Goal: Transaction & Acquisition: Purchase product/service

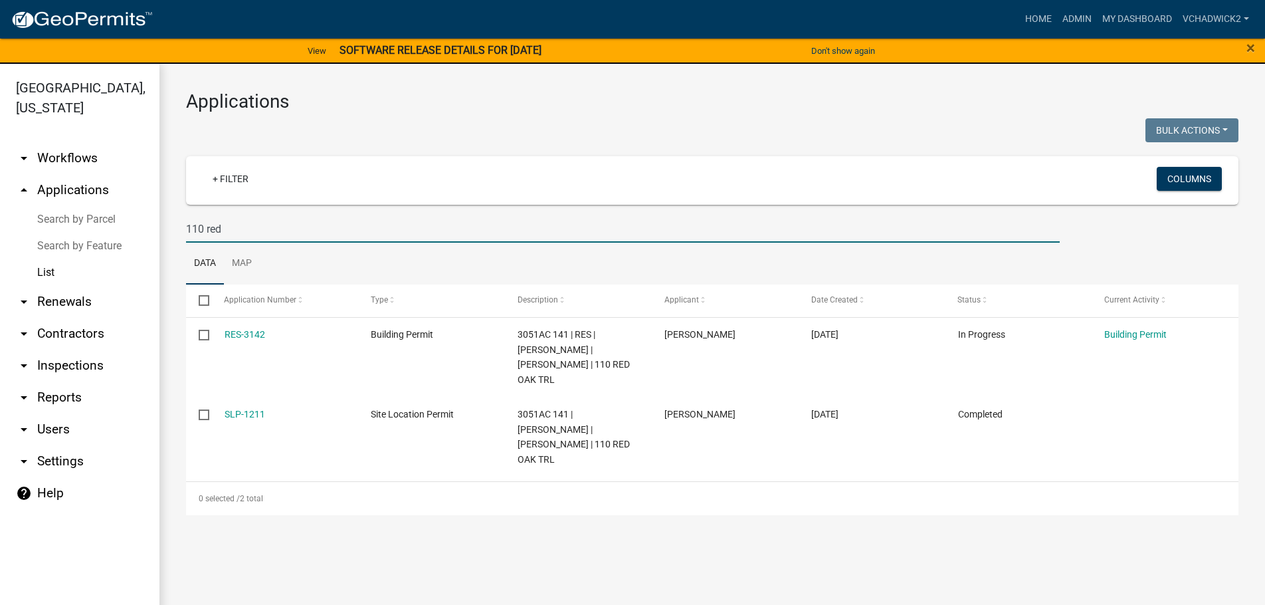
scroll to position [16, 0]
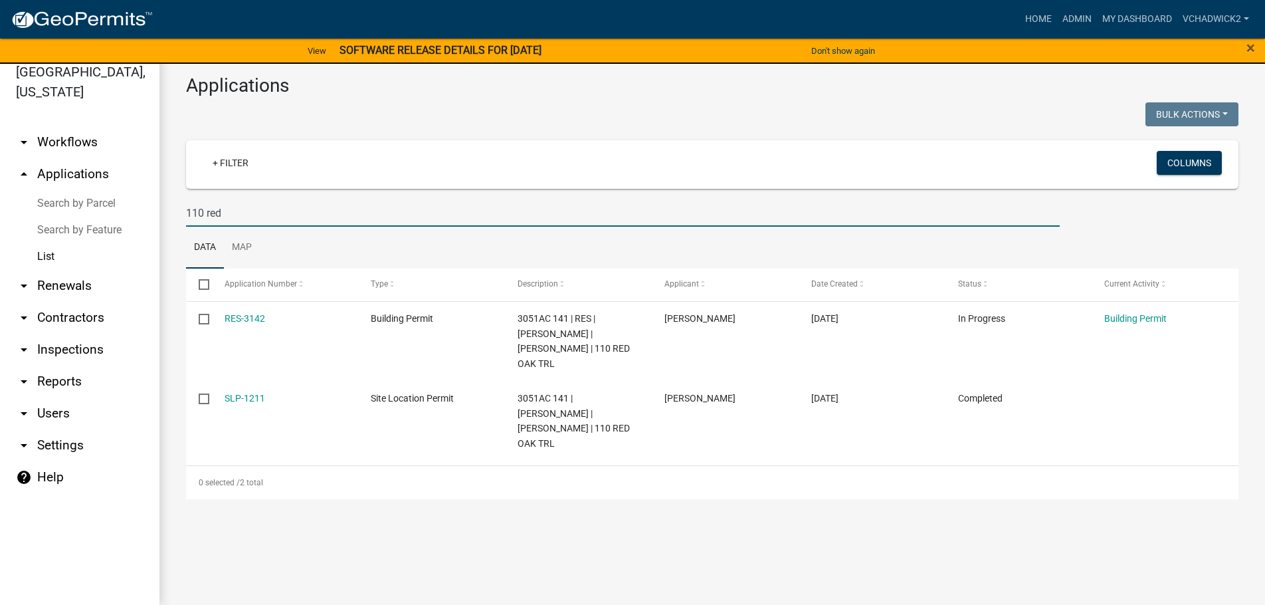
drag, startPoint x: 239, startPoint y: 213, endPoint x: -5, endPoint y: 213, distance: 243.9
click at [186, 213] on input "110 red" at bounding box center [623, 212] width 874 height 27
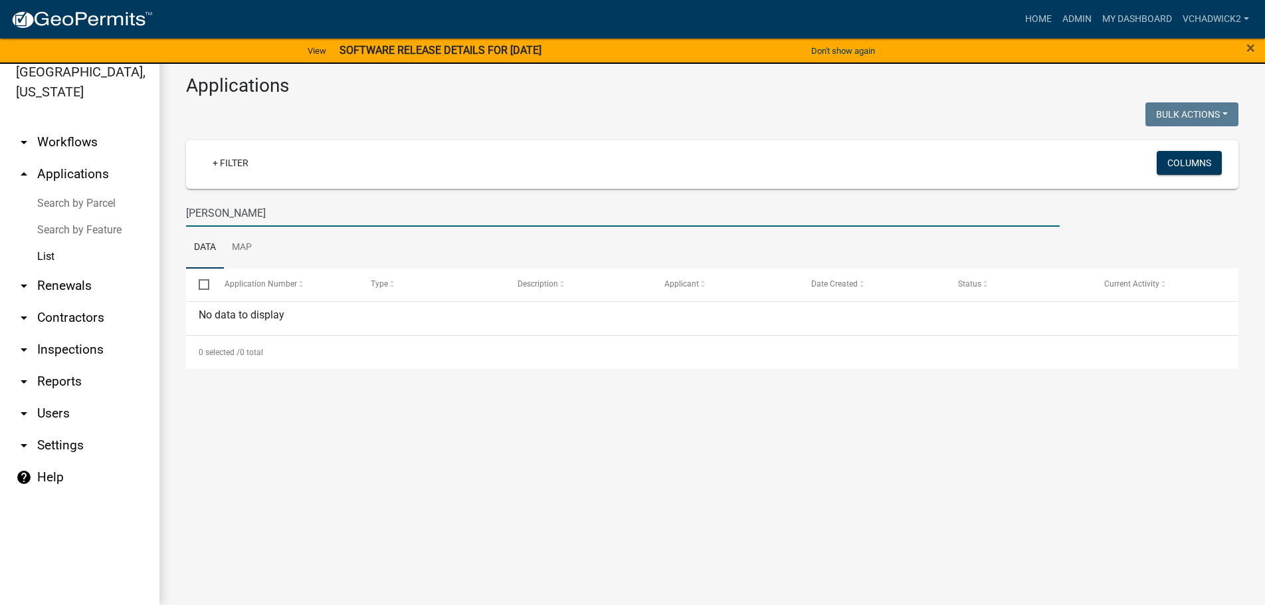
drag, startPoint x: 224, startPoint y: 208, endPoint x: -5, endPoint y: 203, distance: 229.3
click at [186, 203] on input "[PERSON_NAME]" at bounding box center [623, 212] width 874 height 27
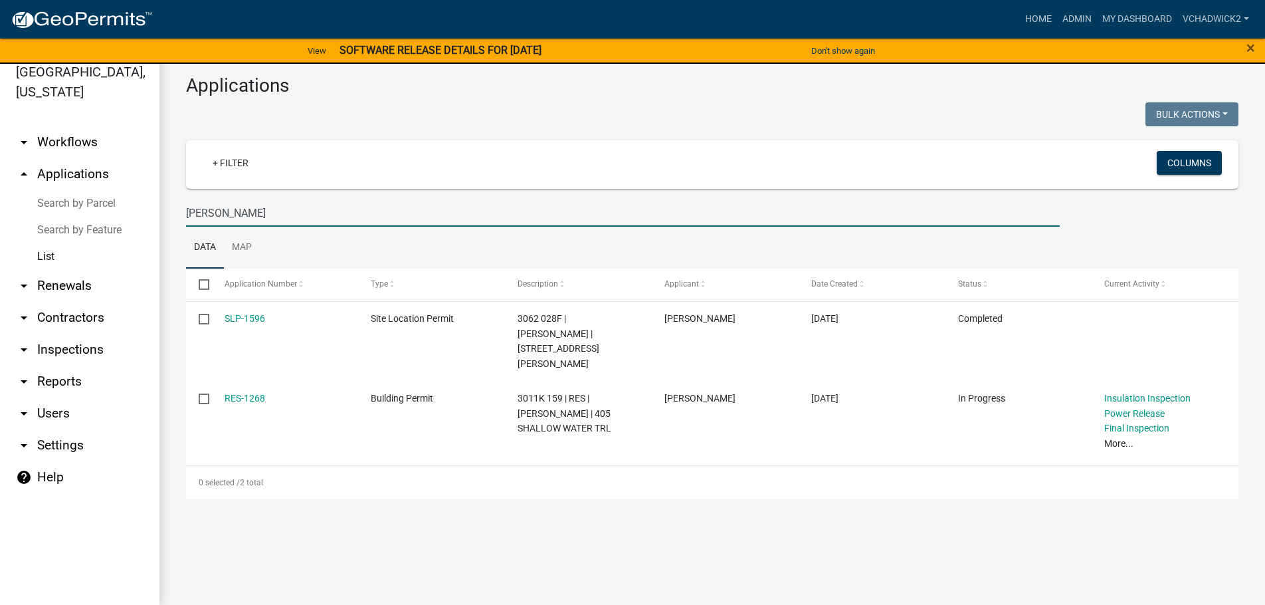
drag, startPoint x: 233, startPoint y: 211, endPoint x: -5, endPoint y: 255, distance: 242.4
click at [186, 227] on input "[PERSON_NAME]" at bounding box center [623, 212] width 874 height 27
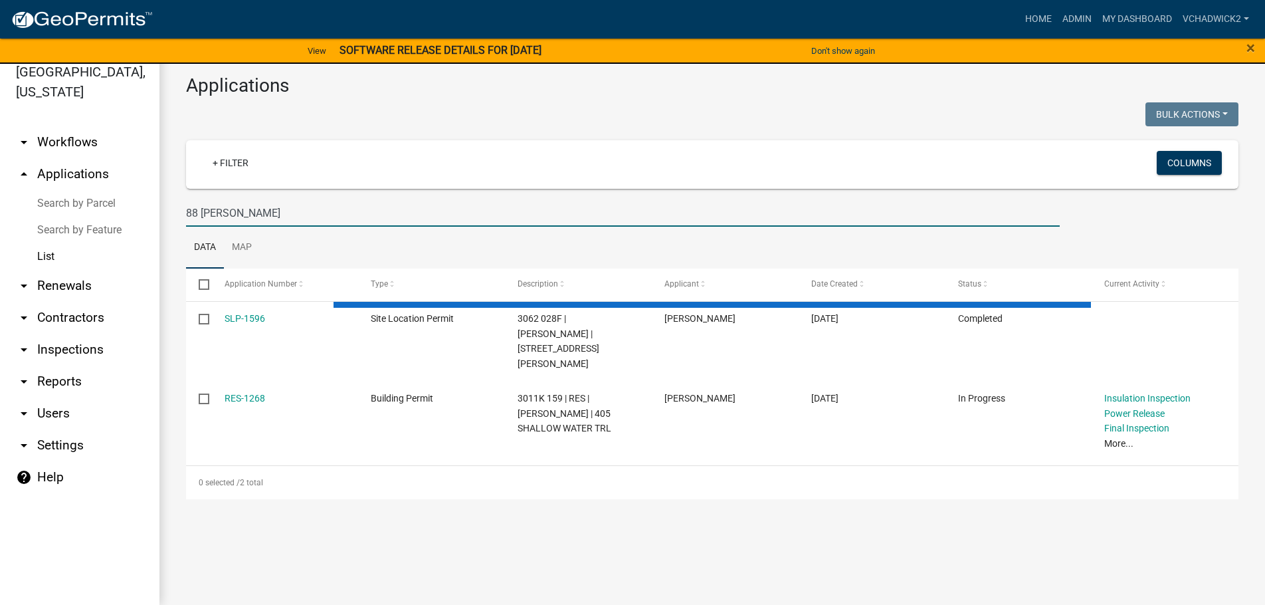
type input "88 [PERSON_NAME]"
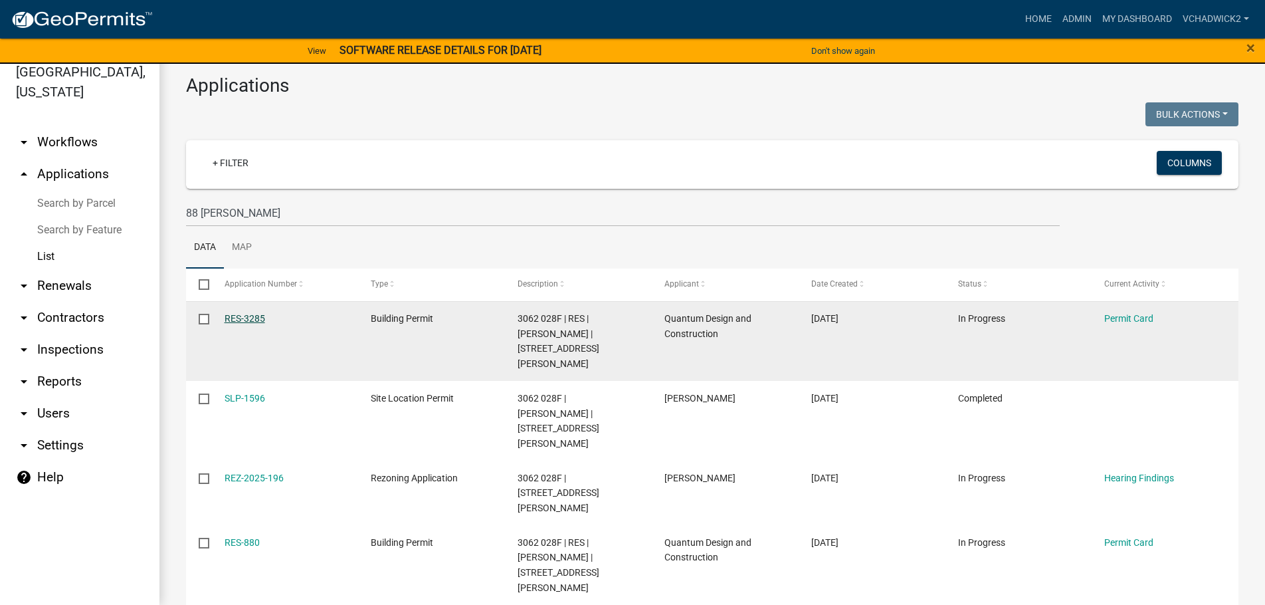
click at [242, 316] on link "RES-3285" at bounding box center [245, 318] width 41 height 11
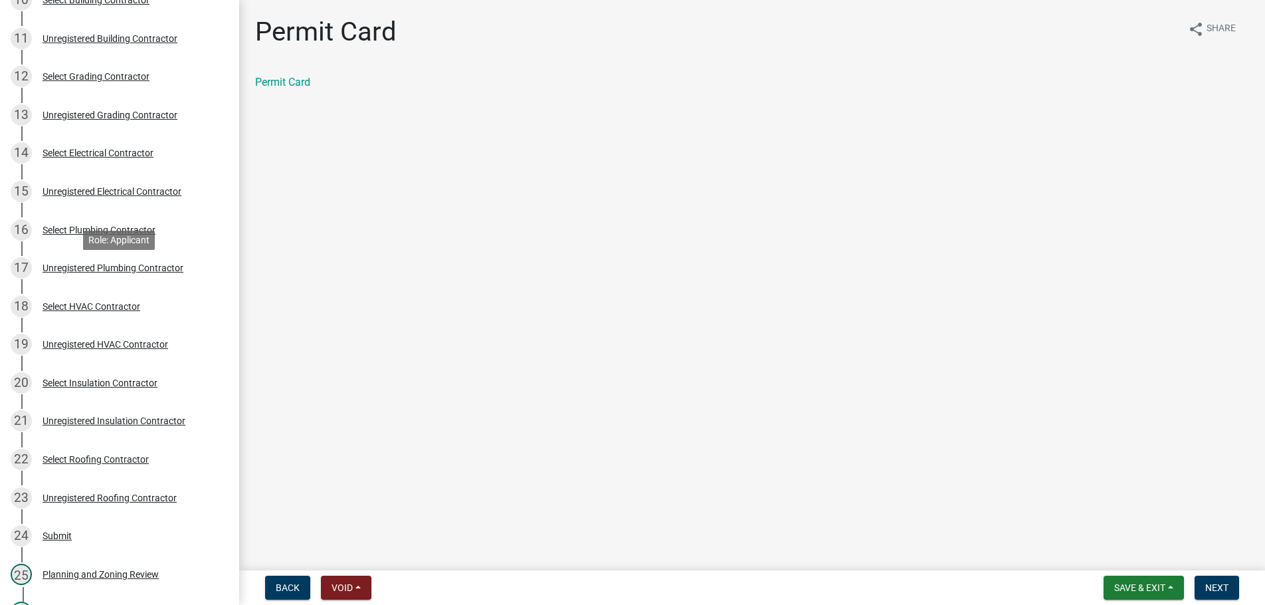
scroll to position [610, 0]
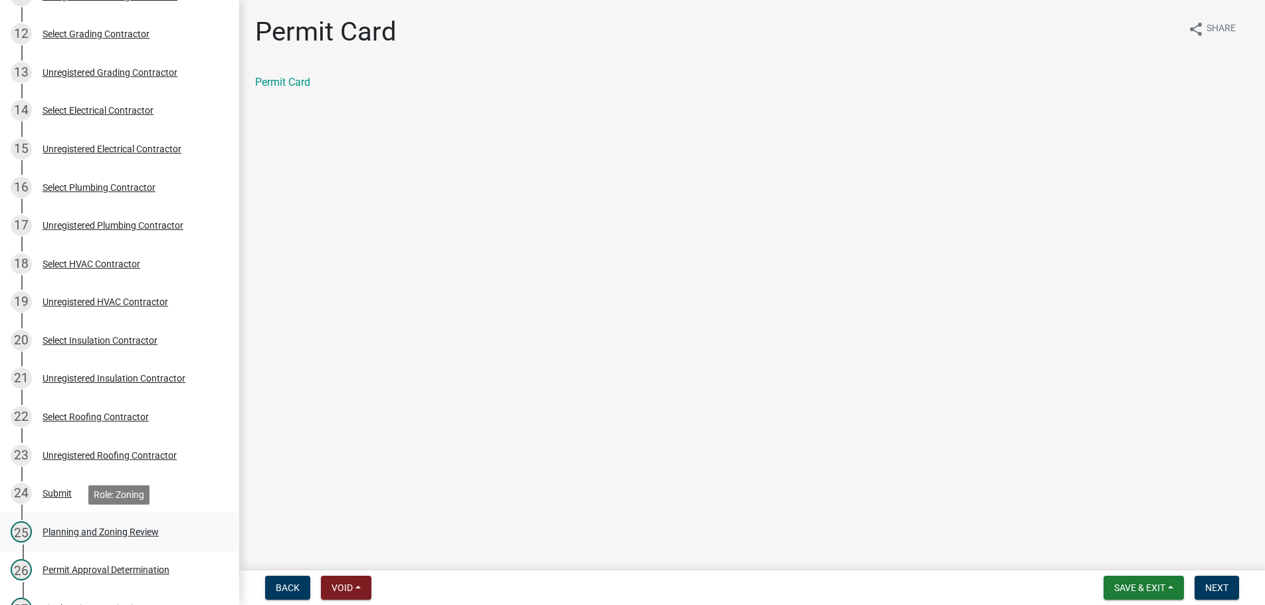
click at [88, 530] on div "Planning and Zoning Review" at bounding box center [101, 531] width 116 height 9
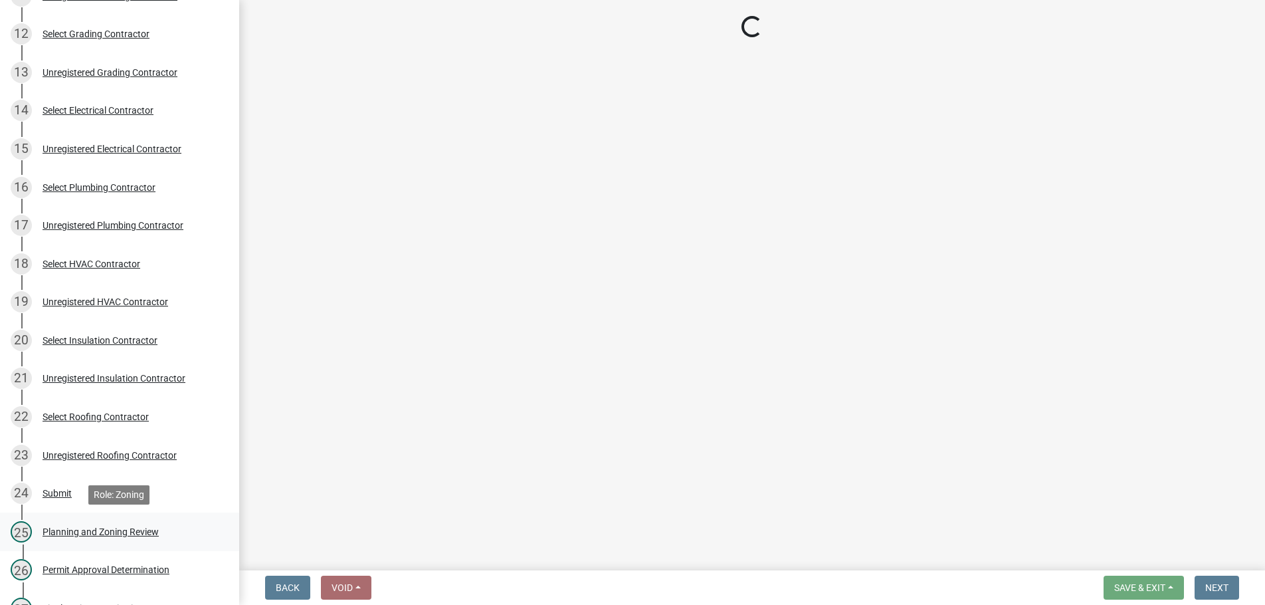
select select "b5c39336-92b9-49ce-a0a5-4e9e9babf743"
select select "5ce200eb-feb1-496b-8127-7891293955f5"
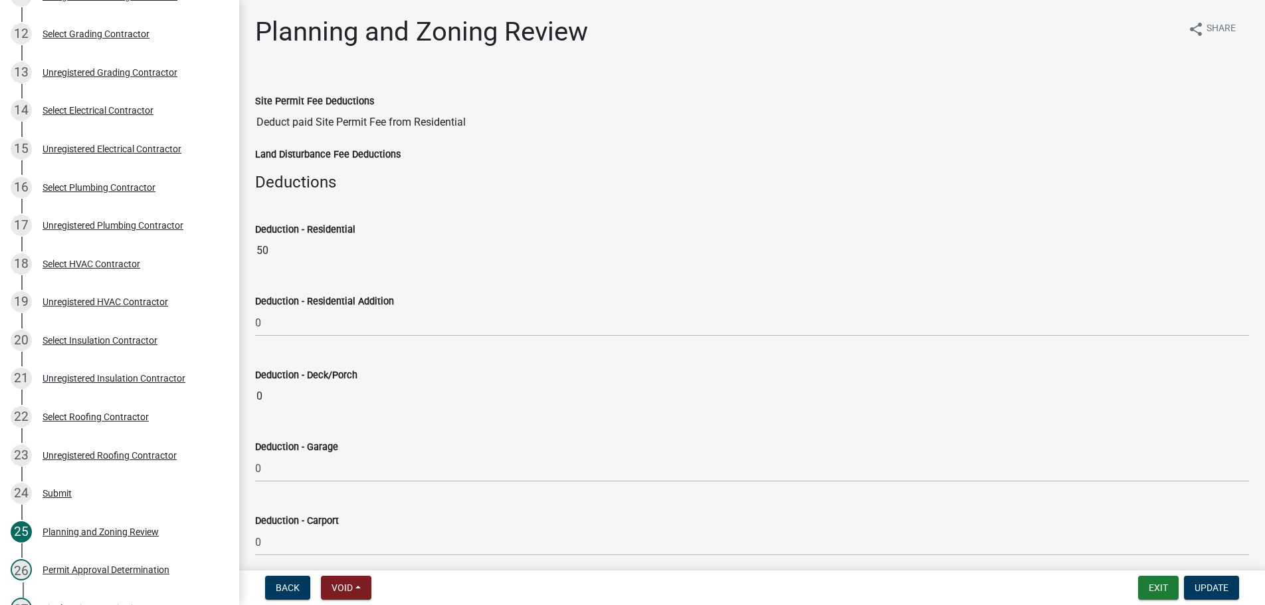
click at [730, 39] on div "Planning and Zoning Review share Share" at bounding box center [752, 37] width 994 height 43
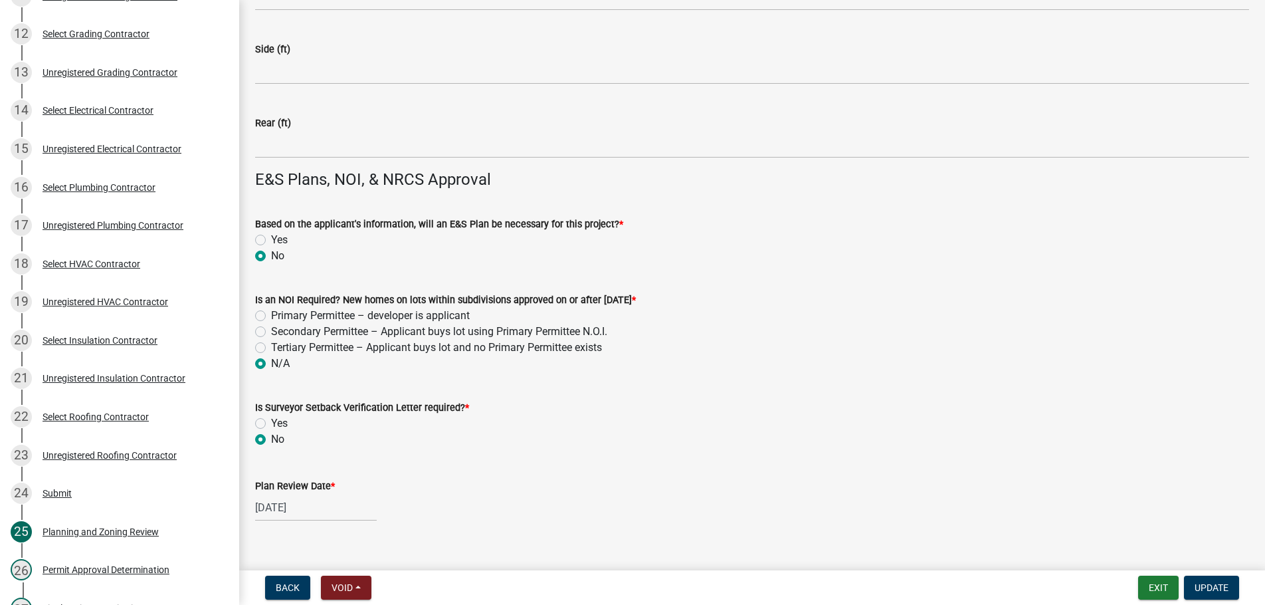
scroll to position [2824, 0]
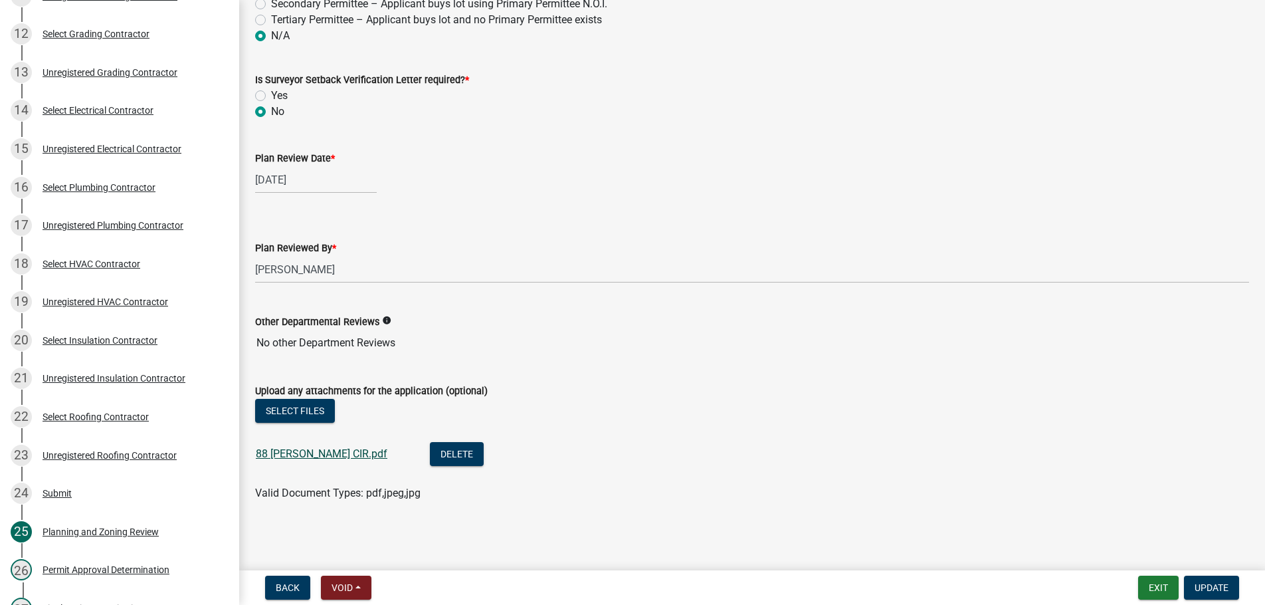
click at [294, 456] on link "88 [PERSON_NAME] CIR.pdf" at bounding box center [322, 453] width 132 height 13
click at [1164, 585] on button "Exit" at bounding box center [1158, 587] width 41 height 24
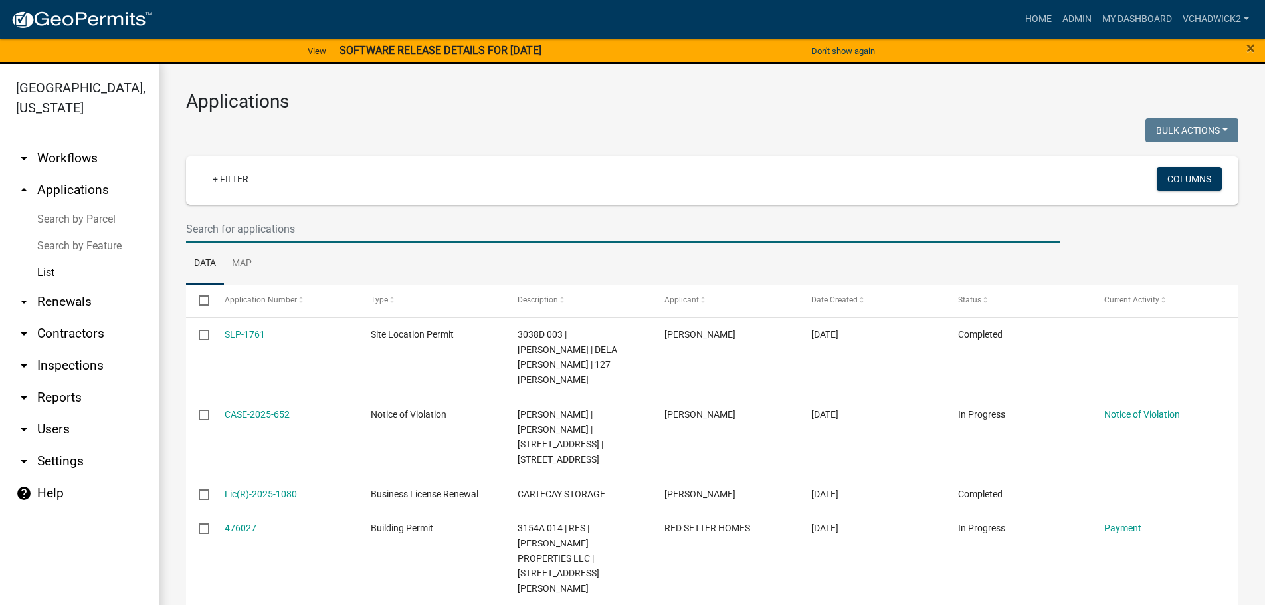
click at [231, 223] on input "text" at bounding box center [623, 228] width 874 height 27
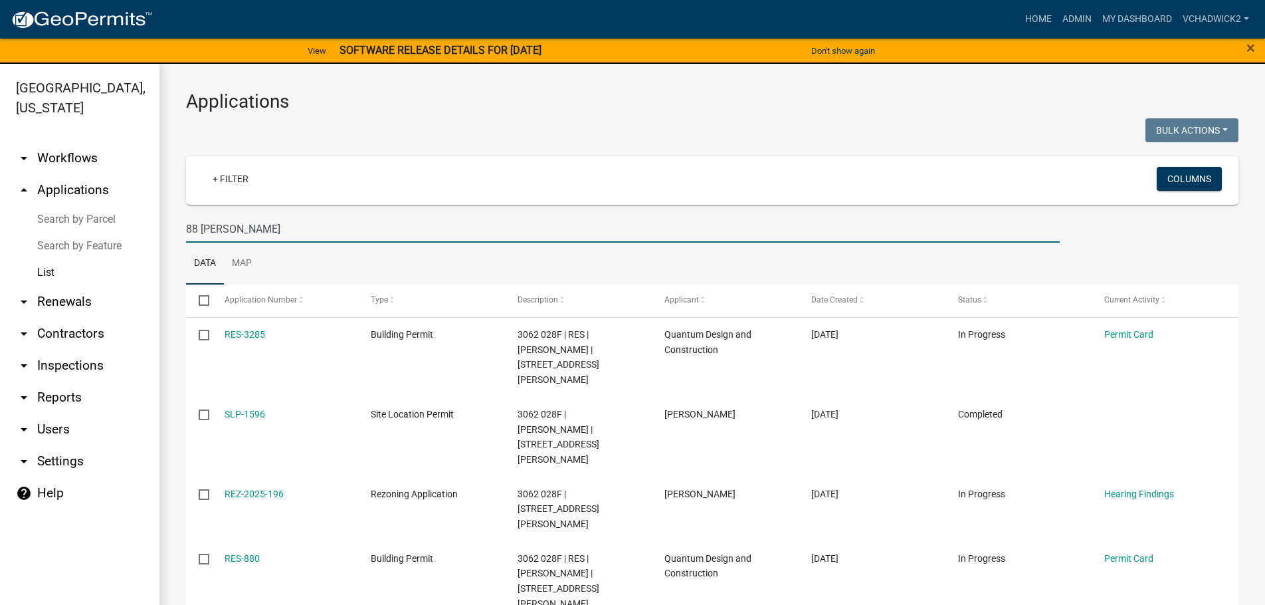
drag, startPoint x: 242, startPoint y: 225, endPoint x: 29, endPoint y: 229, distance: 213.3
click at [186, 229] on input "88 [PERSON_NAME]" at bounding box center [623, 228] width 874 height 27
click at [261, 227] on input "88 [PERSON_NAME]" at bounding box center [623, 228] width 874 height 27
type input "8"
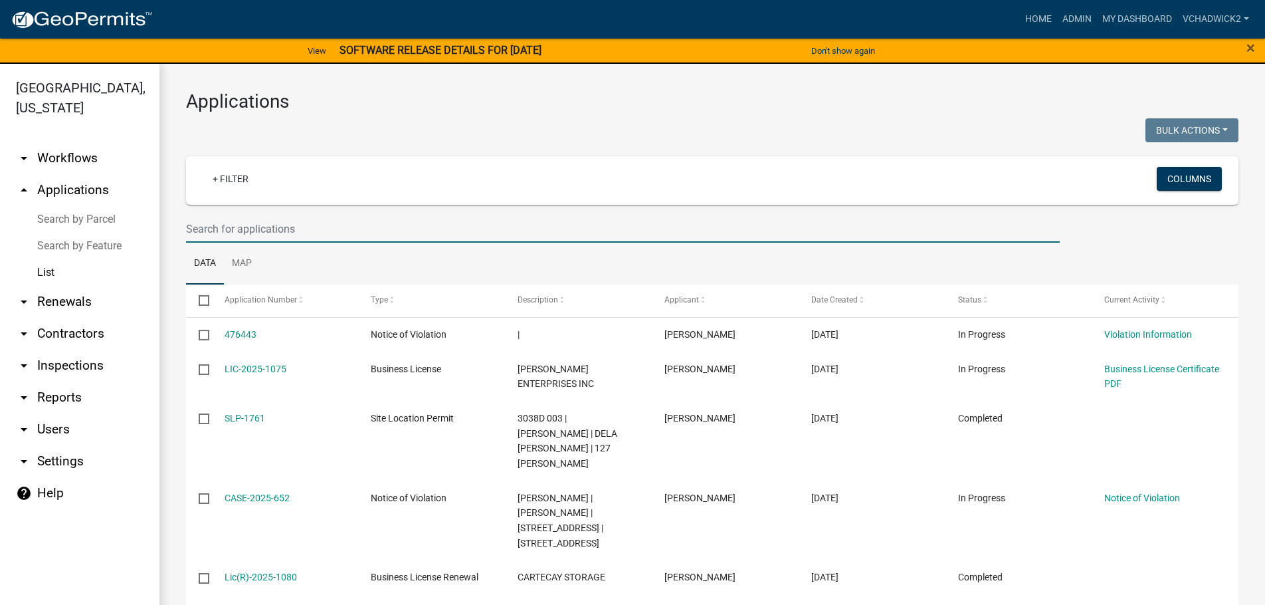
click at [213, 223] on input "text" at bounding box center [623, 228] width 874 height 27
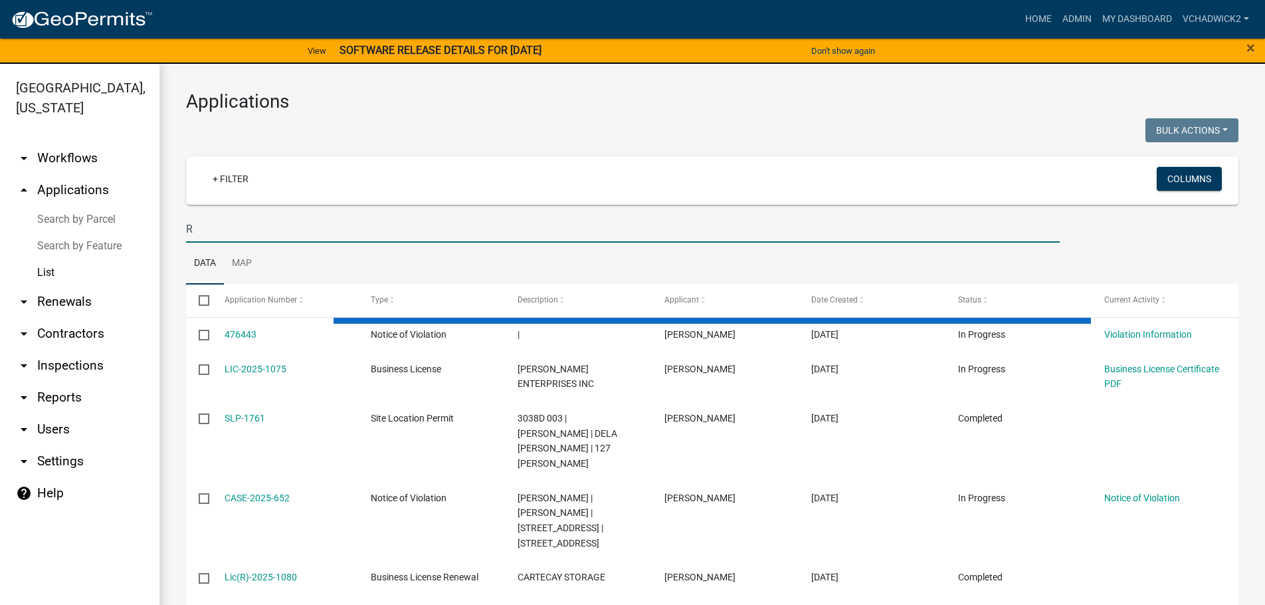
type input "R"
click at [68, 300] on link "arrow_drop_down Renewals" at bounding box center [79, 302] width 159 height 32
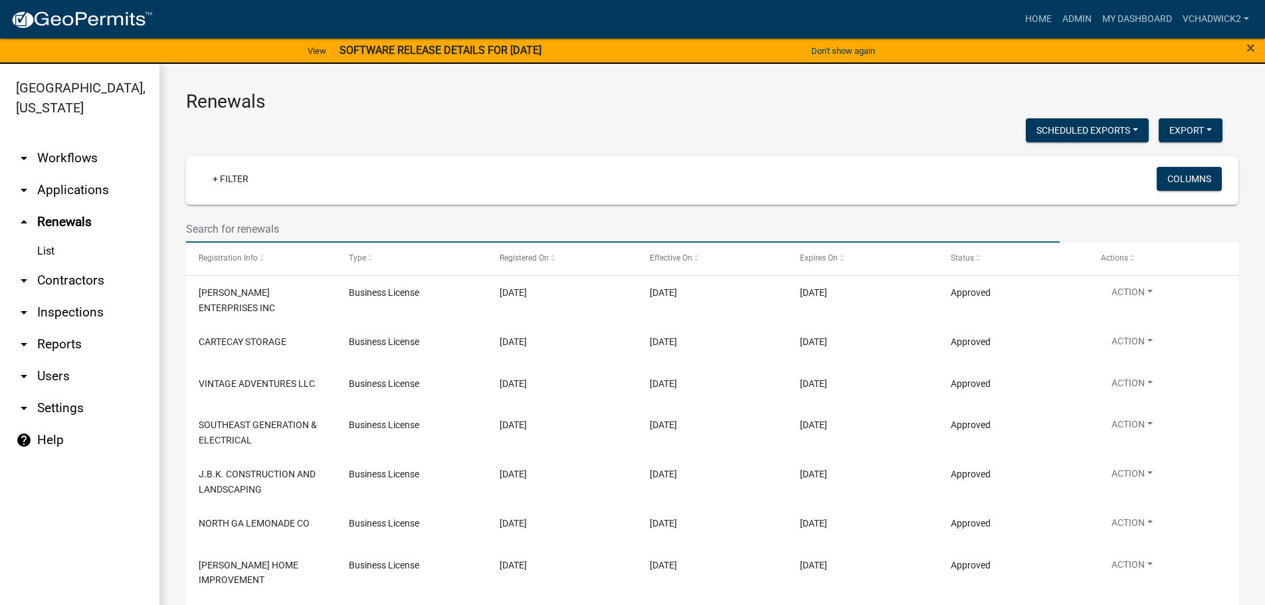
click at [231, 225] on input "text" at bounding box center [623, 228] width 874 height 27
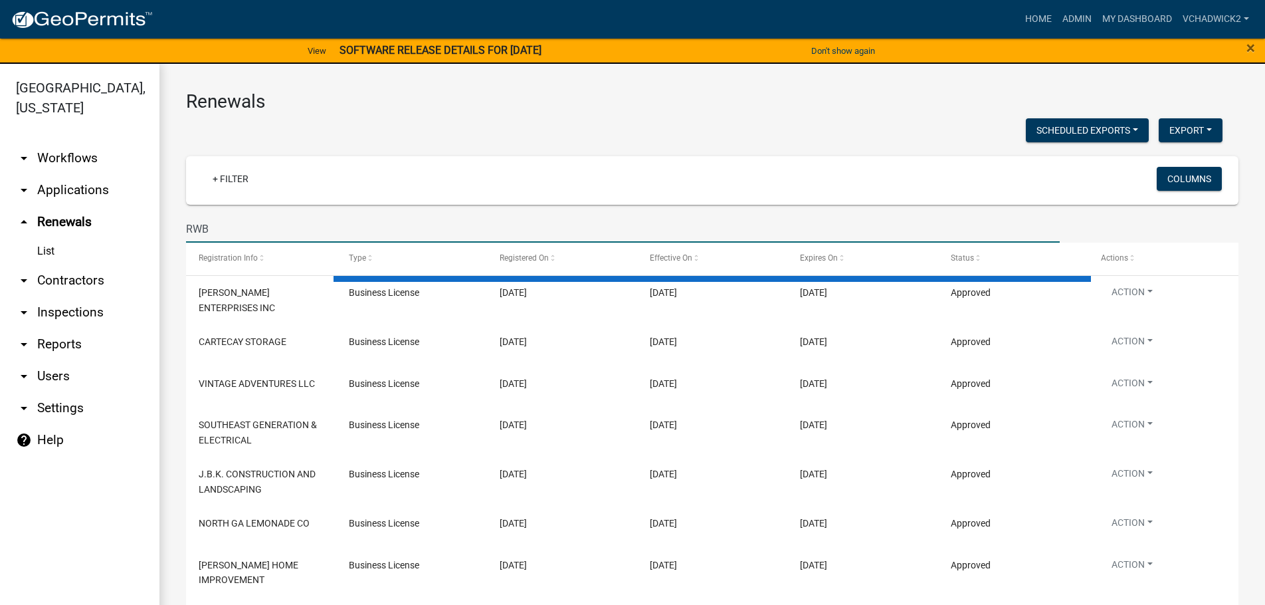
type input "RWB"
click at [49, 246] on link "List" at bounding box center [79, 251] width 159 height 27
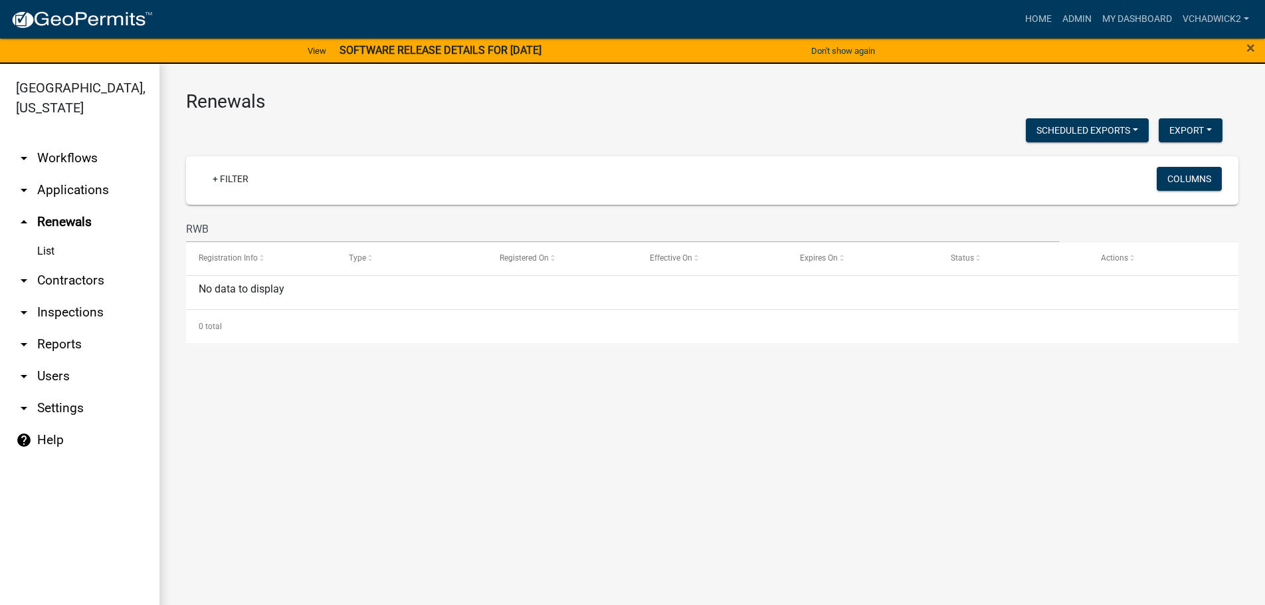
click at [66, 218] on link "arrow_drop_up Renewals" at bounding box center [79, 222] width 159 height 32
click at [46, 250] on link "List" at bounding box center [79, 251] width 159 height 27
click at [71, 183] on link "arrow_drop_down Applications" at bounding box center [79, 190] width 159 height 32
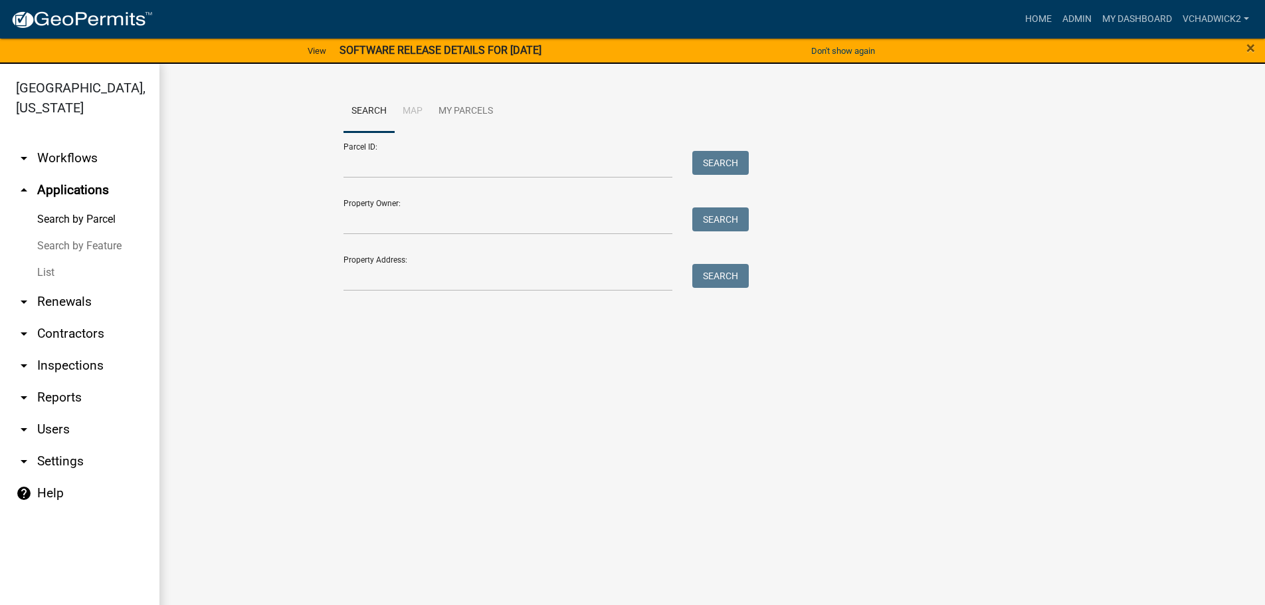
click at [43, 299] on link "arrow_drop_down Renewals" at bounding box center [79, 302] width 159 height 32
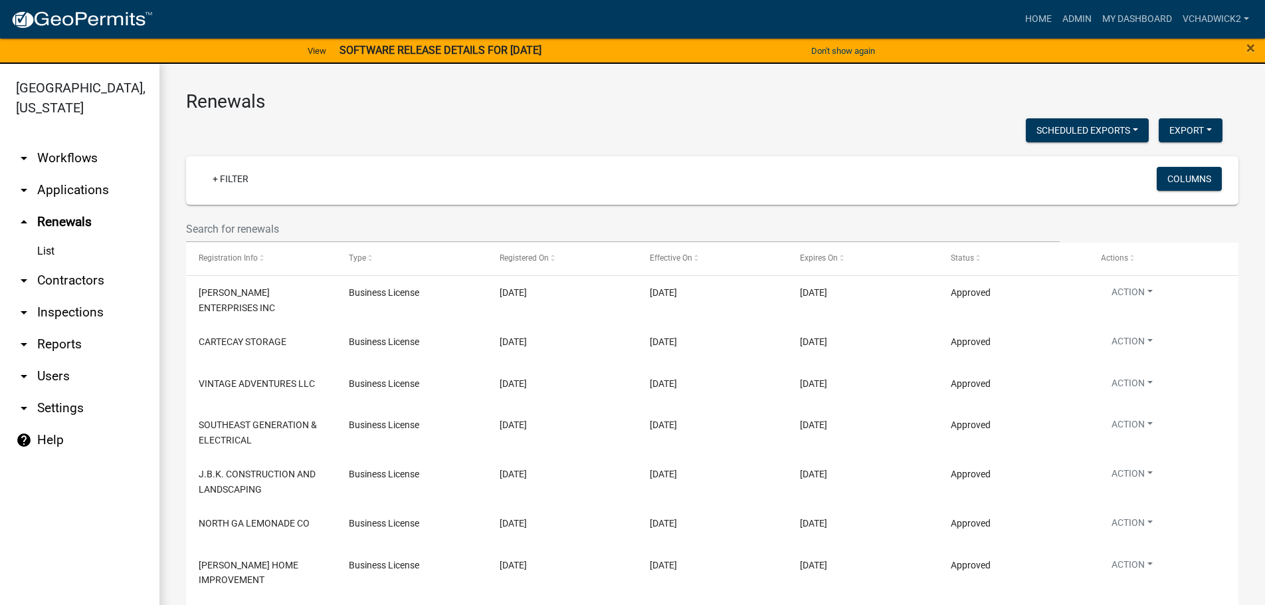
click at [44, 249] on link "List" at bounding box center [79, 251] width 159 height 27
click at [233, 220] on input "text" at bounding box center [623, 228] width 874 height 27
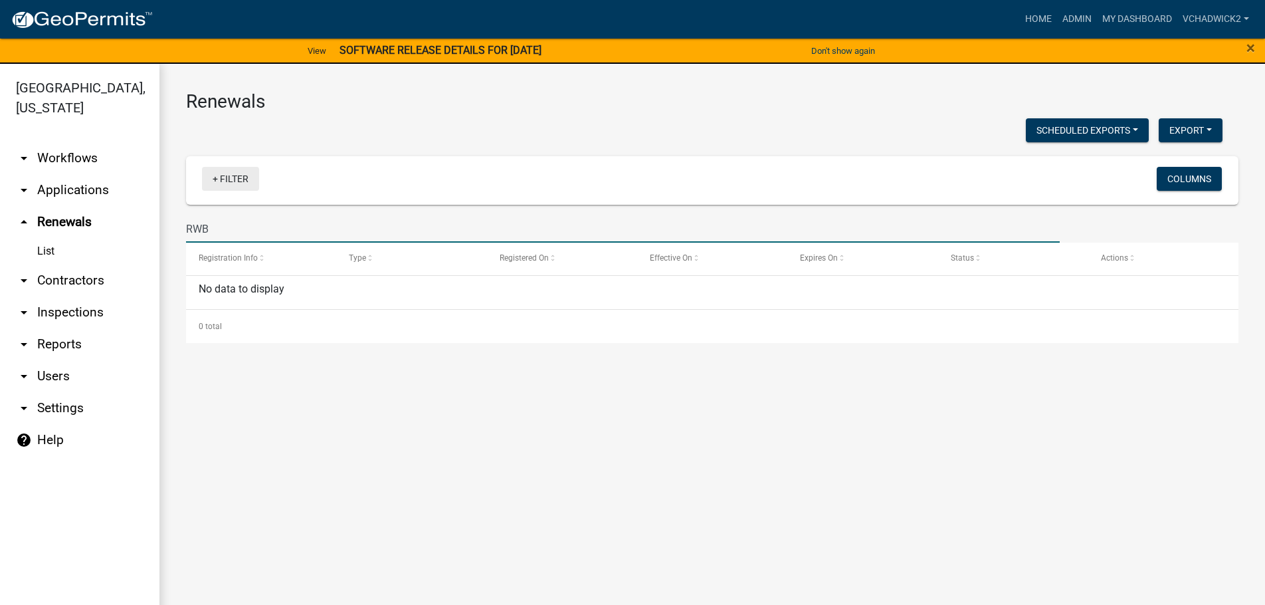
type input "RWB"
click at [229, 170] on link "+ Filter" at bounding box center [230, 179] width 57 height 24
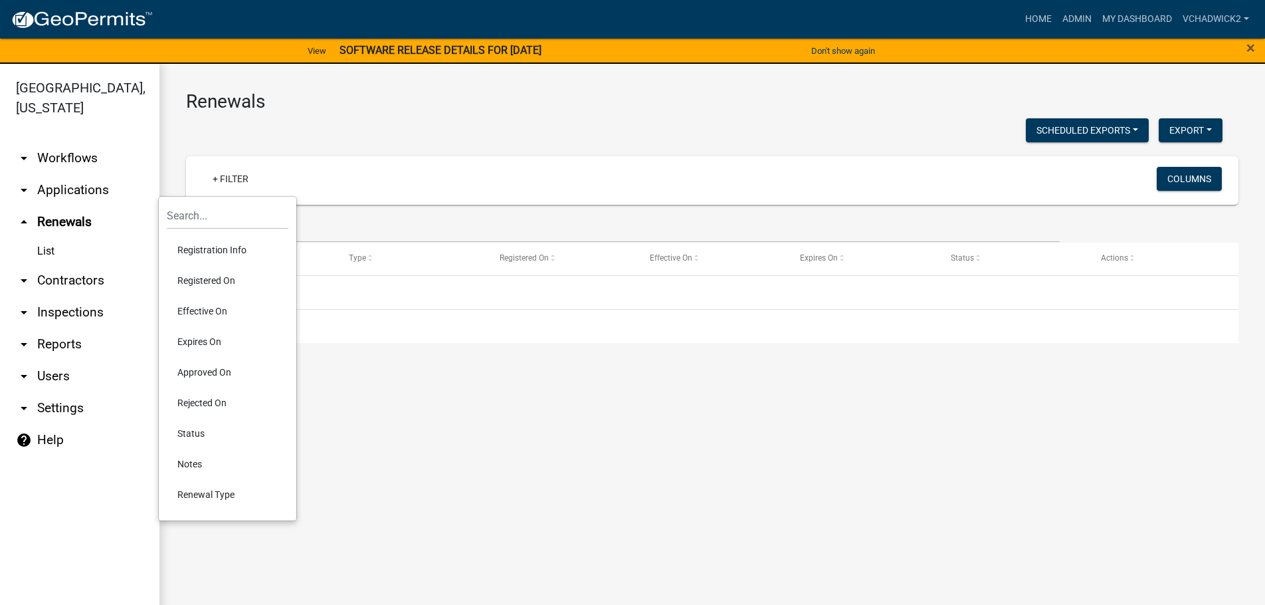
click at [325, 127] on div "Scheduled Exports + Create New Expired Business License Export Excel Format (.x…" at bounding box center [704, 131] width 1057 height 27
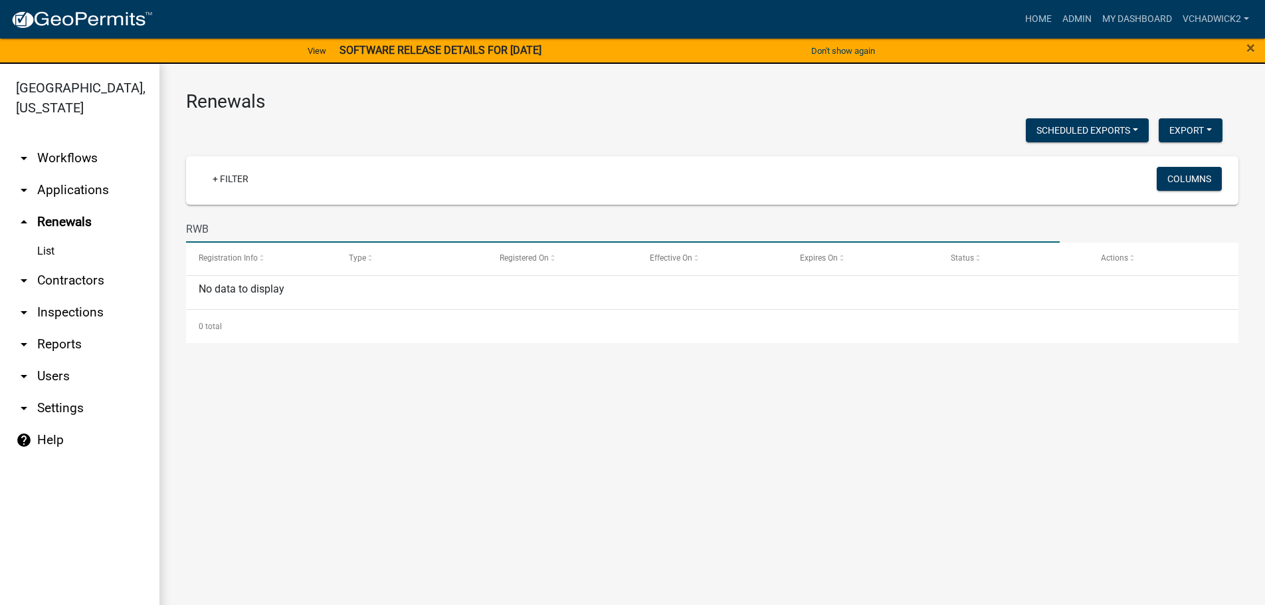
drag, startPoint x: 233, startPoint y: 229, endPoint x: 134, endPoint y: 233, distance: 99.1
click at [186, 233] on input "RWB" at bounding box center [623, 228] width 874 height 27
click at [319, 437] on main "Renewals Scheduled Exports + Create New Expired Business License Export Excel F…" at bounding box center [712, 342] width 1106 height 557
click at [79, 190] on link "arrow_drop_down Applications" at bounding box center [79, 190] width 159 height 32
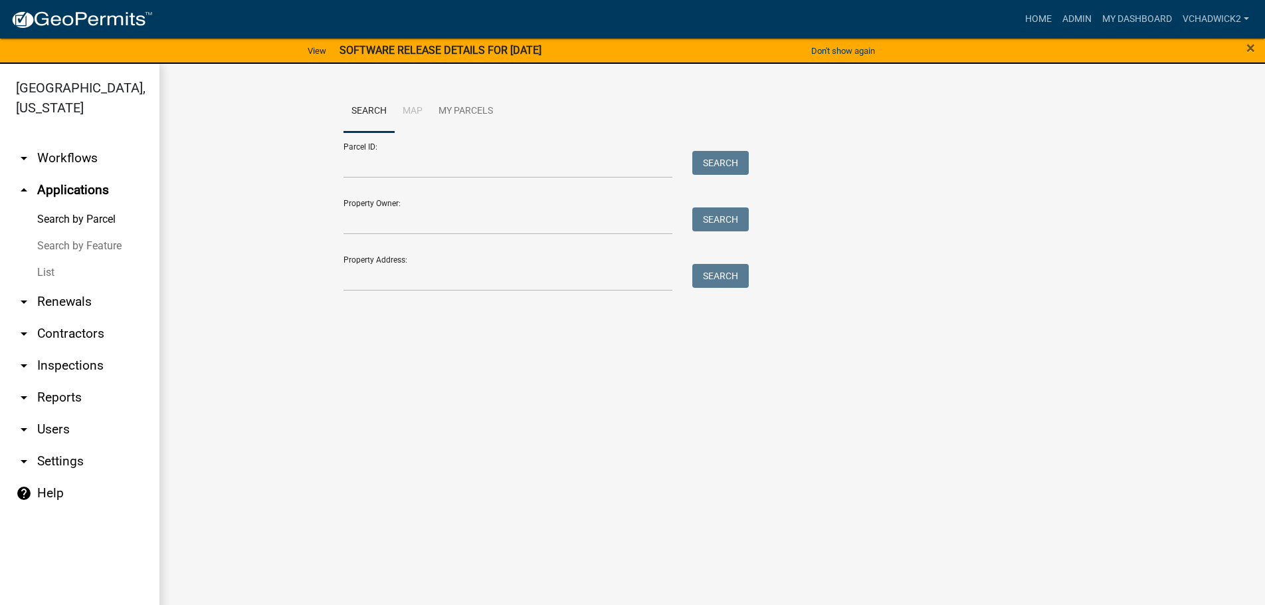
click at [47, 272] on link "List" at bounding box center [79, 272] width 159 height 27
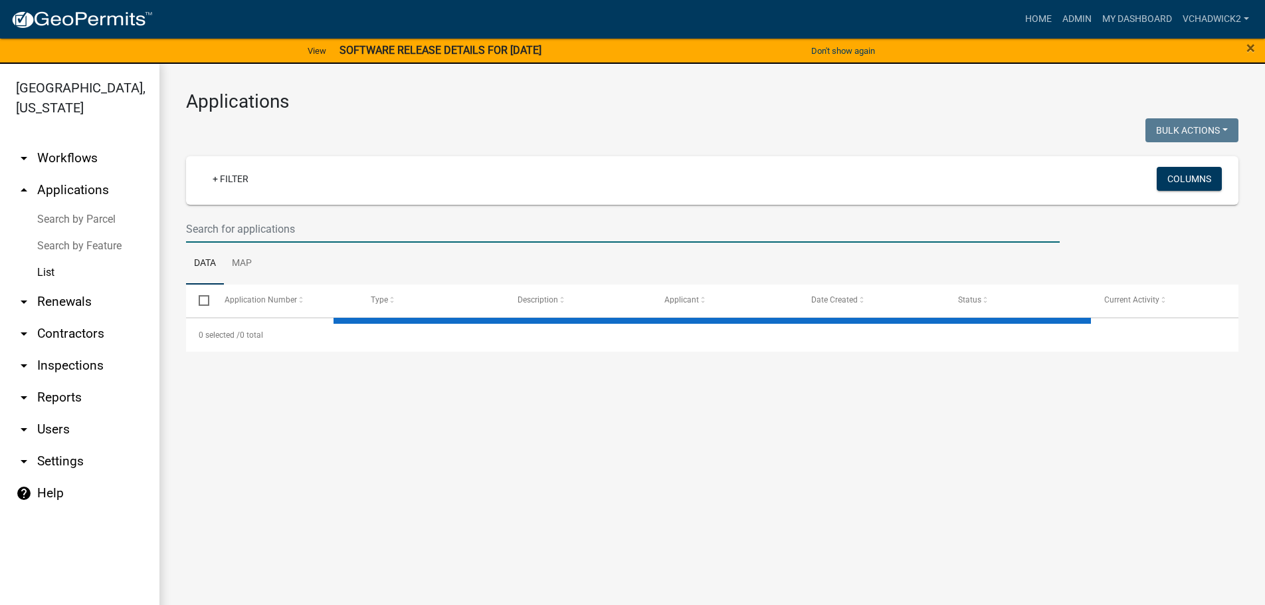
click at [231, 233] on input "text" at bounding box center [623, 228] width 874 height 27
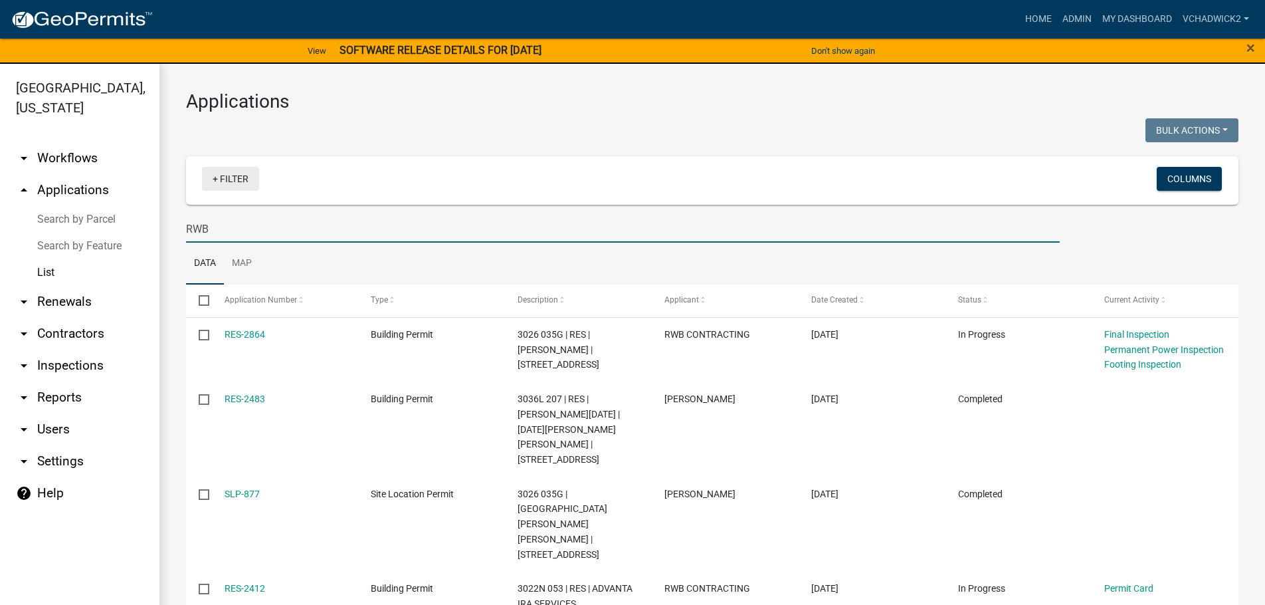
type input "RWB"
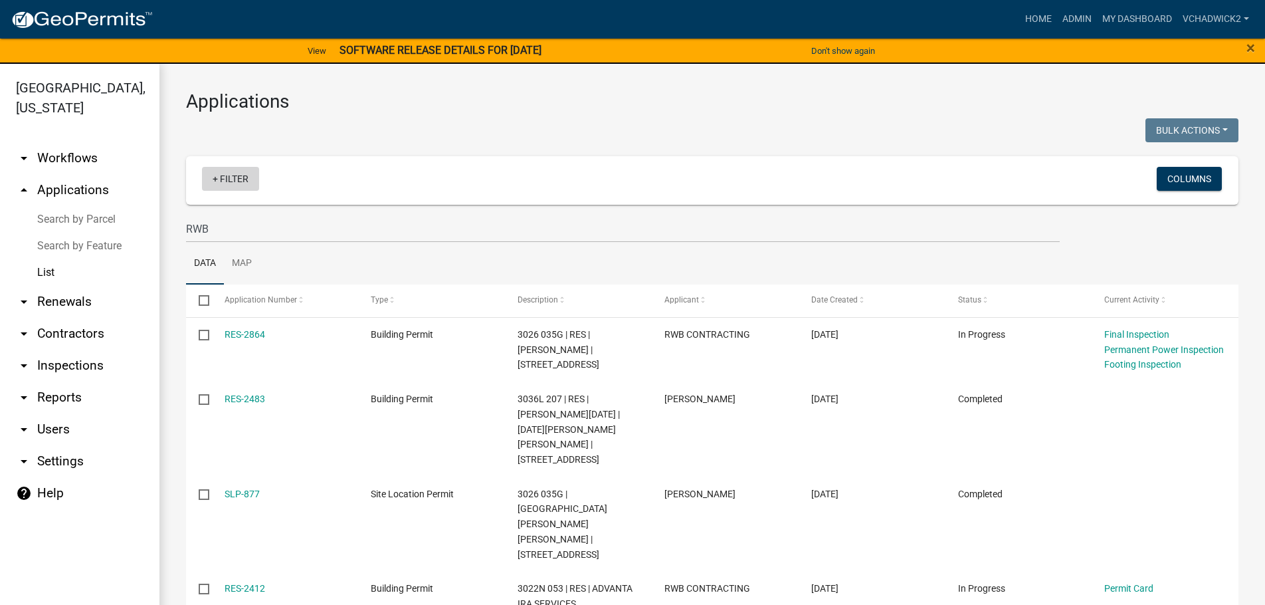
click at [235, 183] on link "+ Filter" at bounding box center [230, 179] width 57 height 24
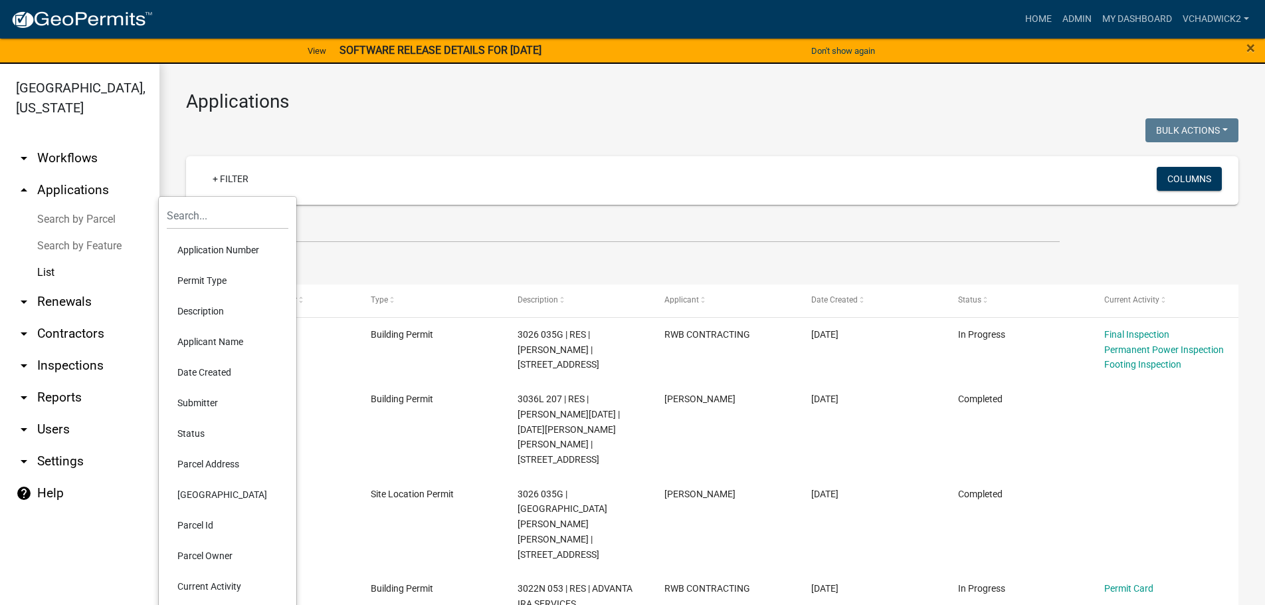
click at [206, 280] on li "Permit Type" at bounding box center [228, 280] width 122 height 31
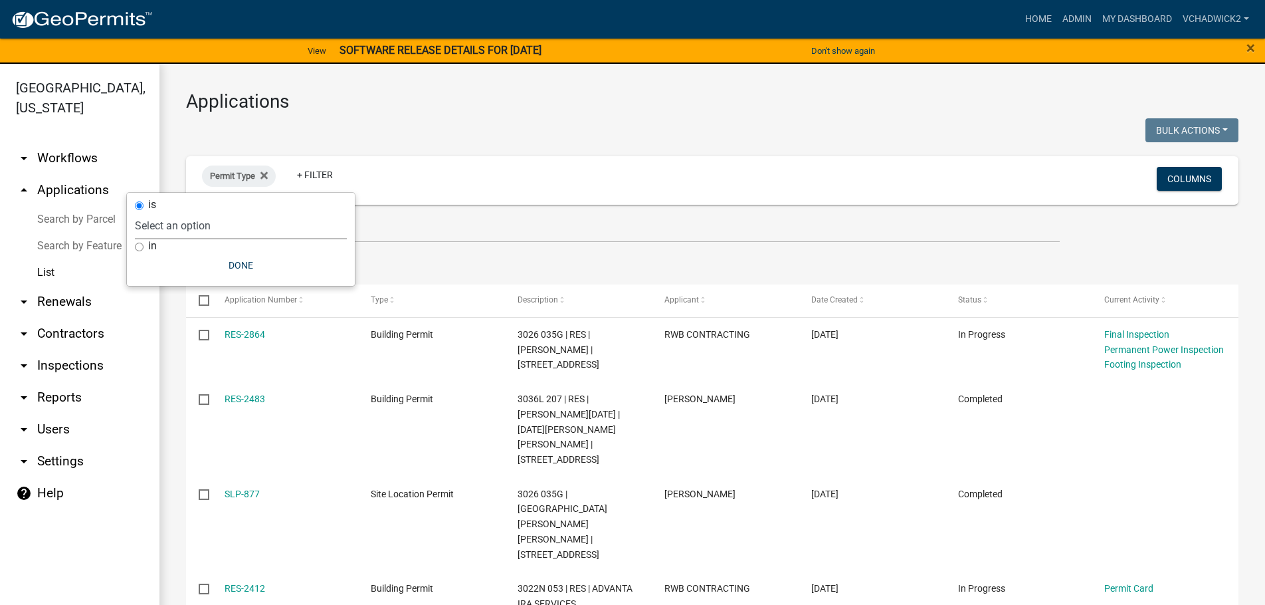
click at [135, 212] on select "Select an option 911 Address Inquiry & Resolution Work Order Building [DEMOGRAP…" at bounding box center [241, 225] width 212 height 27
click option "Business License" at bounding box center [0, 0] width 0 height 0
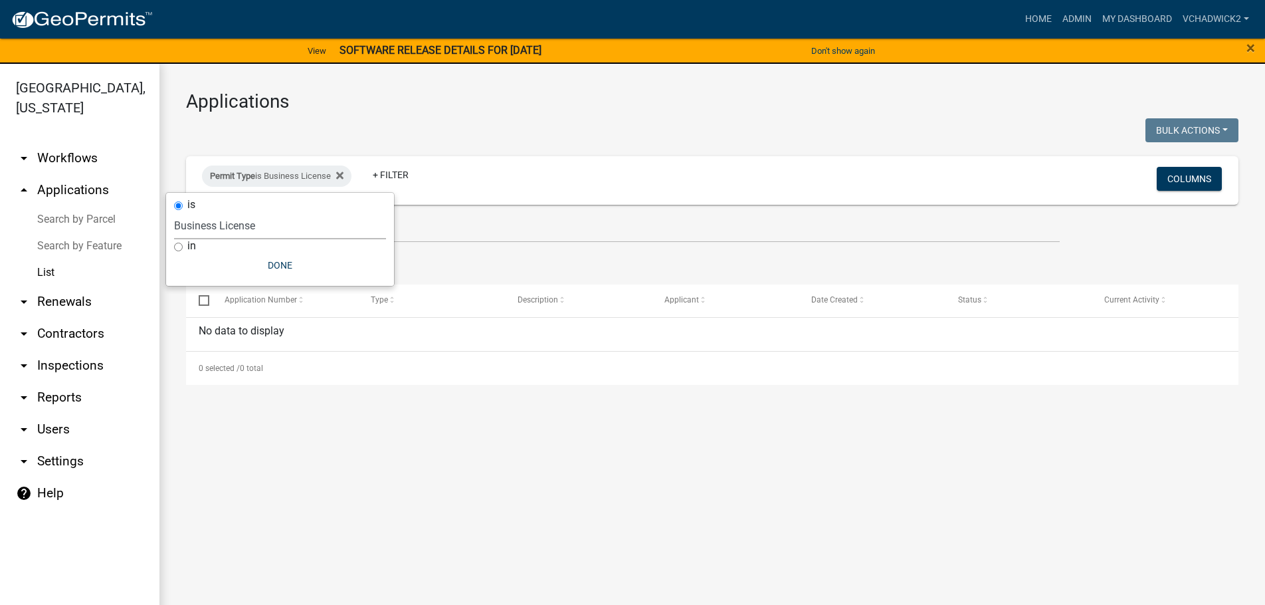
click at [174, 212] on select "Select an option 911 Address Inquiry & Resolution Work Order Building [DEMOGRAP…" at bounding box center [280, 225] width 212 height 27
click option "Business License Renewal" at bounding box center [0, 0] width 0 height 0
click at [191, 212] on select "Select an option 911 Address Inquiry & Resolution Work Order Building [DEMOGRAP…" at bounding box center [297, 225] width 212 height 27
select select "113b815c-b883-4865-b982-2a58561b6a6e"
click option "Business License" at bounding box center [0, 0] width 0 height 0
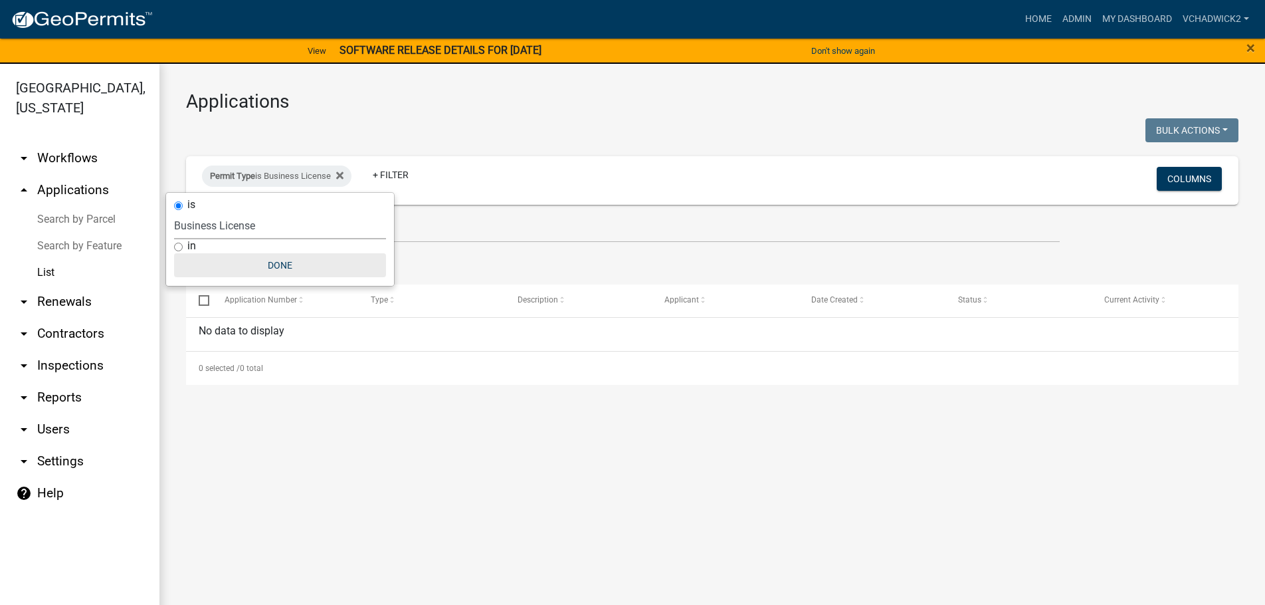
click at [281, 260] on button "Done" at bounding box center [280, 265] width 212 height 24
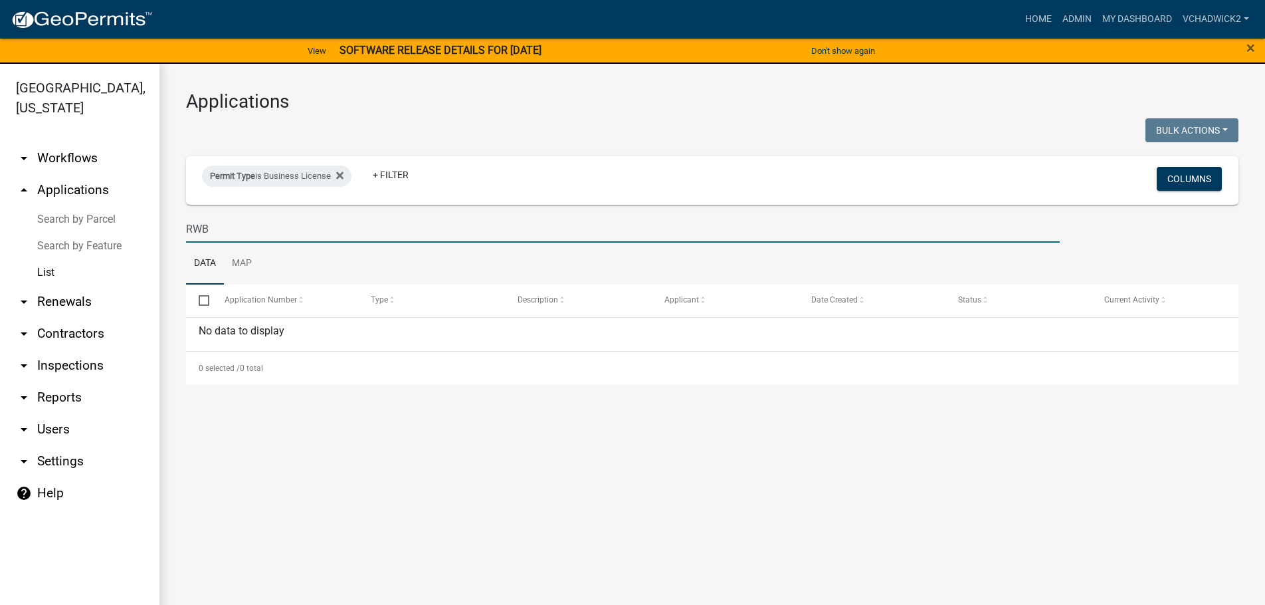
click at [210, 231] on input "RWB" at bounding box center [623, 228] width 874 height 27
type input "R"
type input "BENTLEY"
click at [298, 175] on div "Permit Type is Business License" at bounding box center [277, 175] width 150 height 21
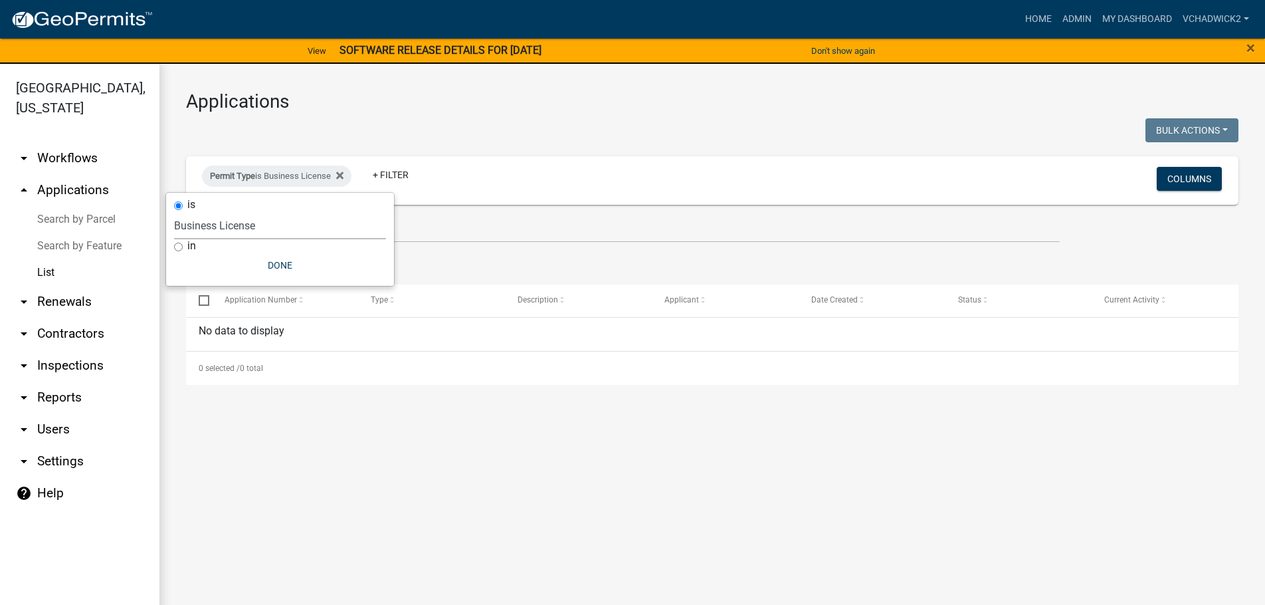
click at [174, 212] on select "Select an option 911 Address Inquiry & Resolution Work Order Building [DEMOGRAP…" at bounding box center [280, 225] width 212 height 27
select select "cf9b4557-4c8f-4634-bae1-32e65568a25c"
click option "Business License Renewal" at bounding box center [0, 0] width 0 height 0
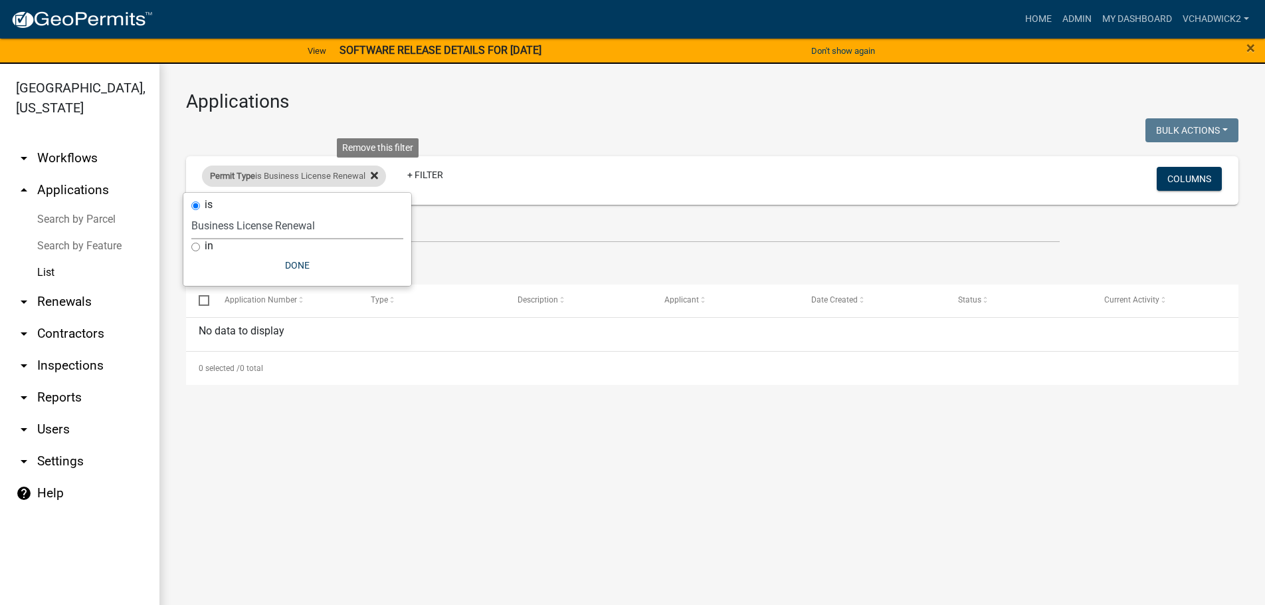
click at [378, 172] on icon at bounding box center [374, 175] width 7 height 7
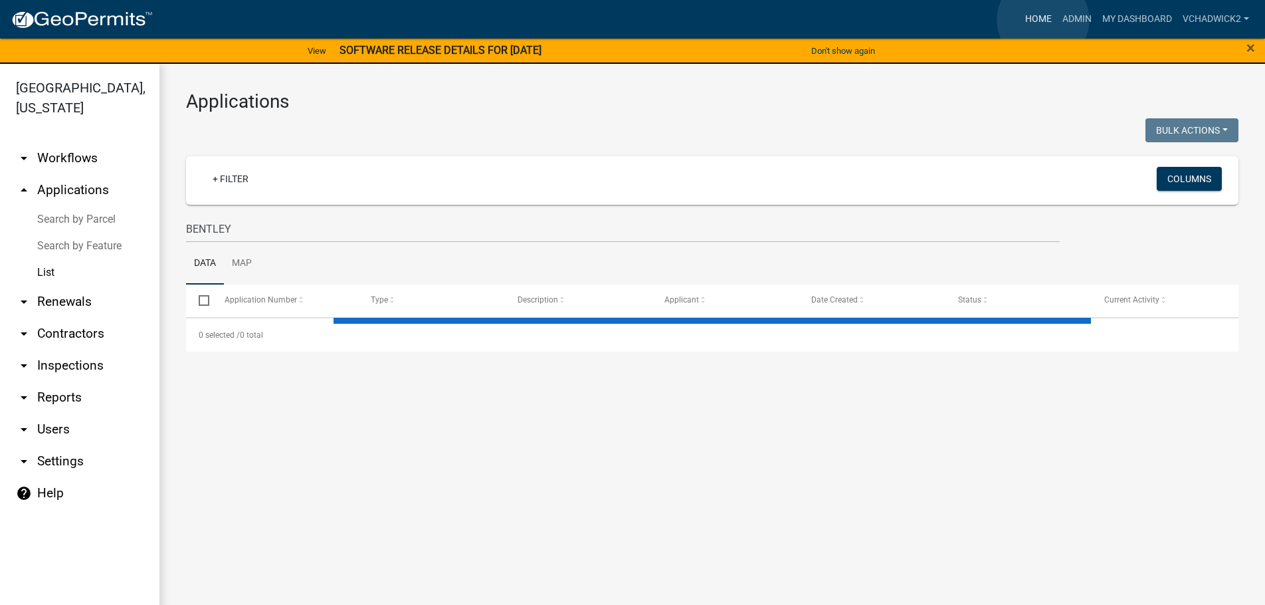
click at [1043, 20] on link "Home" at bounding box center [1038, 19] width 37 height 25
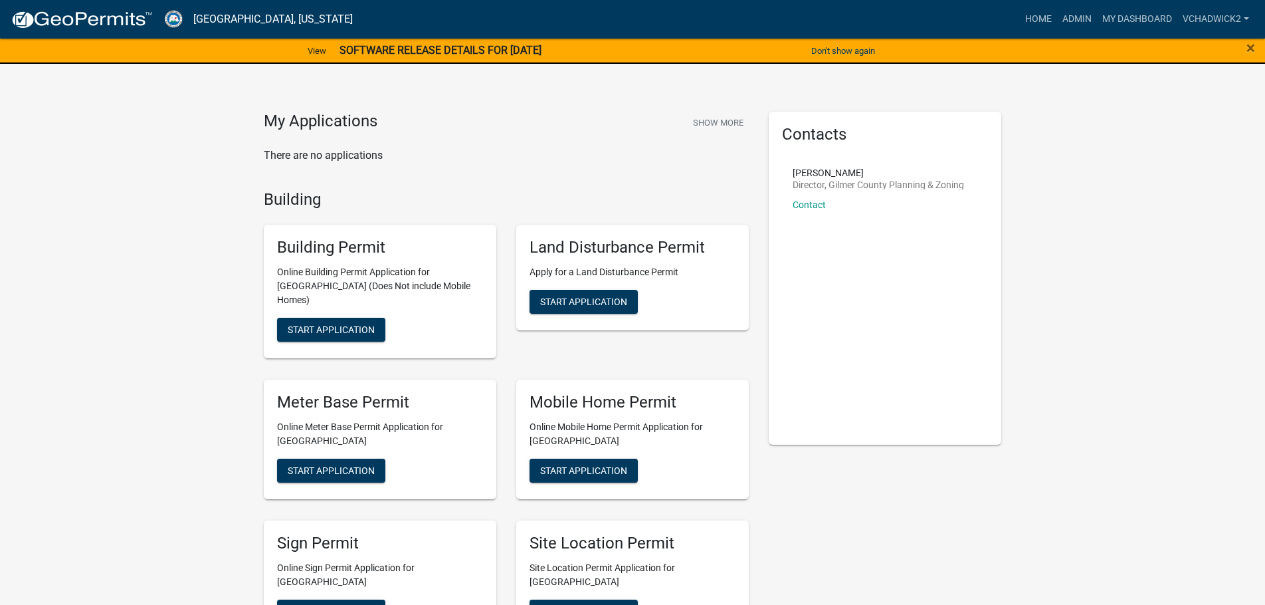
scroll to position [271, 0]
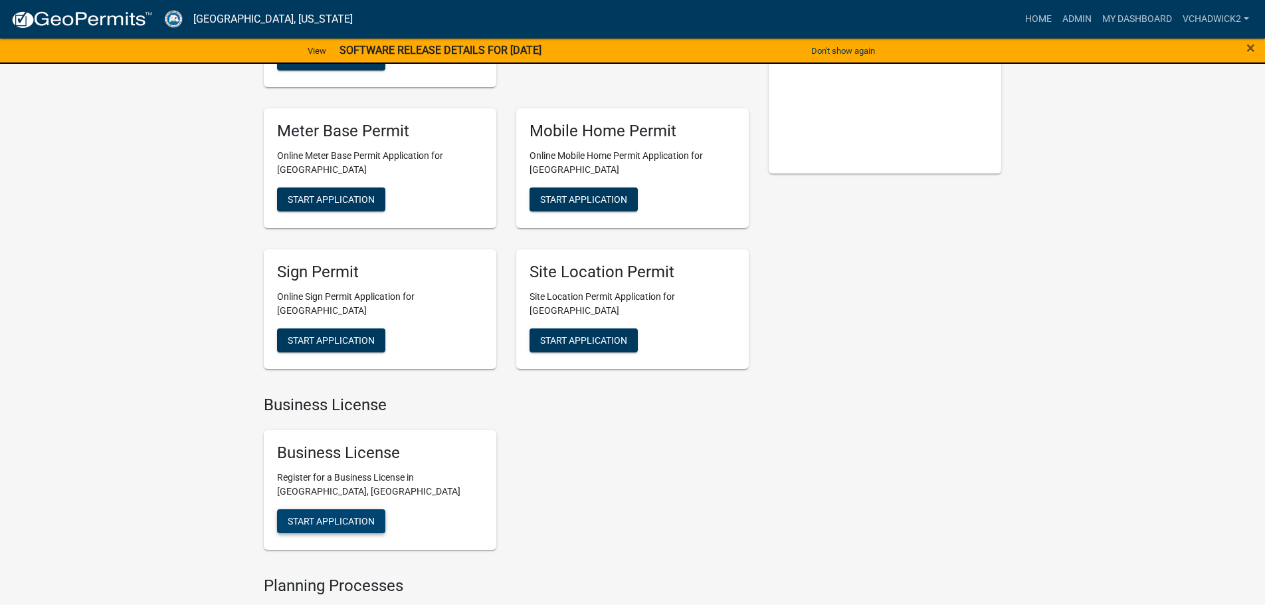
click at [349, 516] on span "Start Application" at bounding box center [331, 521] width 87 height 11
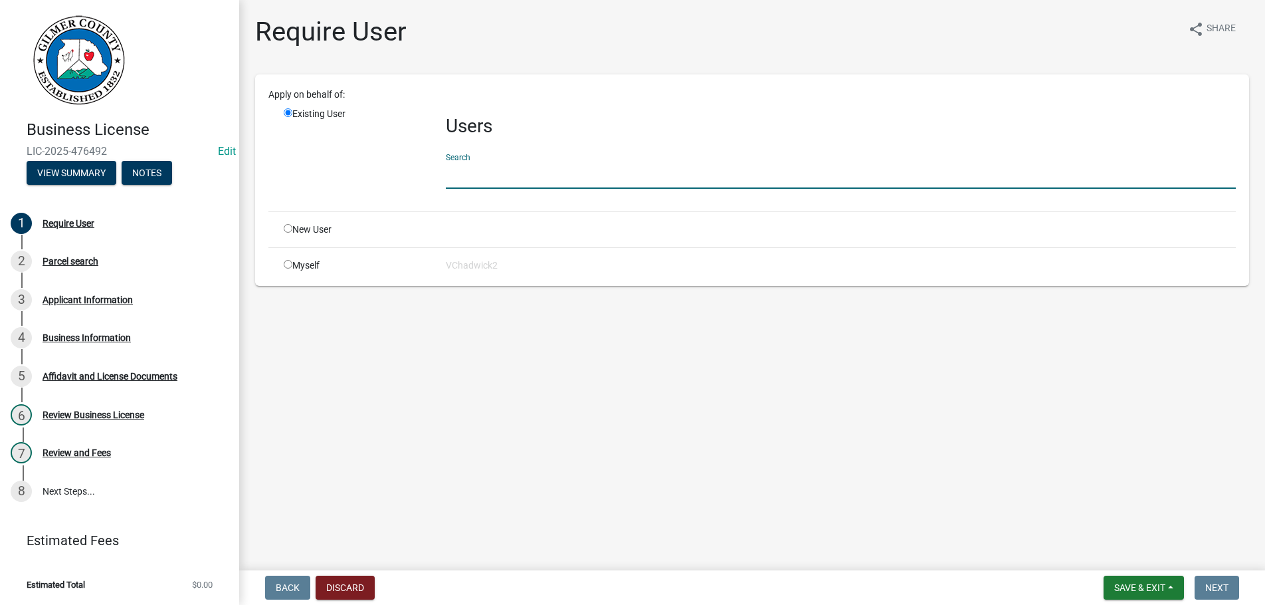
click at [515, 174] on input "text" at bounding box center [841, 174] width 790 height 27
click at [284, 228] on input "radio" at bounding box center [288, 228] width 9 height 9
radio input "true"
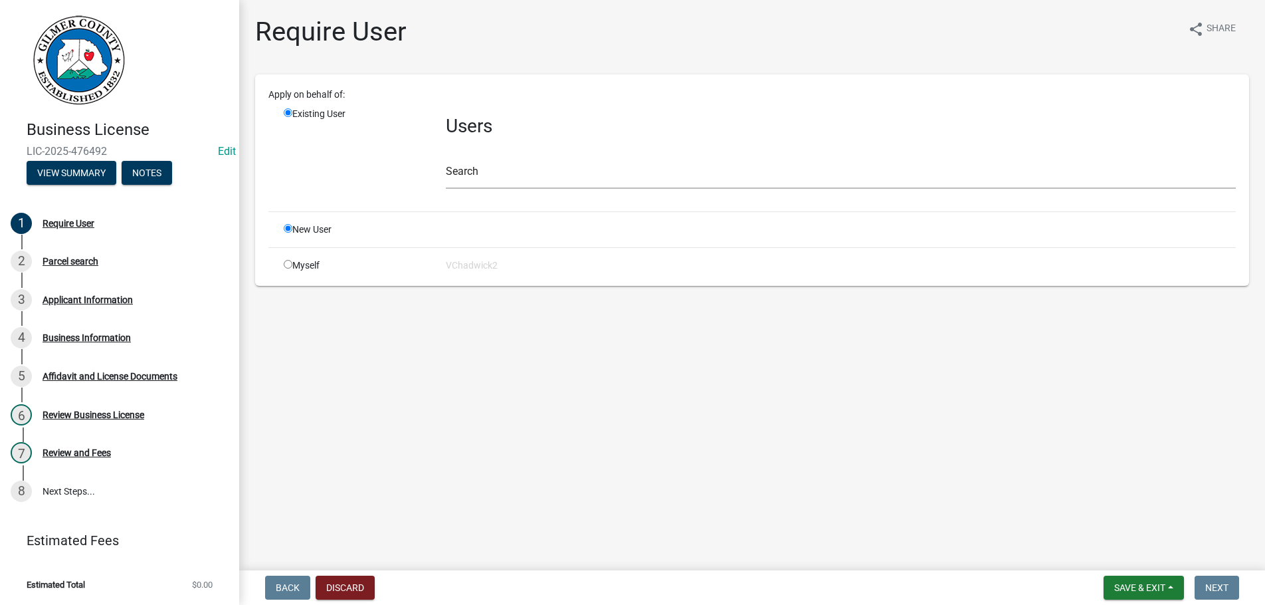
radio input "false"
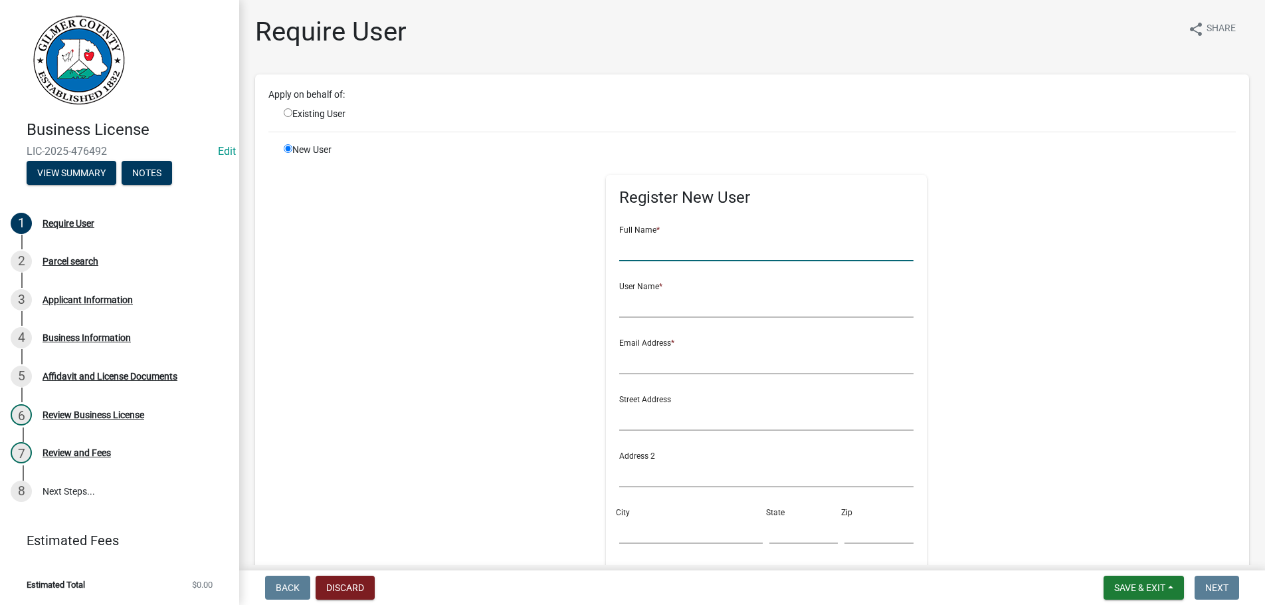
click at [718, 255] on input "text" at bounding box center [766, 247] width 294 height 27
type input "[PERSON_NAME]"
type input "[PERSON_NAME]*"
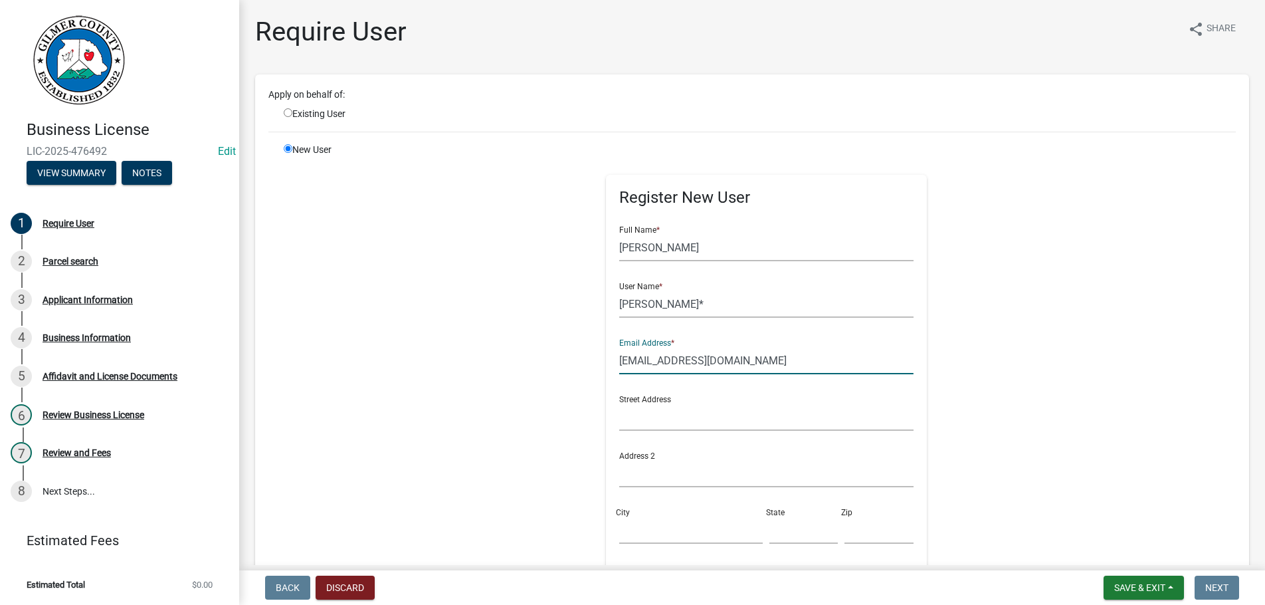
type input "[EMAIL_ADDRESS][DOMAIN_NAME]"
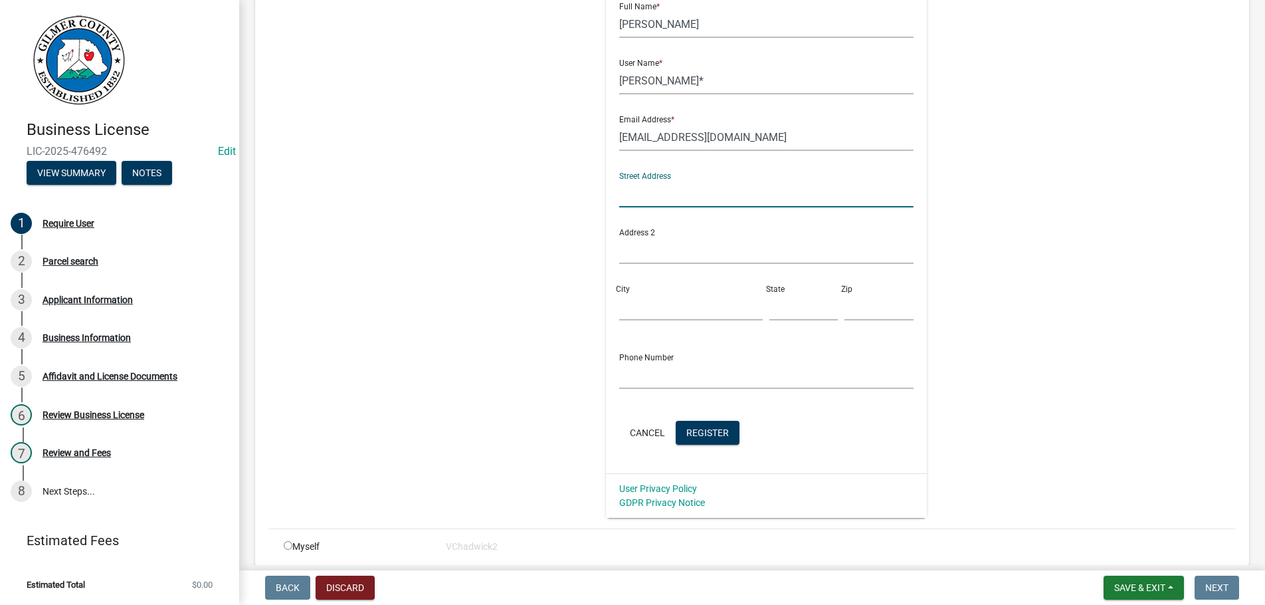
scroll to position [227, 0]
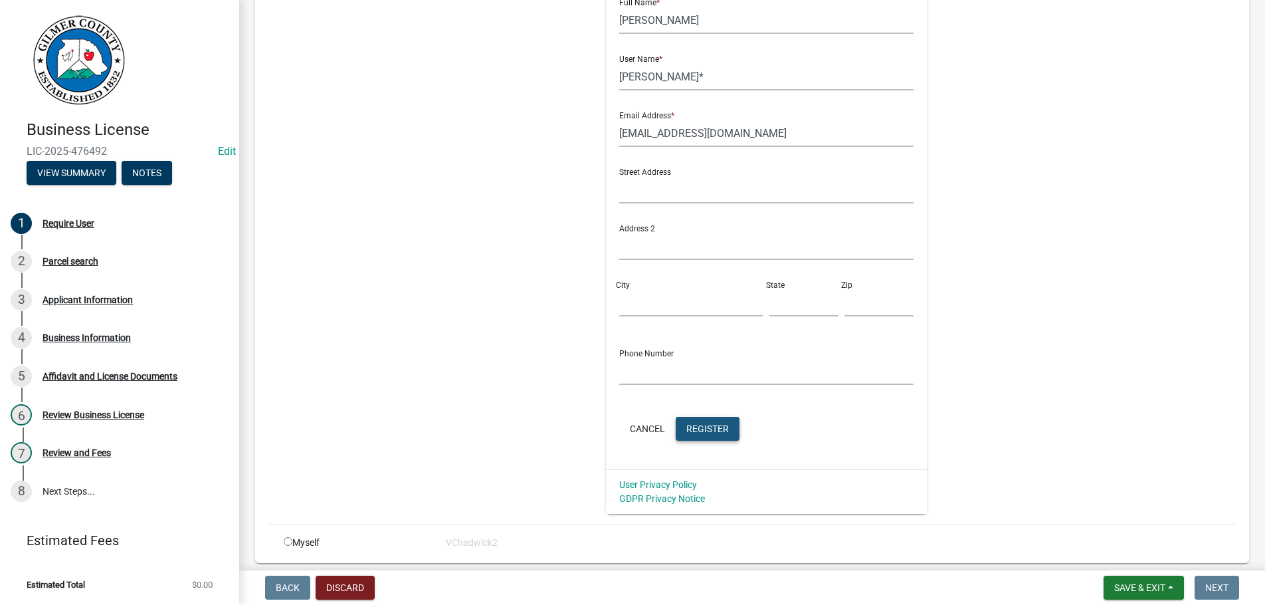
click at [714, 427] on span "Register" at bounding box center [707, 428] width 43 height 11
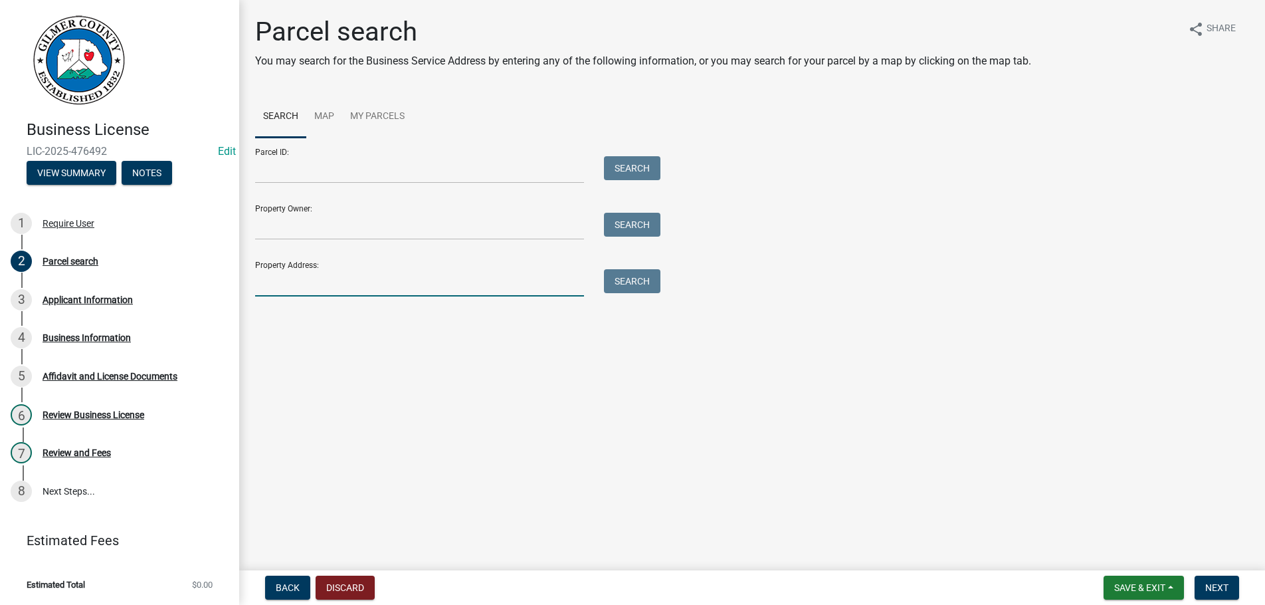
click at [291, 290] on input "Property Address:" at bounding box center [419, 282] width 329 height 27
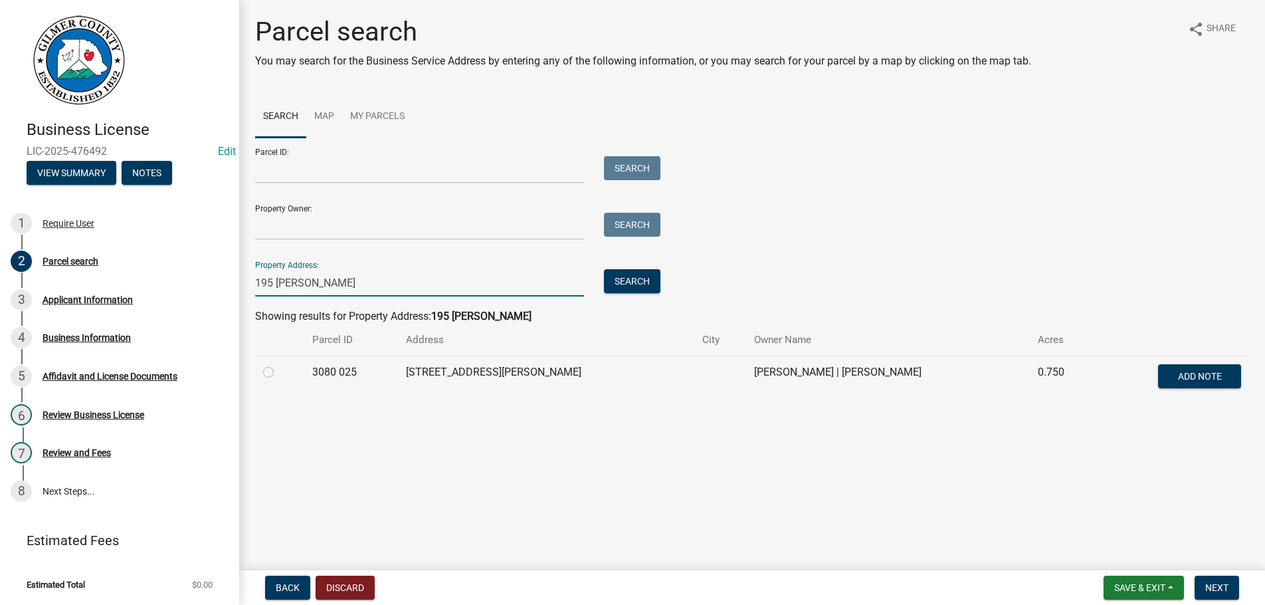
type input "195 [PERSON_NAME]"
click at [279, 364] on label at bounding box center [279, 364] width 0 height 0
click at [279, 373] on 025 "radio" at bounding box center [283, 368] width 9 height 9
radio 025 "true"
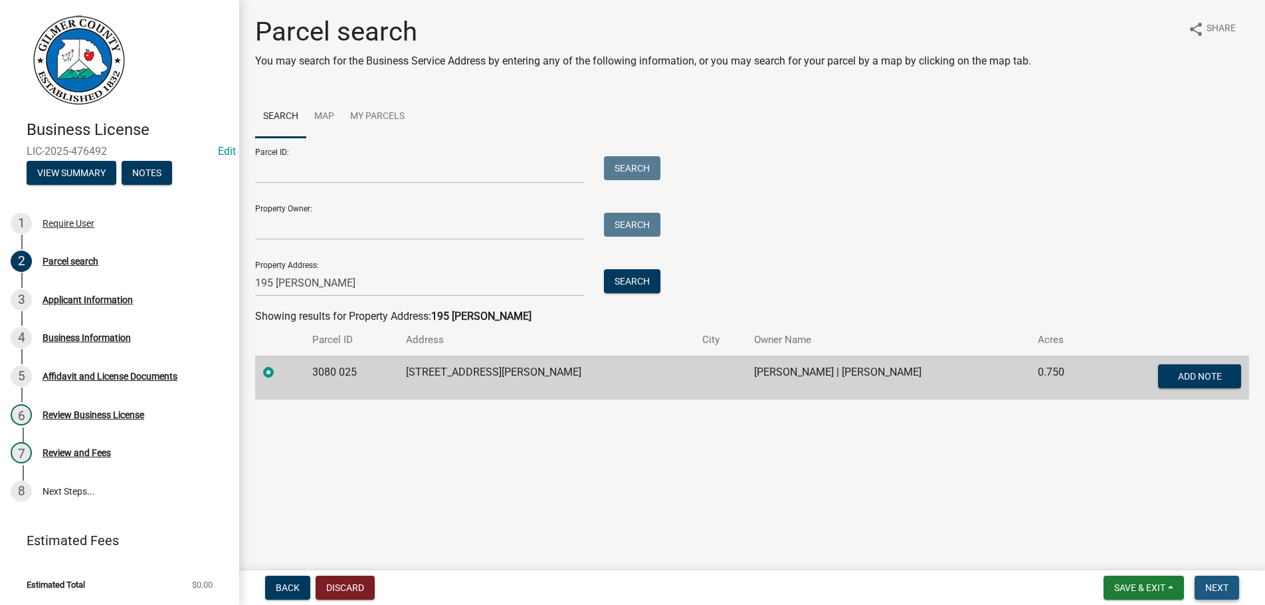
click at [1219, 581] on button "Next" at bounding box center [1217, 587] width 45 height 24
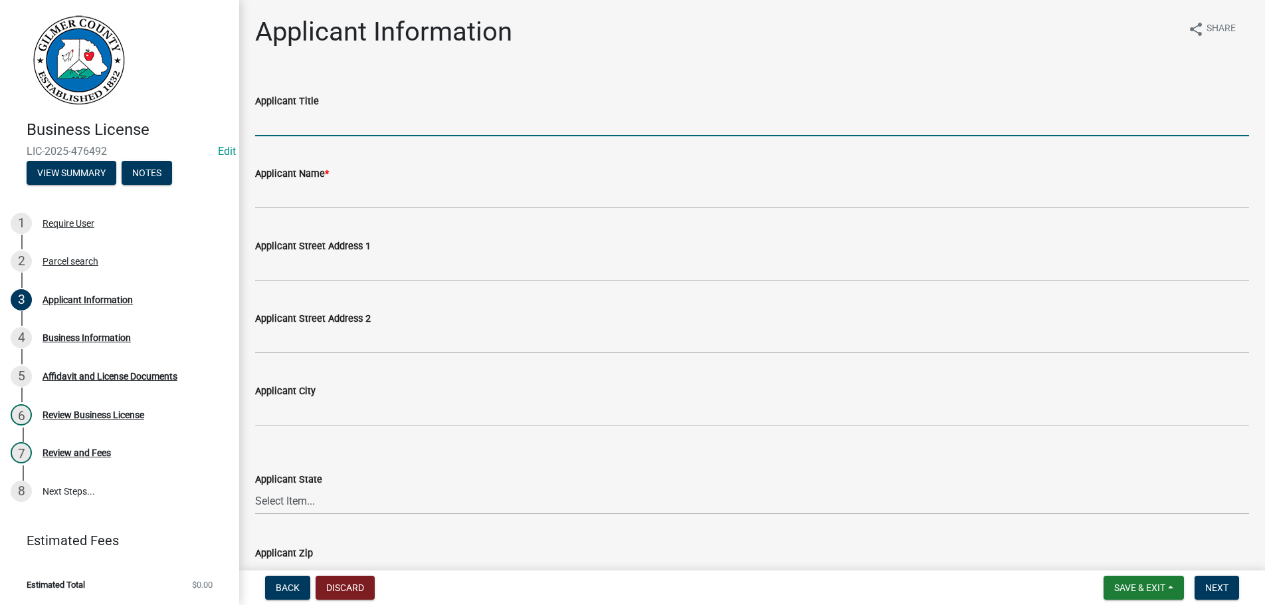
click at [362, 114] on input "Applicant Title" at bounding box center [752, 122] width 994 height 27
type input "OWNER"
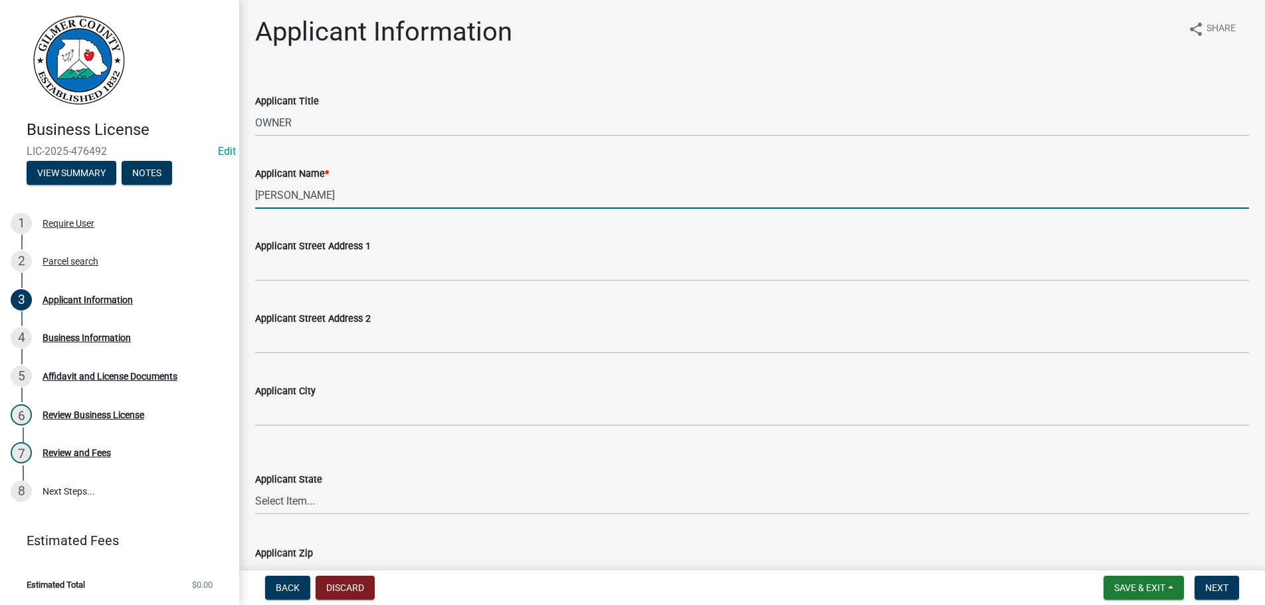
type input "[PERSON_NAME]"
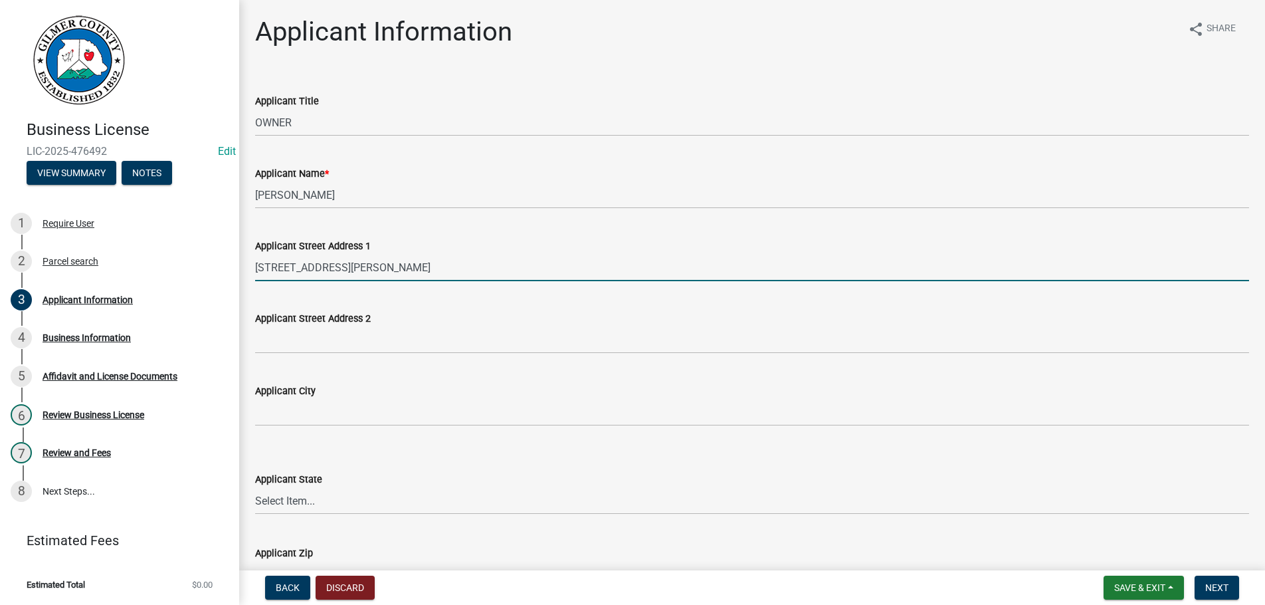
type input "[STREET_ADDRESS][PERSON_NAME]"
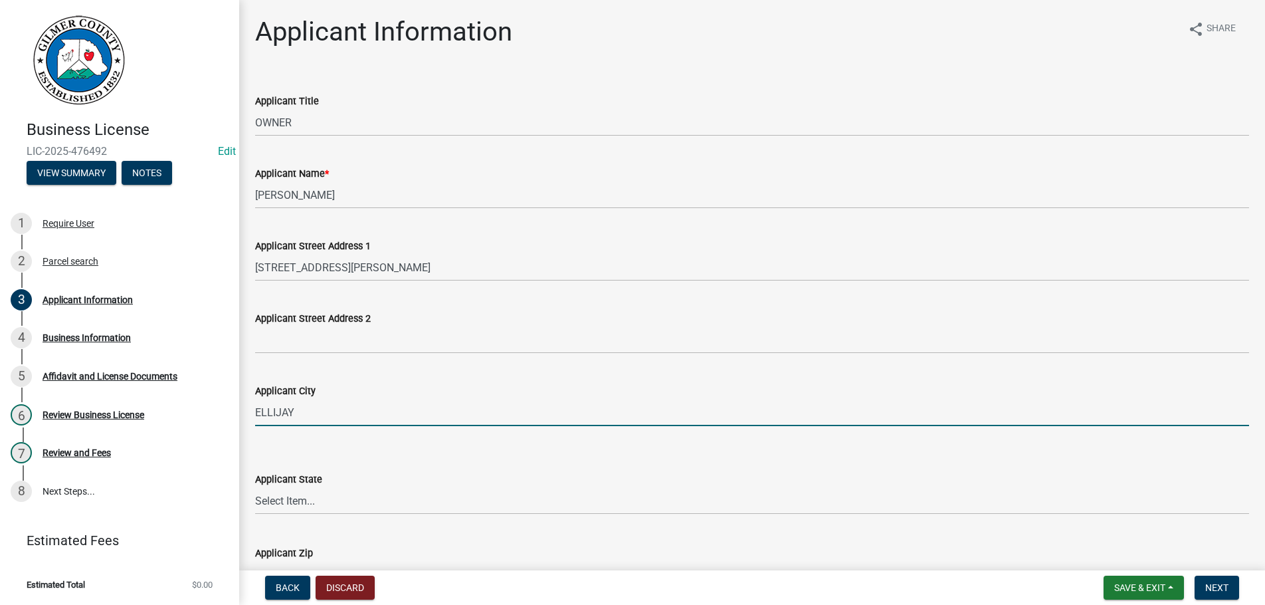
type input "ELLIJAY"
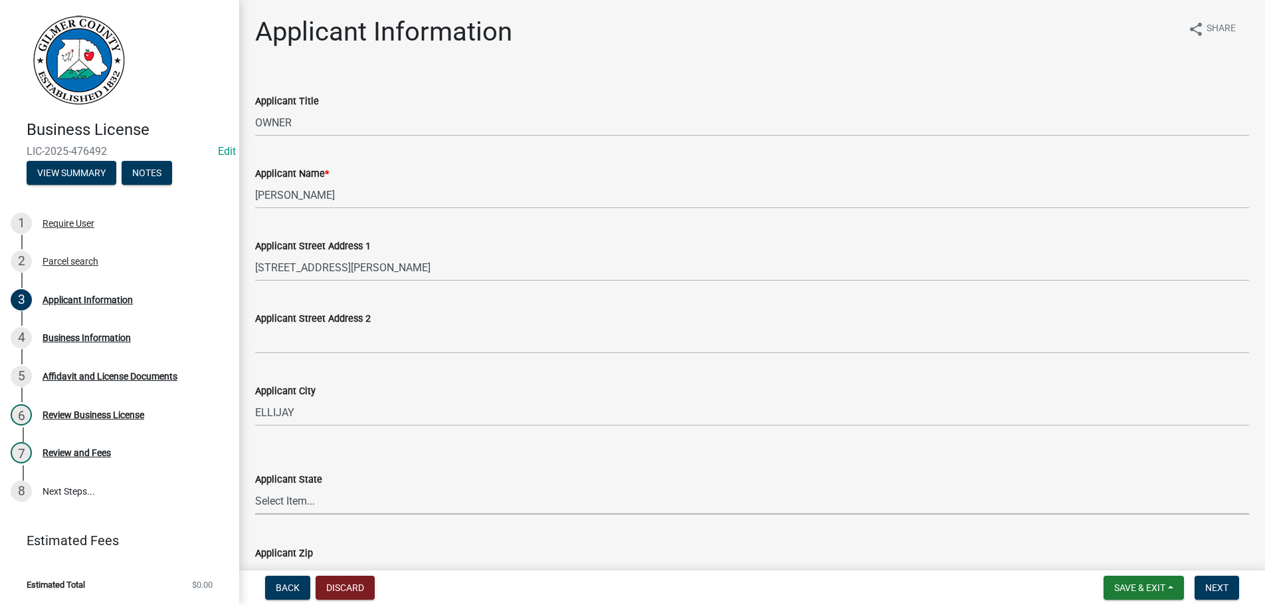
select select "GA"
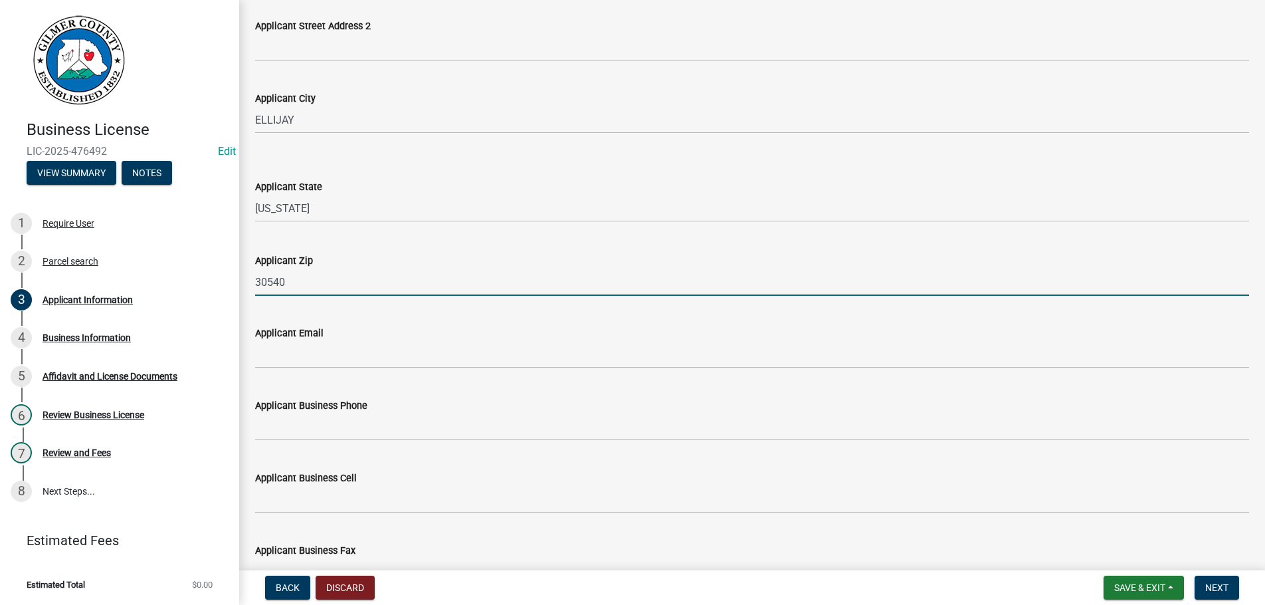
type input "30540"
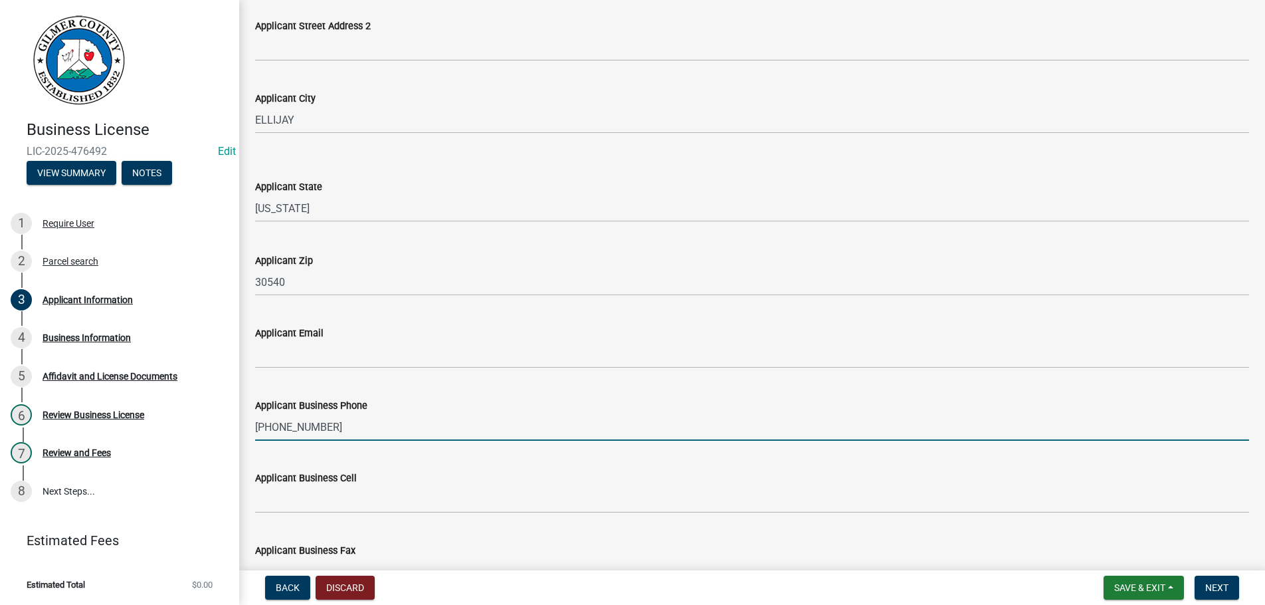
type input "[PHONE_NUMBER]"
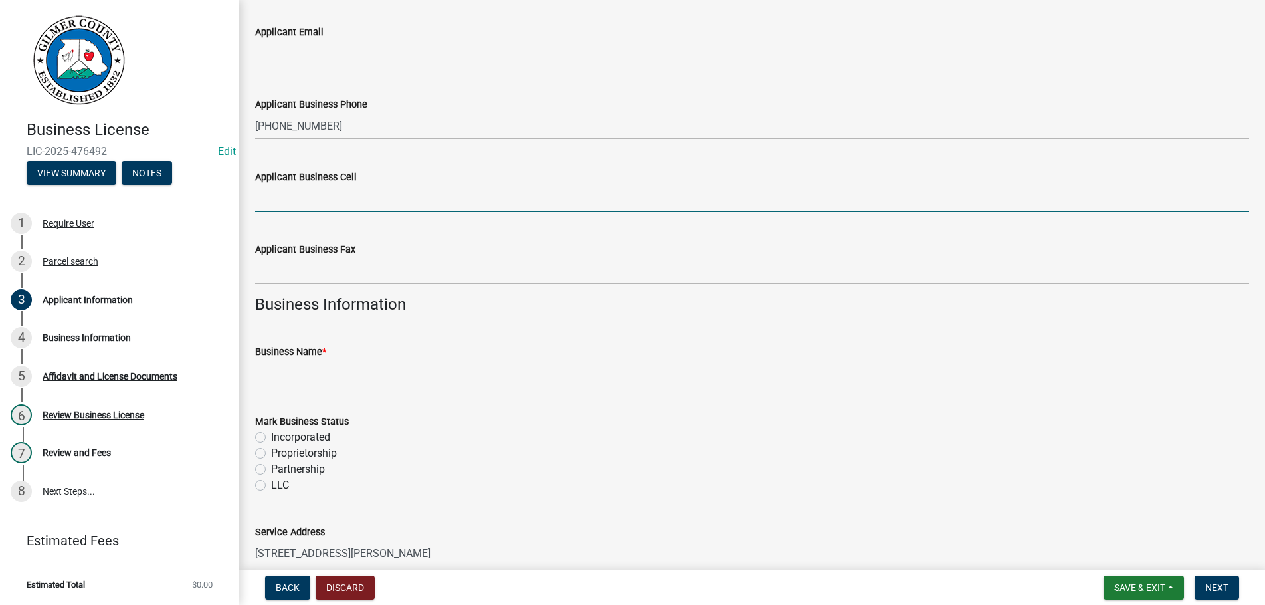
scroll to position [595, 0]
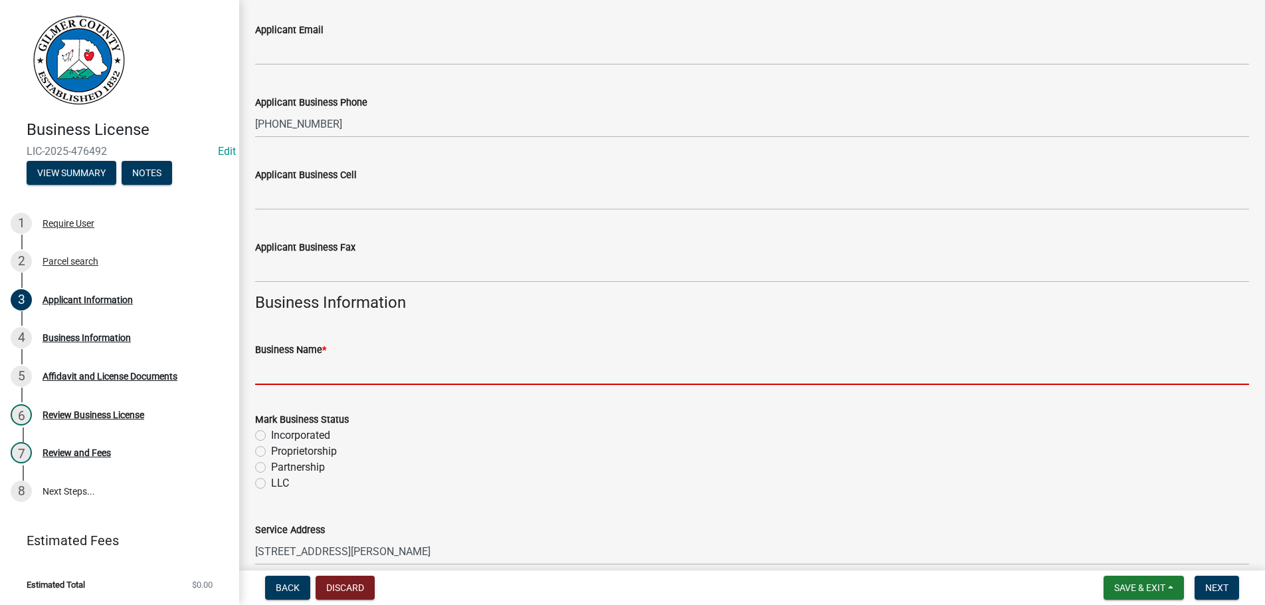
click at [298, 370] on input "Business Name *" at bounding box center [752, 371] width 994 height 27
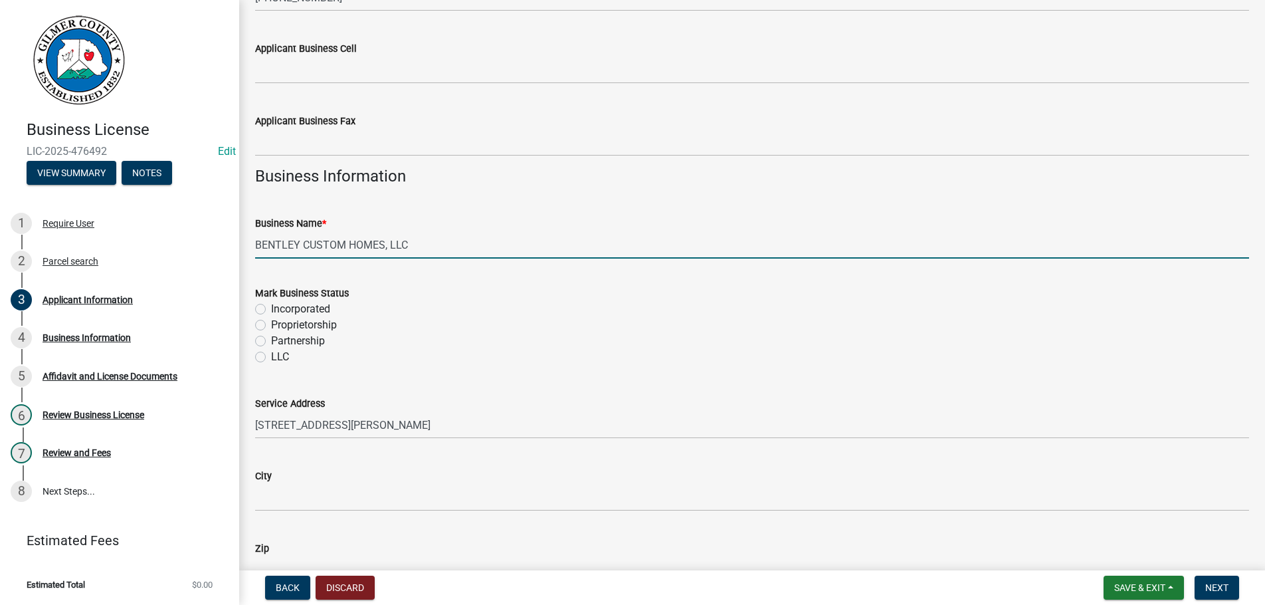
scroll to position [898, 0]
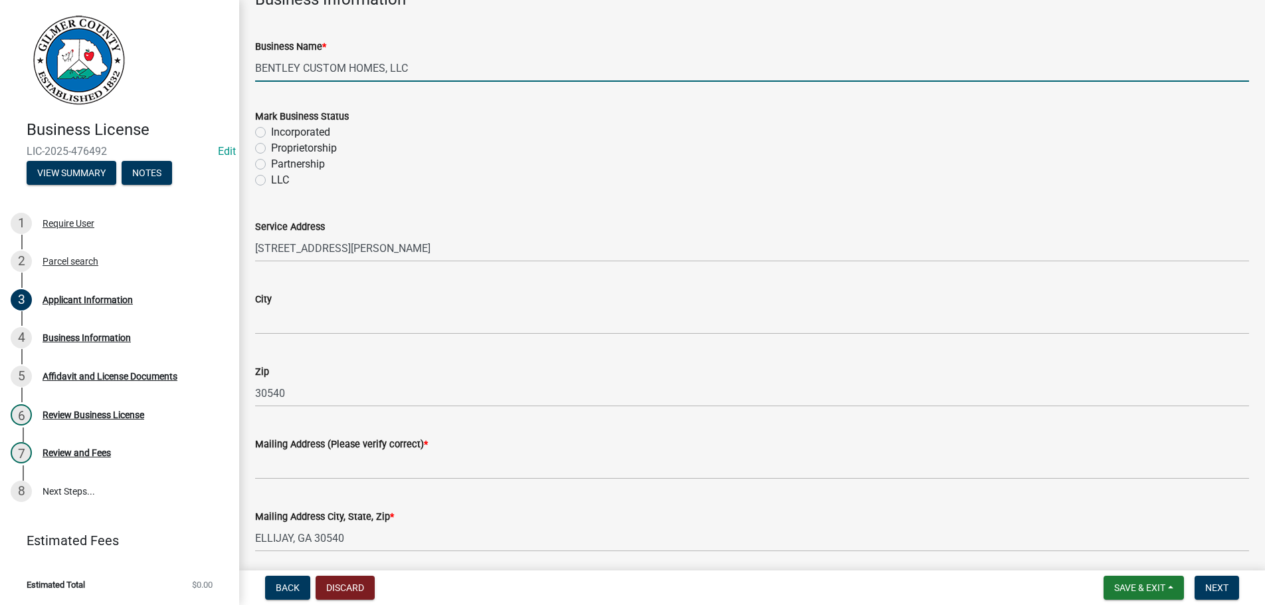
type input "BENTLEY CUSTOM HOMES, LLC"
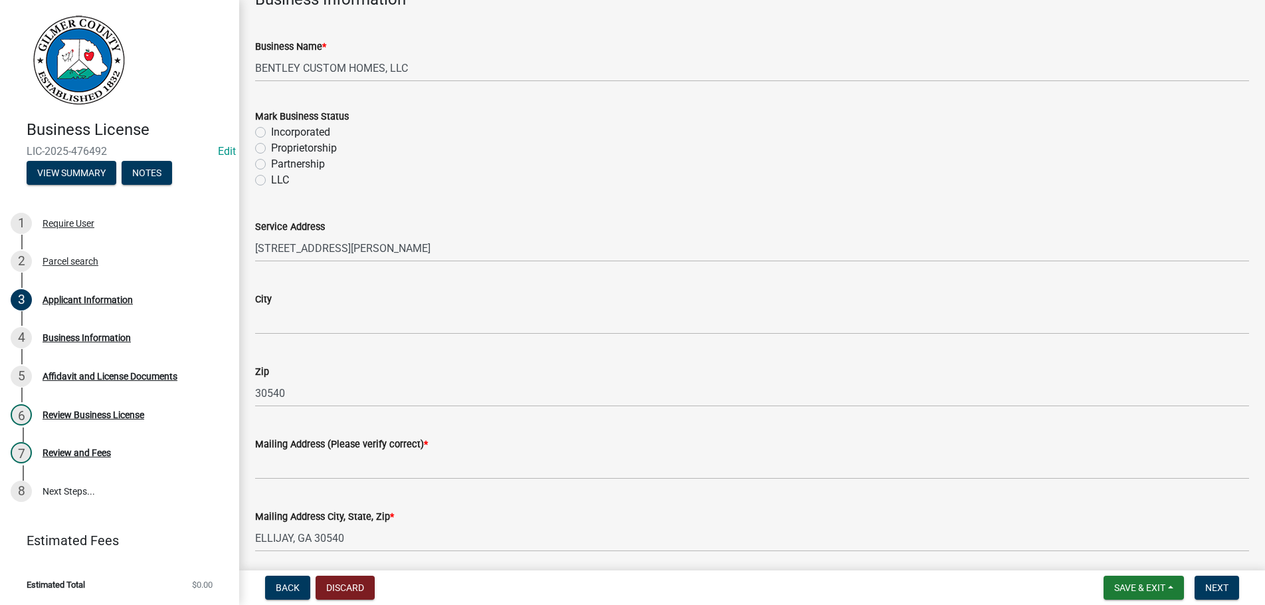
click at [271, 180] on label "LLC" at bounding box center [280, 180] width 18 height 16
click at [271, 180] on input "LLC" at bounding box center [275, 176] width 9 height 9
radio input "true"
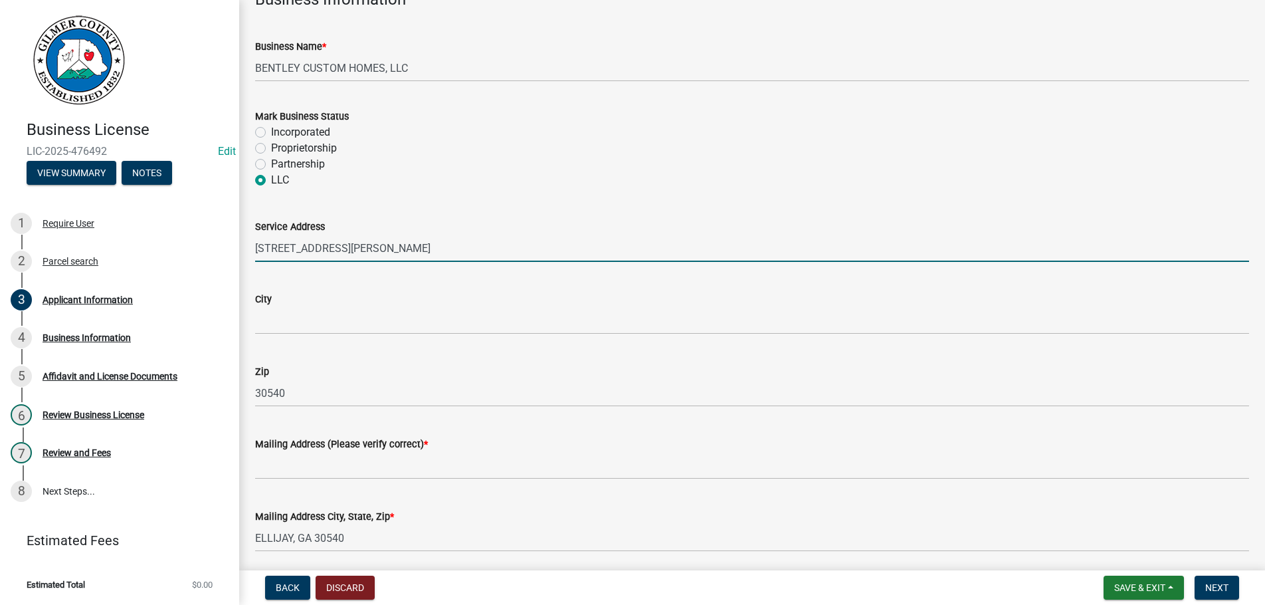
click at [354, 247] on input "[STREET_ADDRESS][PERSON_NAME]" at bounding box center [752, 248] width 994 height 27
type input "[STREET_ADDRESS][PERSON_NAME]"
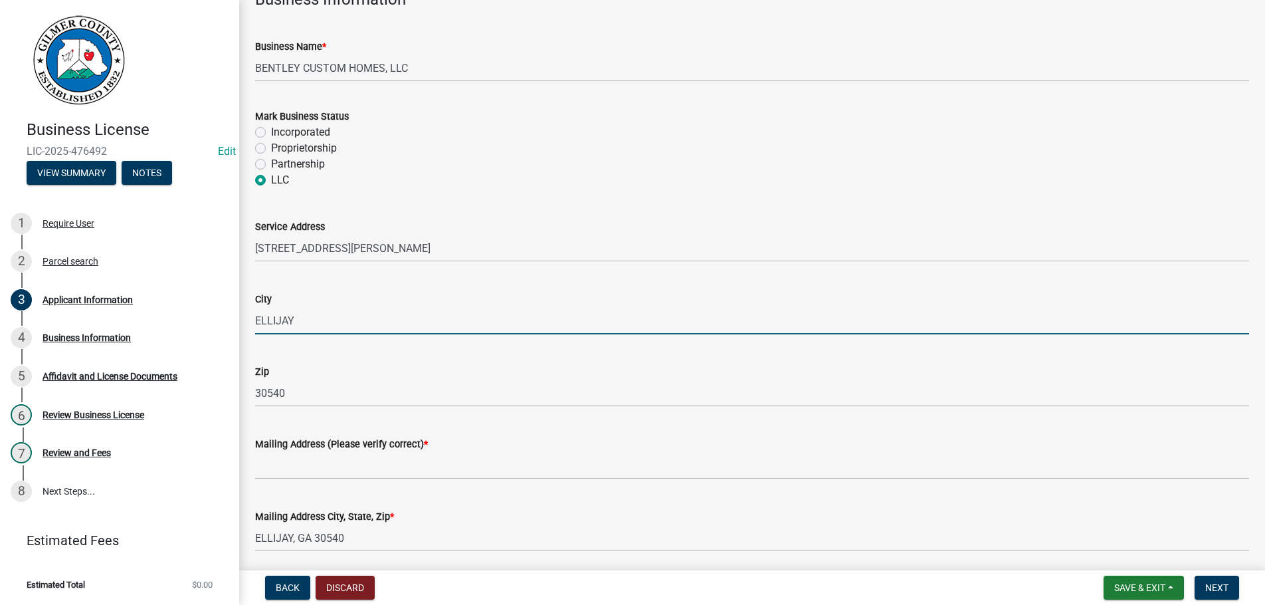
type input "ELLIJAY"
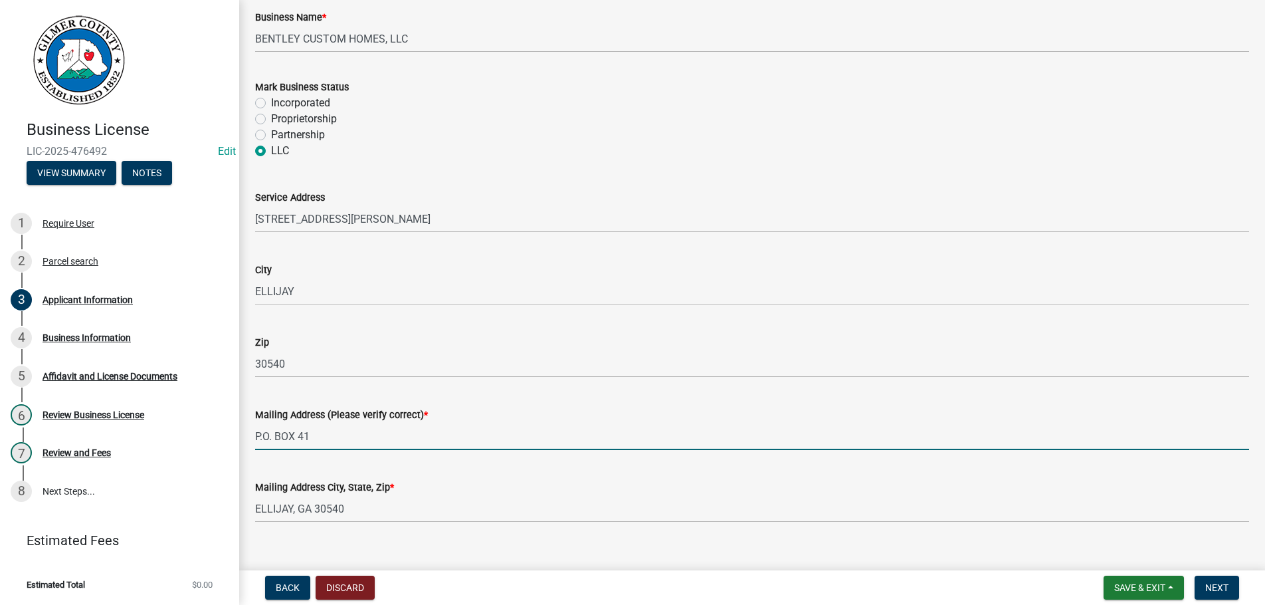
scroll to position [949, 0]
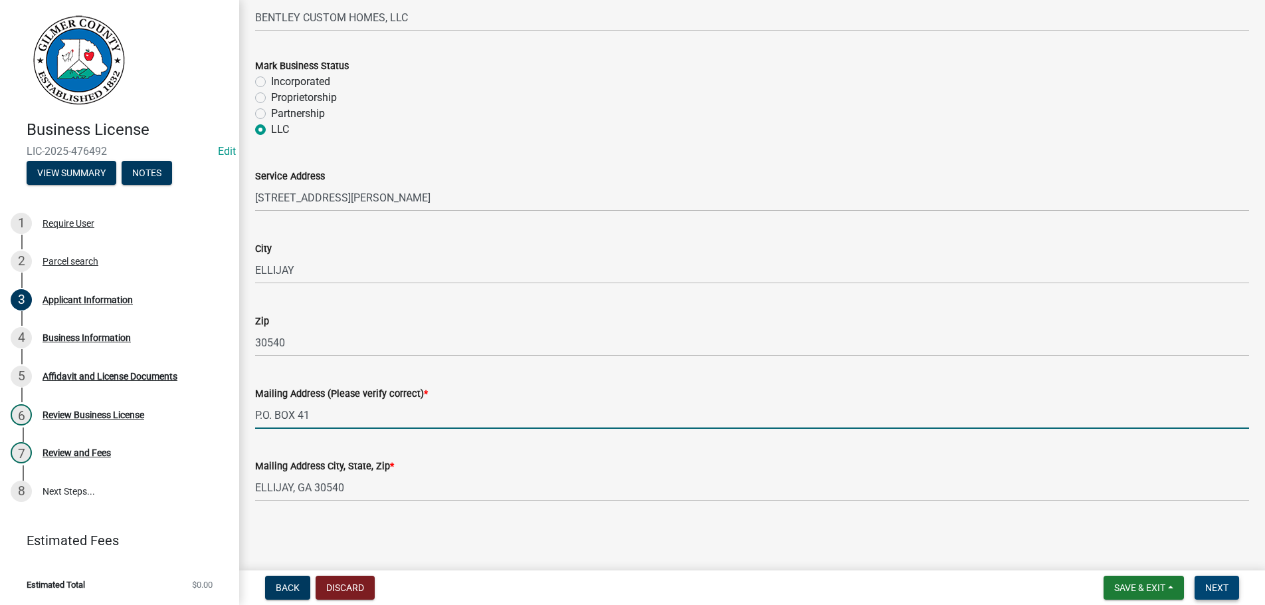
type input "P.O. BOX 41"
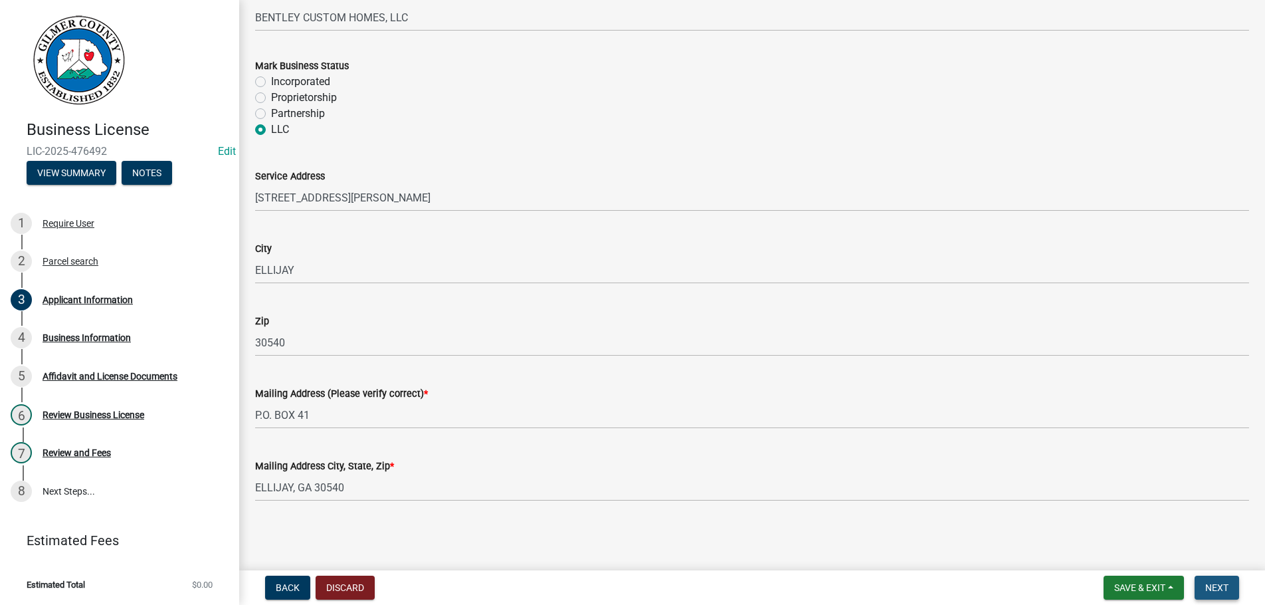
click at [1223, 586] on span "Next" at bounding box center [1216, 587] width 23 height 11
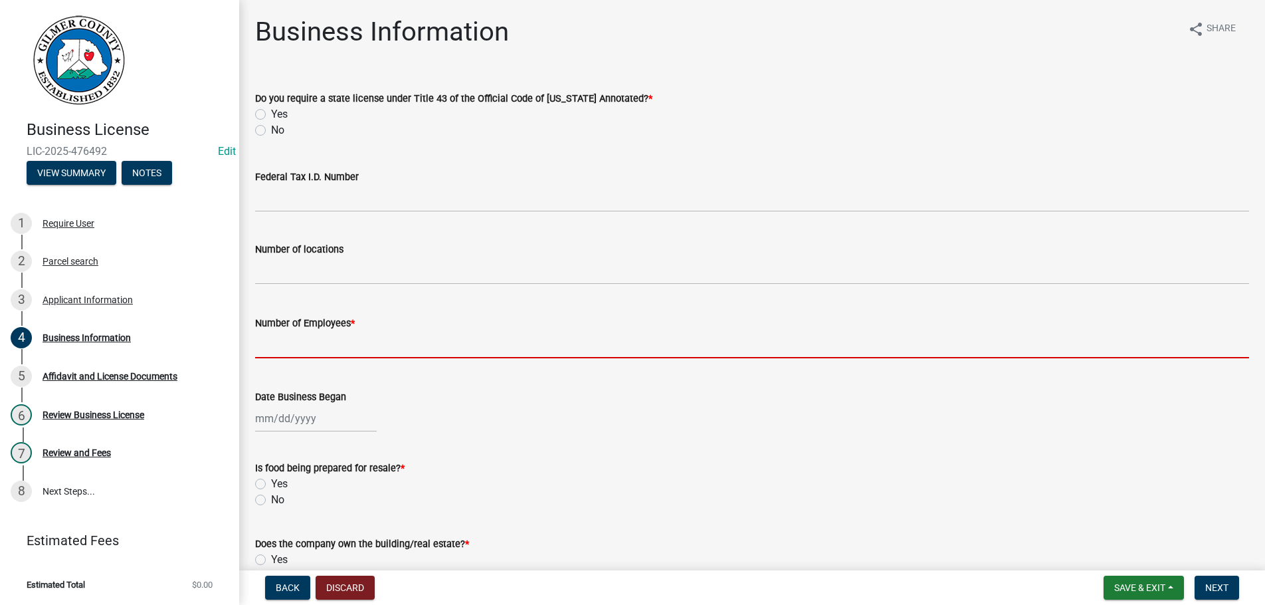
click at [372, 344] on input "text" at bounding box center [752, 344] width 994 height 27
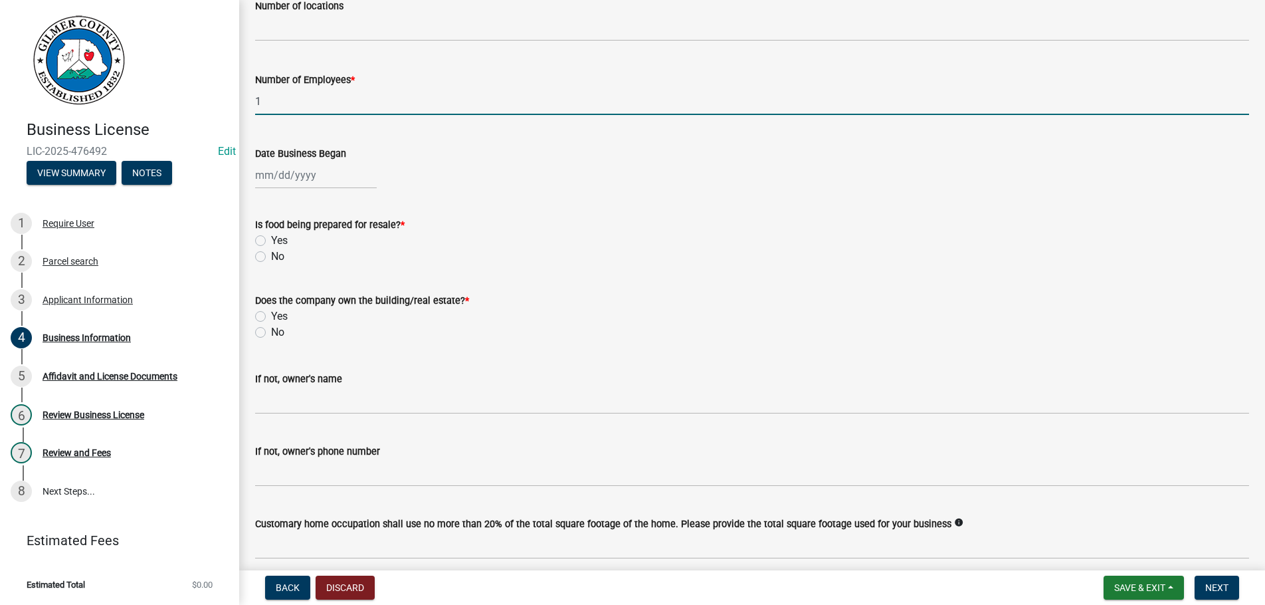
scroll to position [300, 0]
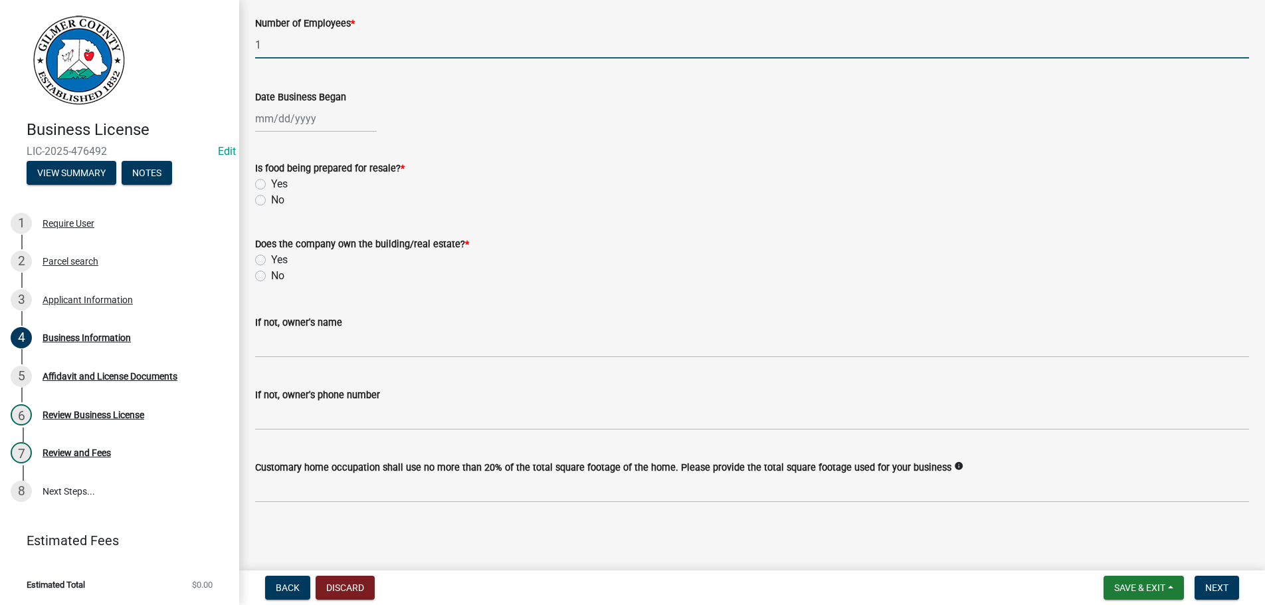
type input "1"
click at [271, 201] on label "No" at bounding box center [277, 200] width 13 height 16
click at [271, 201] on input "No" at bounding box center [275, 196] width 9 height 9
radio input "true"
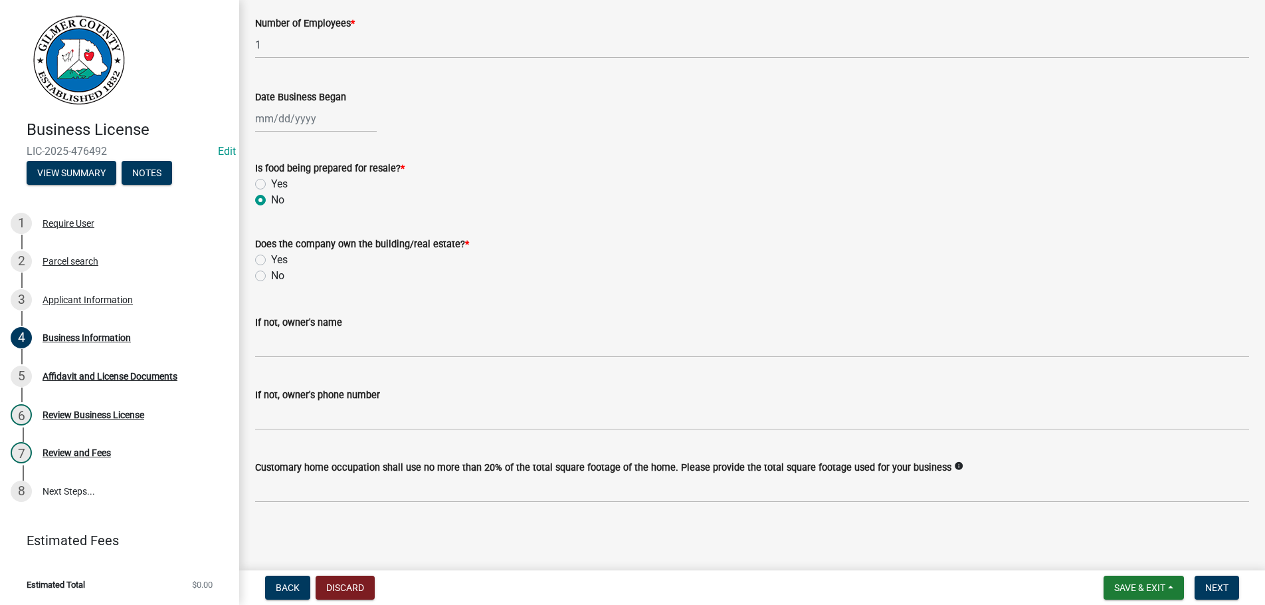
click at [271, 276] on label "No" at bounding box center [277, 276] width 13 height 16
click at [271, 276] on input "No" at bounding box center [275, 272] width 9 height 9
radio input "true"
click at [271, 256] on label "Yes" at bounding box center [279, 260] width 17 height 16
click at [271, 256] on input "Yes" at bounding box center [275, 256] width 9 height 9
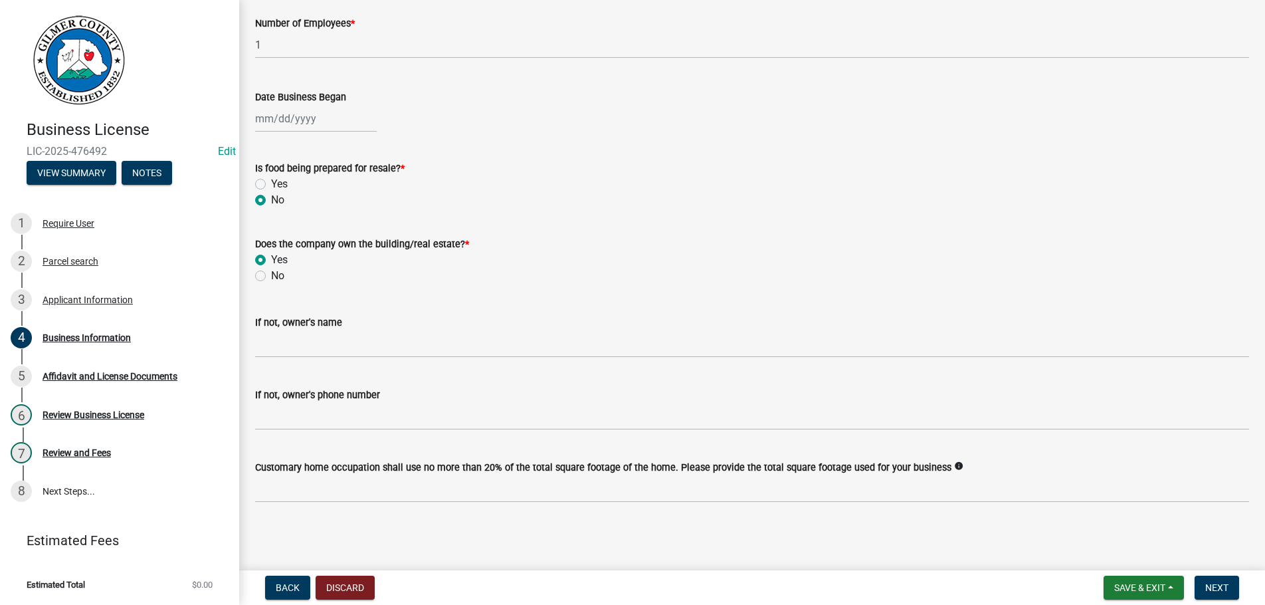
radio input "true"
click at [1219, 587] on span "Next" at bounding box center [1216, 587] width 23 height 11
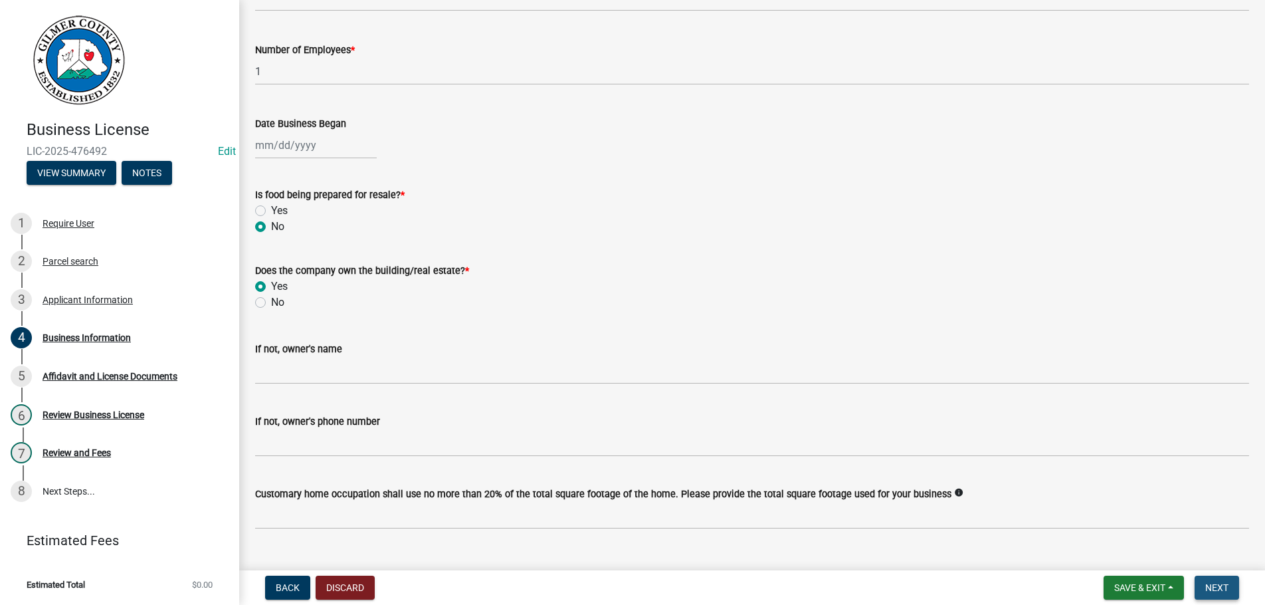
scroll to position [326, 0]
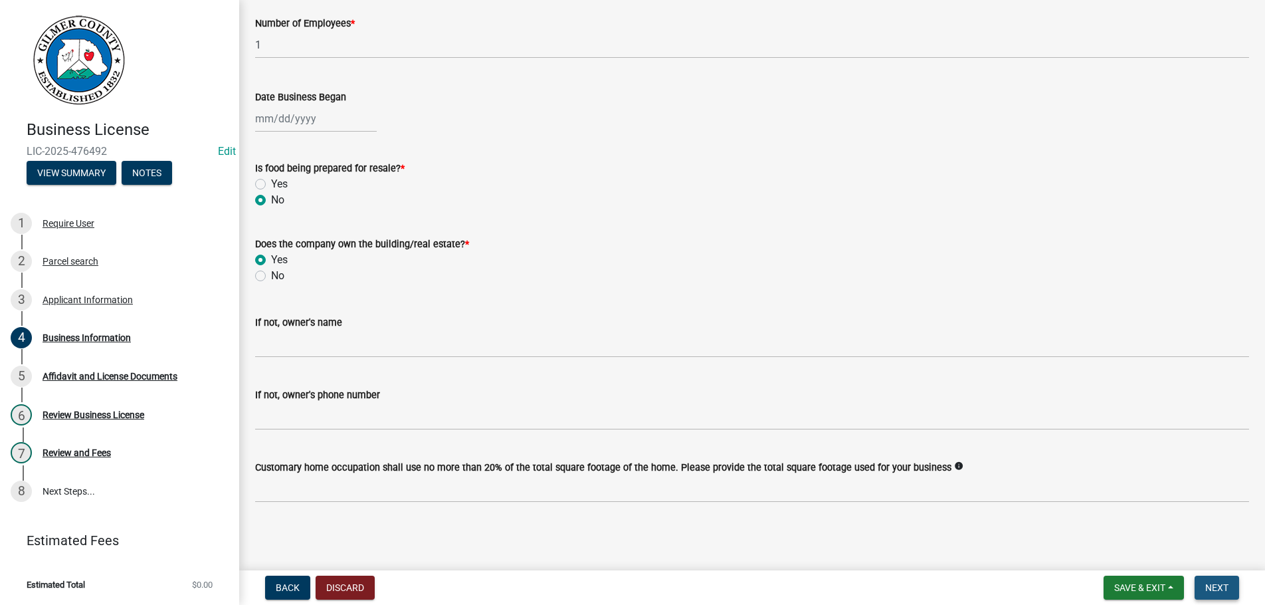
click at [1209, 585] on span "Next" at bounding box center [1216, 587] width 23 height 11
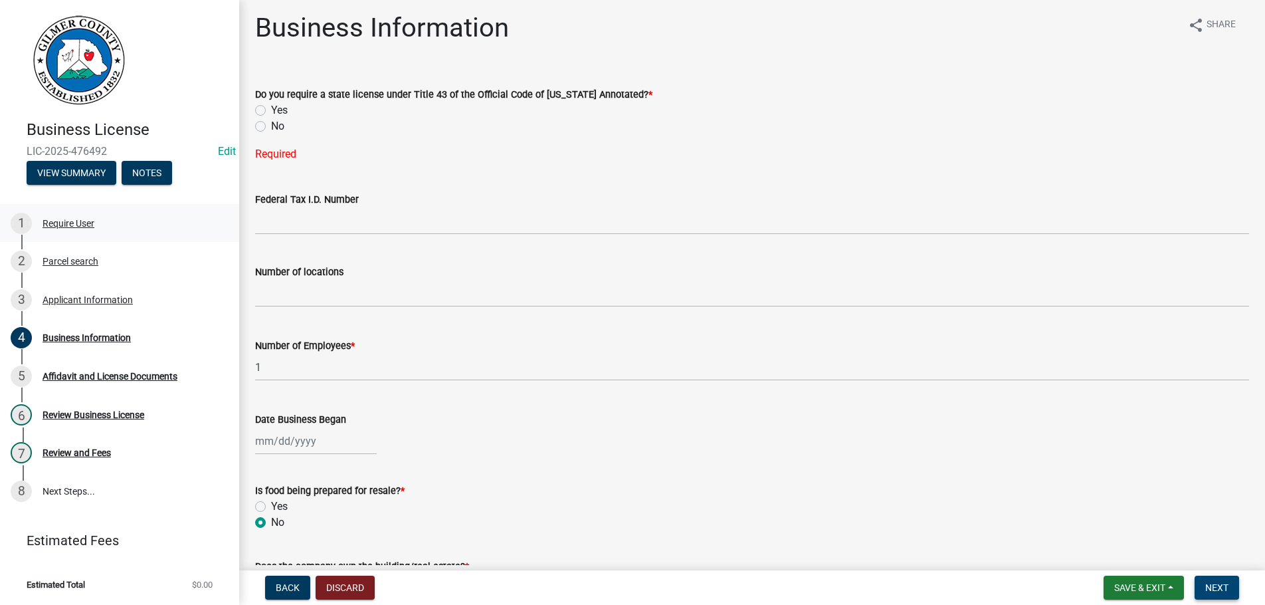
scroll to position [0, 0]
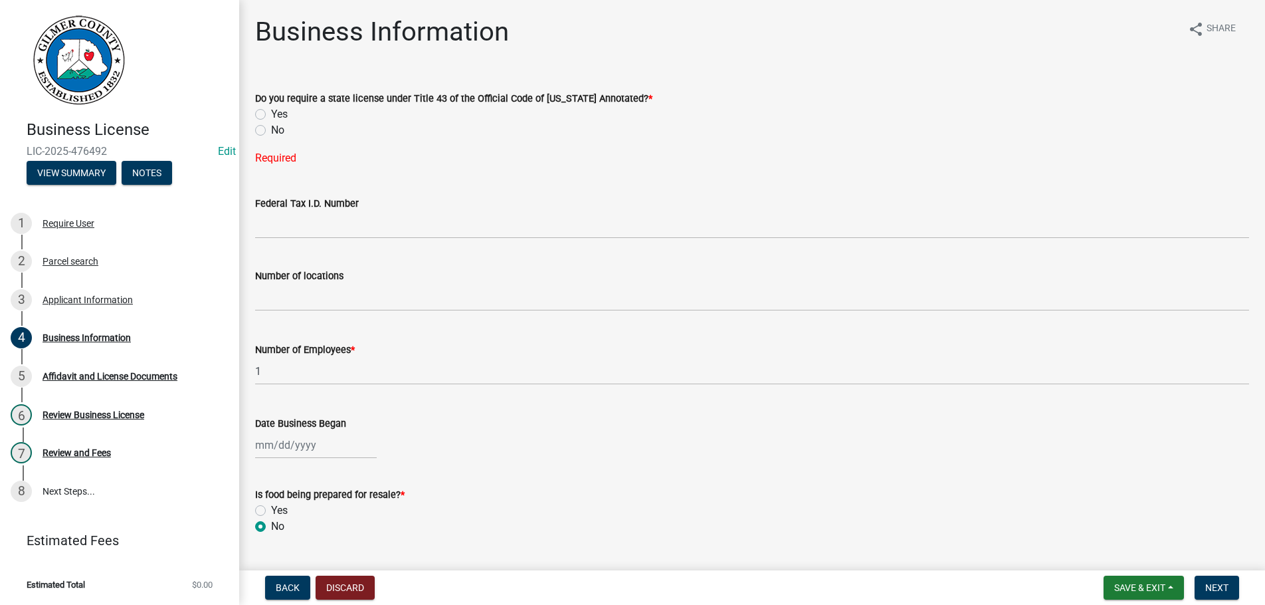
click at [271, 131] on label "No" at bounding box center [277, 130] width 13 height 16
click at [271, 131] on input "No" at bounding box center [275, 126] width 9 height 9
radio input "true"
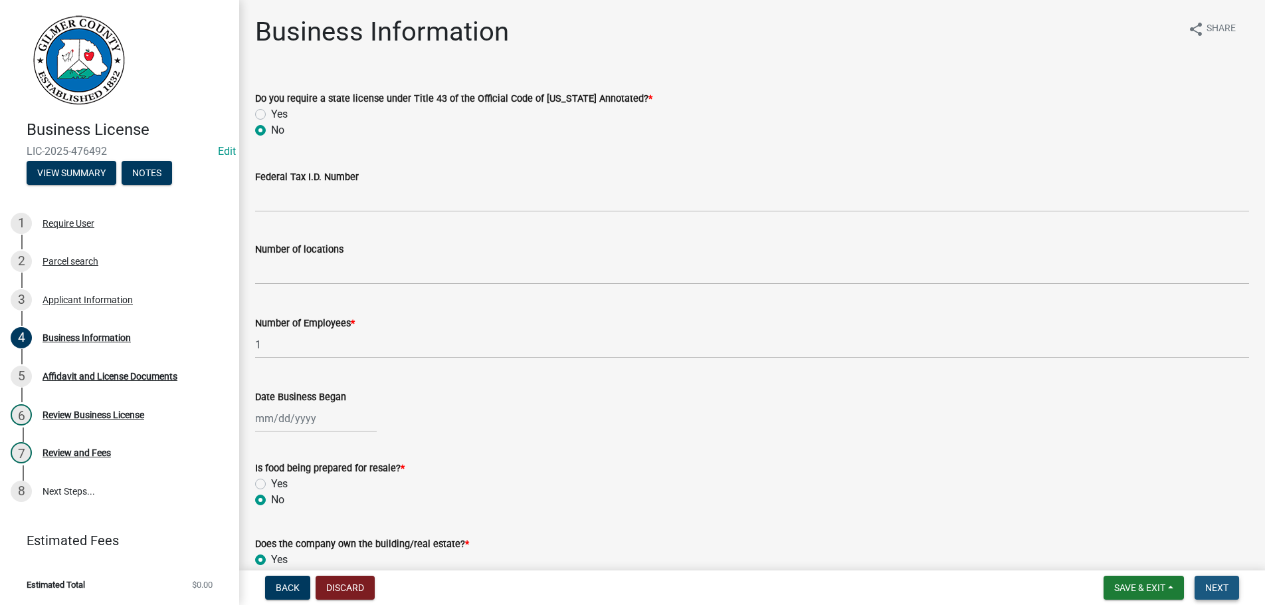
click at [1217, 585] on span "Next" at bounding box center [1216, 587] width 23 height 11
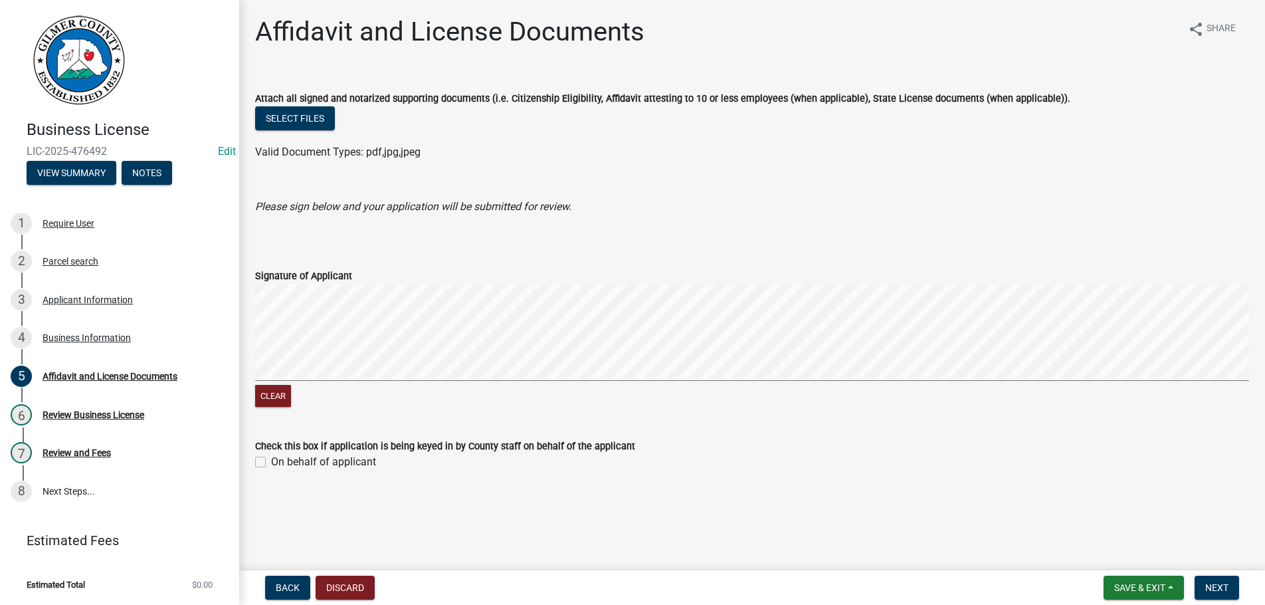
click at [271, 463] on label "On behalf of applicant" at bounding box center [323, 462] width 105 height 16
click at [271, 462] on input "On behalf of applicant" at bounding box center [275, 458] width 9 height 9
checkbox input "true"
click at [1217, 586] on span "Next" at bounding box center [1216, 587] width 23 height 11
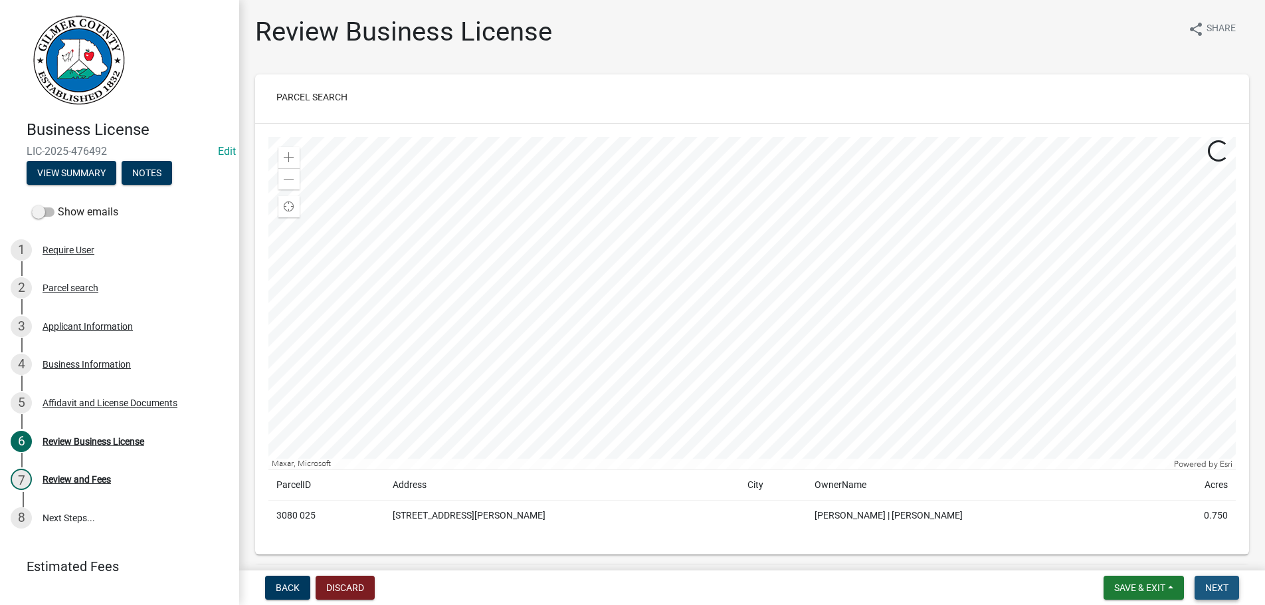
click at [1217, 586] on span "Next" at bounding box center [1216, 587] width 23 height 11
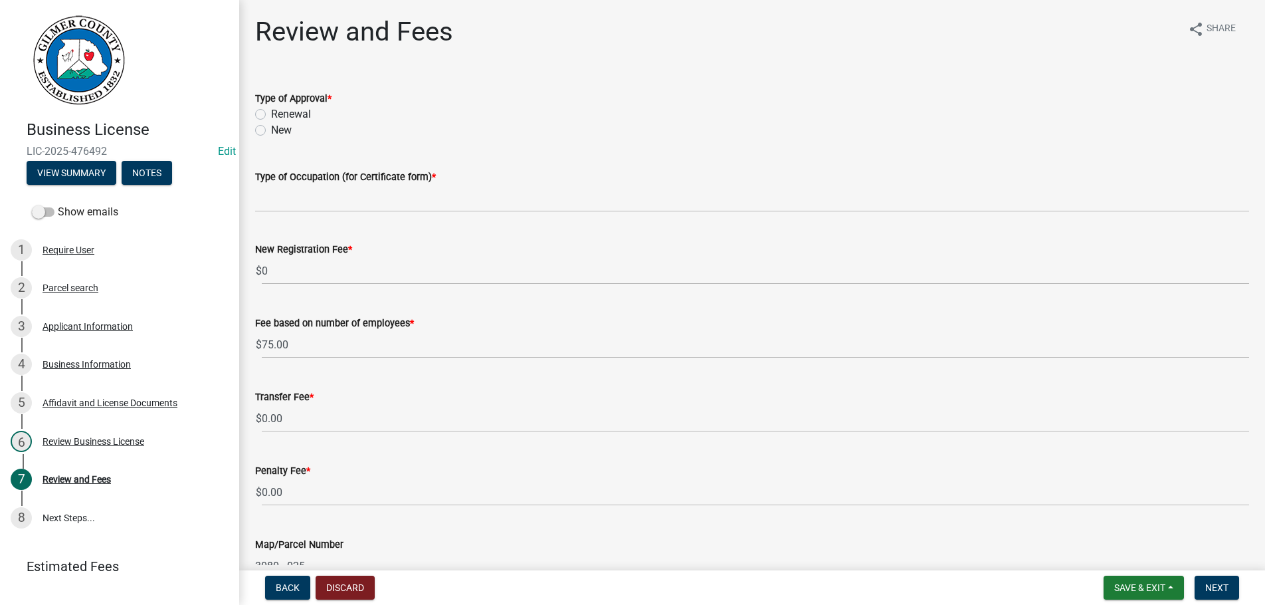
click at [271, 129] on label "New" at bounding box center [281, 130] width 21 height 16
click at [271, 129] on input "New" at bounding box center [275, 126] width 9 height 9
radio input "true"
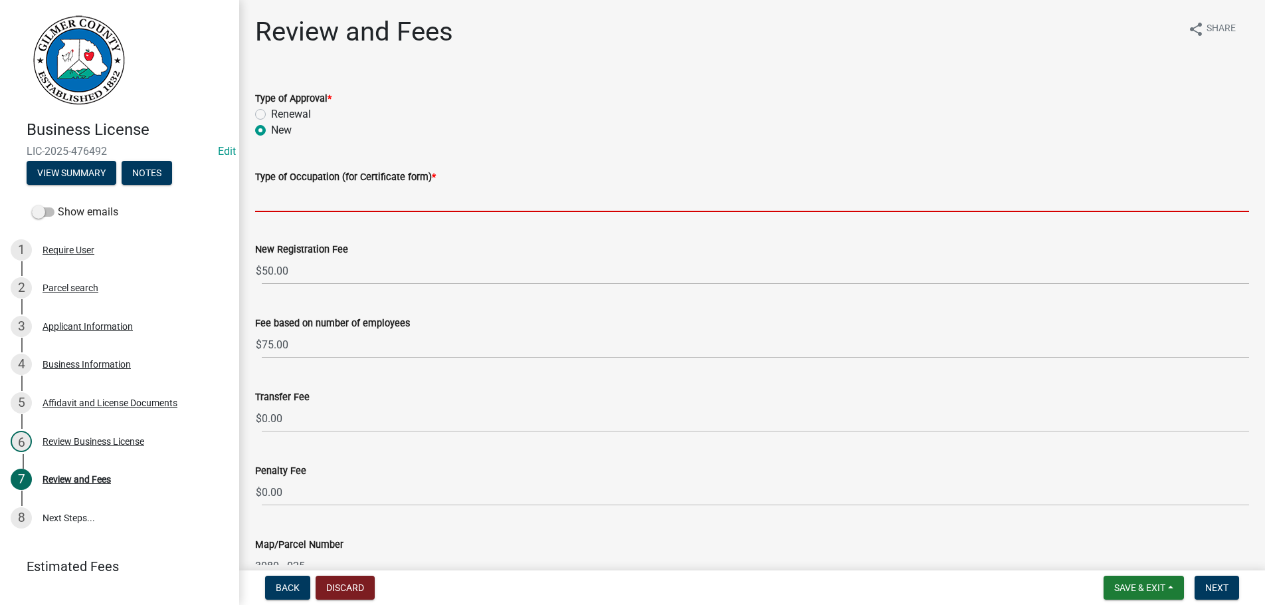
click at [273, 199] on input "Type of Occupation (for Certificate form) *" at bounding box center [752, 198] width 994 height 27
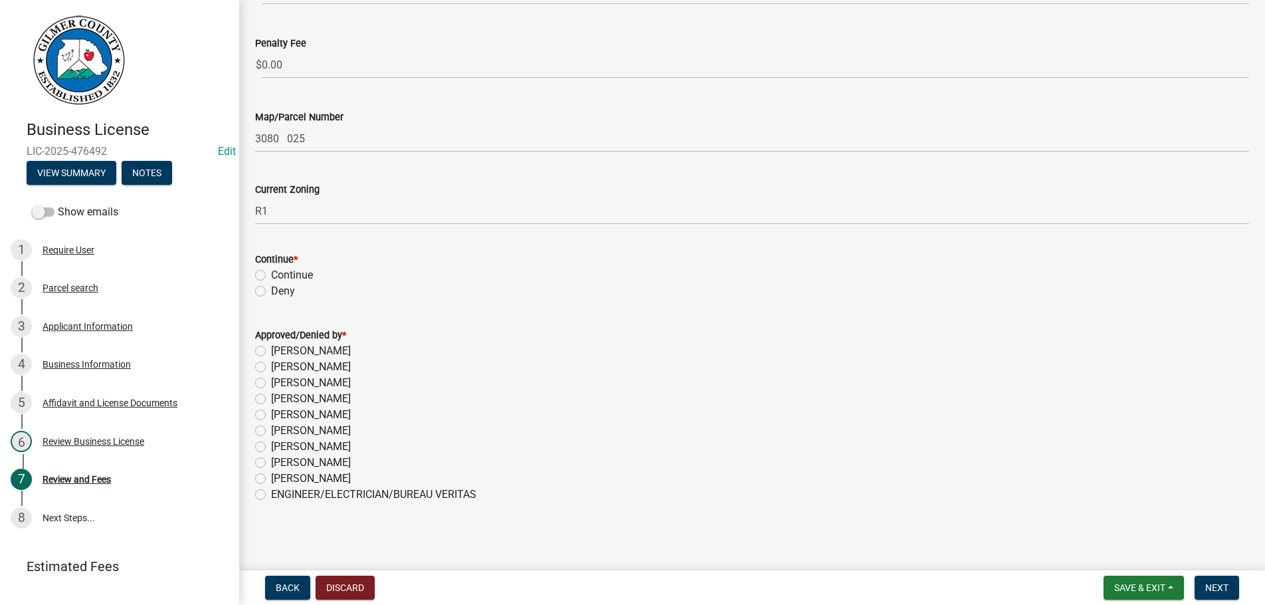
scroll to position [429, 0]
type input "CUSTOM HOME BUILDER"
click at [271, 275] on label "Continue" at bounding box center [292, 274] width 42 height 16
click at [271, 274] on input "Continue" at bounding box center [275, 270] width 9 height 9
radio input "true"
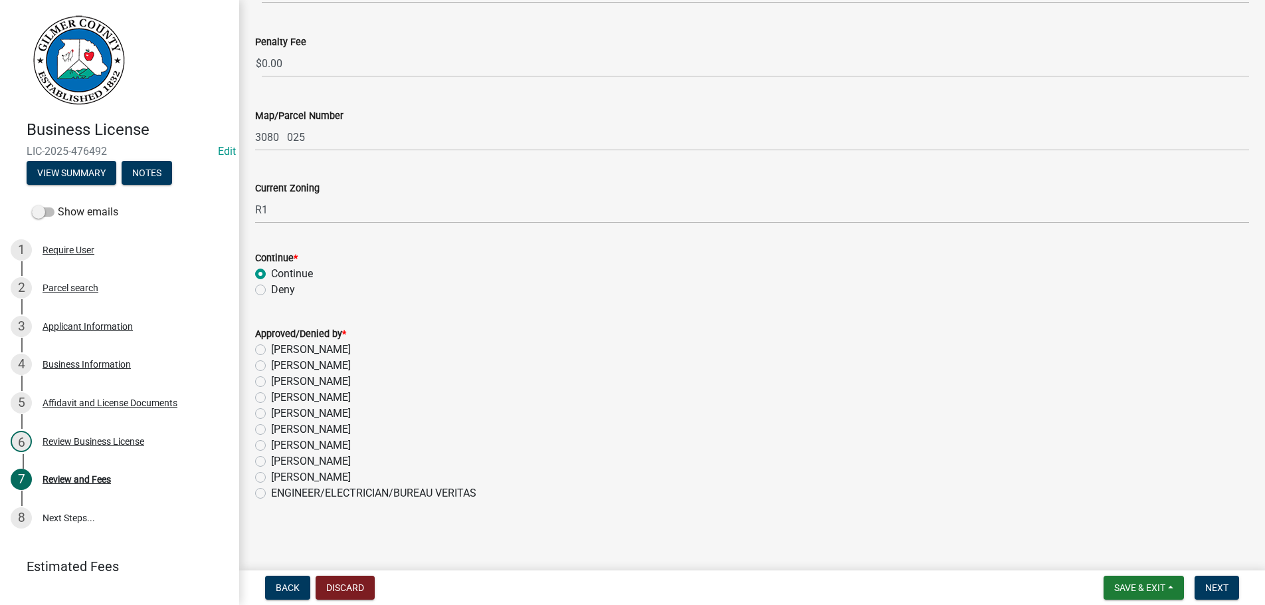
click at [271, 446] on label "[PERSON_NAME]" at bounding box center [311, 445] width 80 height 16
click at [271, 446] on input "[PERSON_NAME]" at bounding box center [275, 441] width 9 height 9
radio input "true"
click at [1226, 586] on span "Next" at bounding box center [1216, 587] width 23 height 11
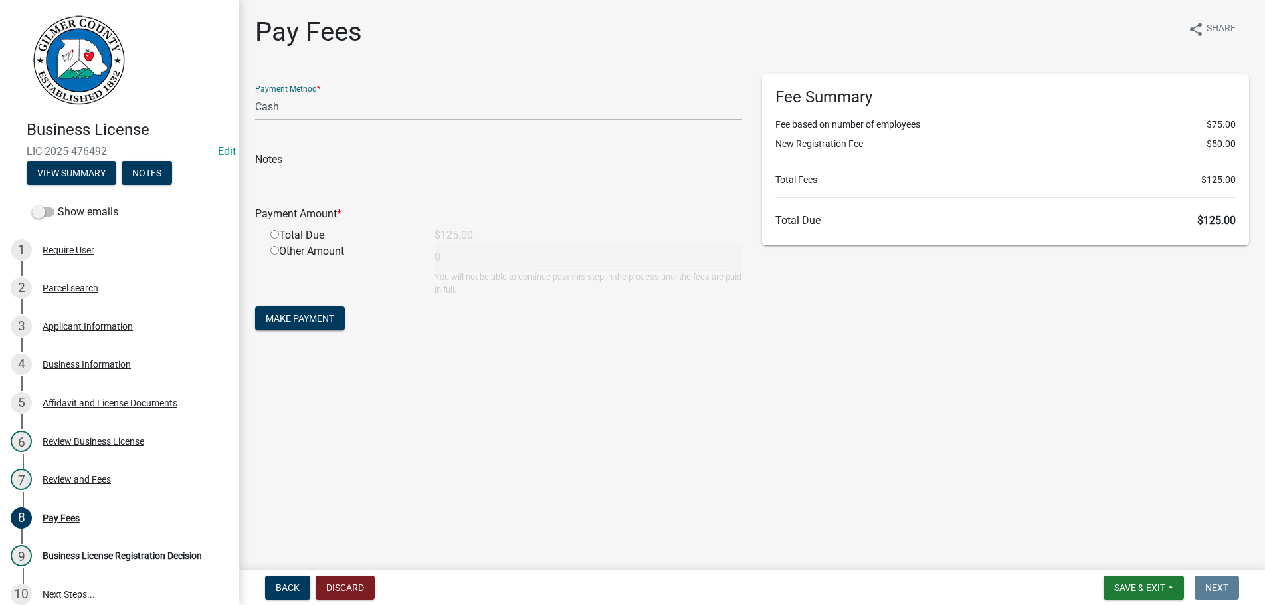
click at [255, 93] on select "Credit Card POS Check Cash" at bounding box center [498, 106] width 487 height 27
select select "1: 0"
click option "Check" at bounding box center [0, 0] width 0 height 0
click at [318, 163] on input "text" at bounding box center [498, 163] width 487 height 27
type input "100"
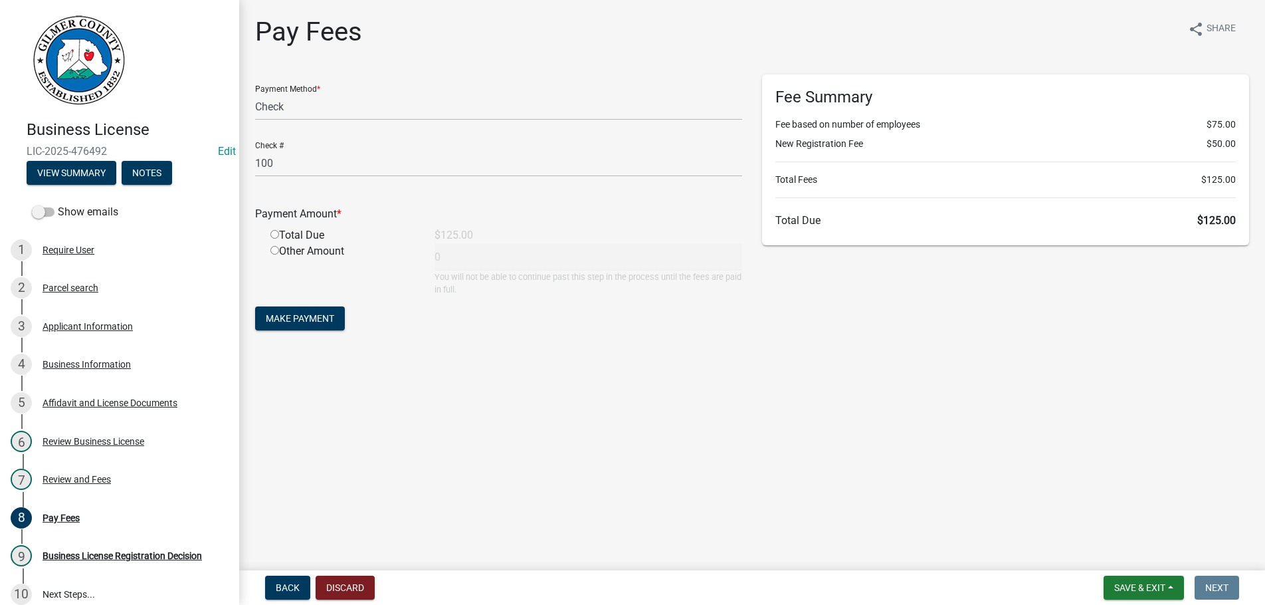
click at [270, 230] on input "radio" at bounding box center [274, 234] width 9 height 9
radio input "true"
type input "125"
click at [255, 306] on button "Make Payment" at bounding box center [300, 318] width 90 height 24
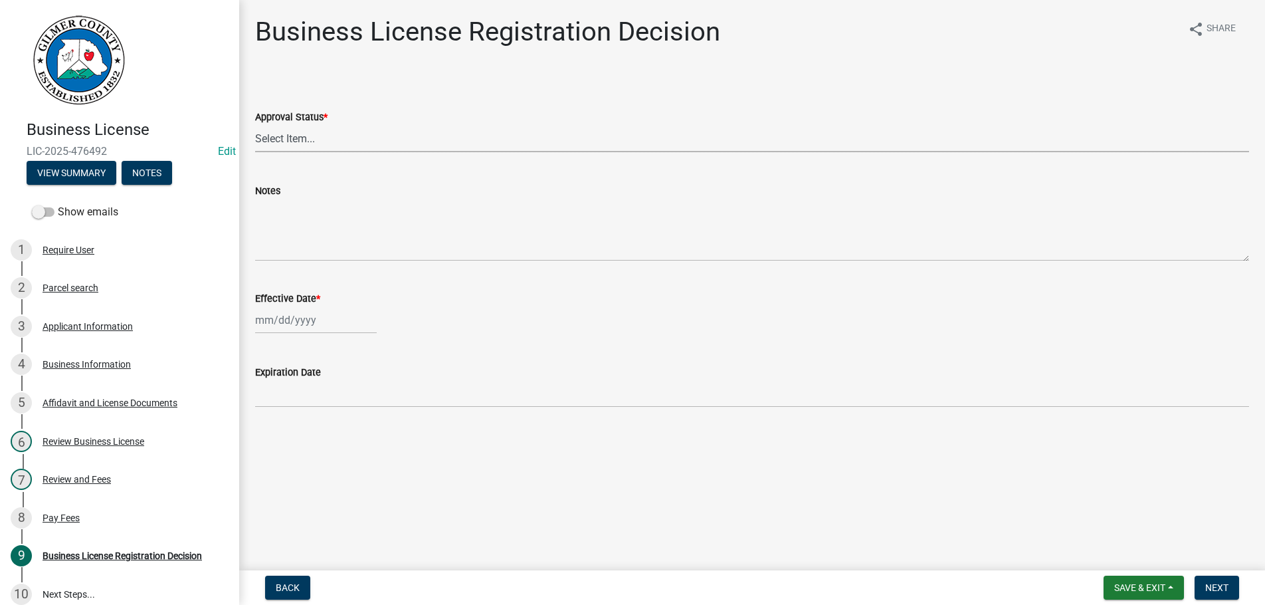
click at [255, 125] on select "Select Item... Approved Denied" at bounding box center [752, 138] width 994 height 27
click option "Approved" at bounding box center [0, 0] width 0 height 0
select select "cd44cabc-cb9c-446c-a27a-f009e7fbc738"
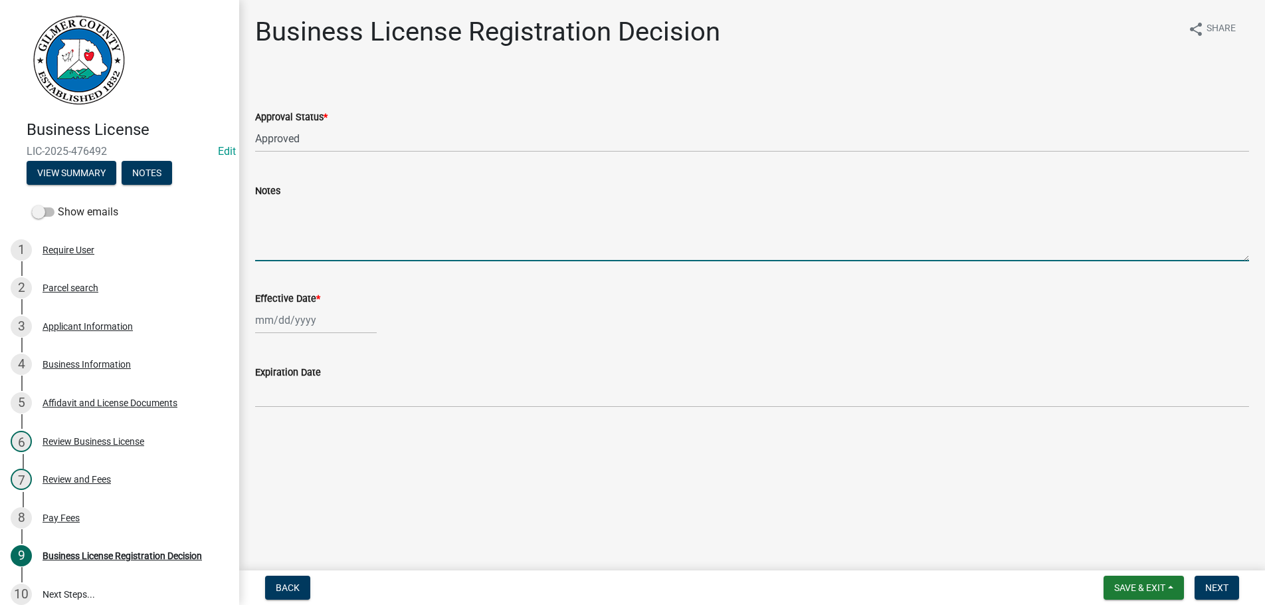
select select "9"
select select "2025"
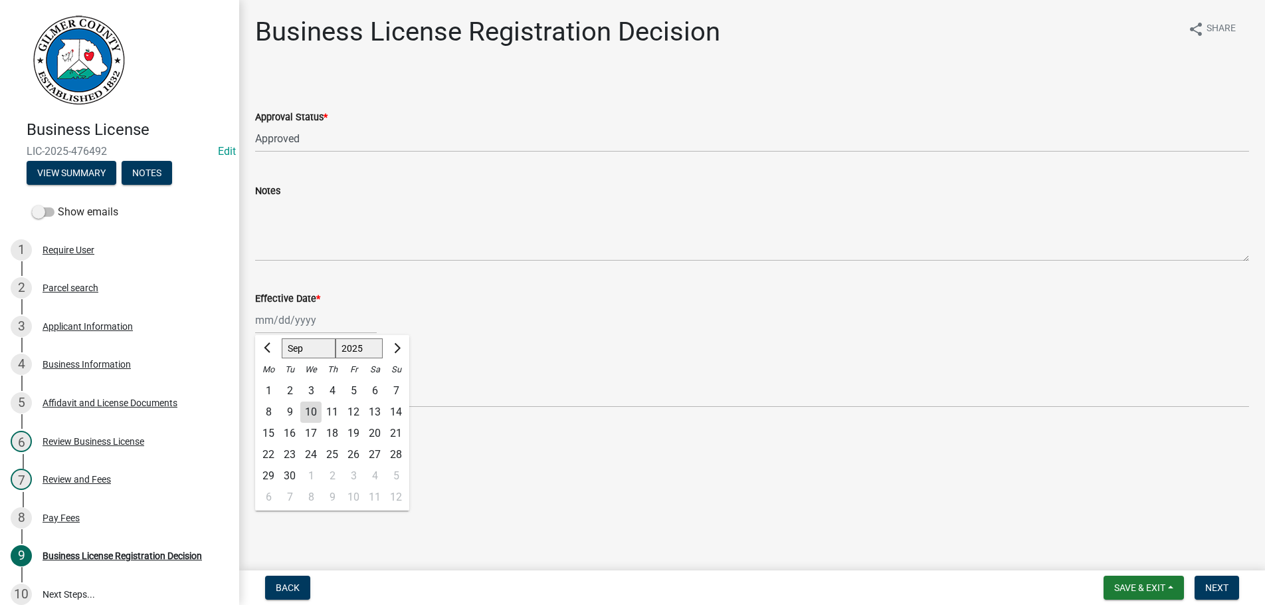
type input "[DATE]"
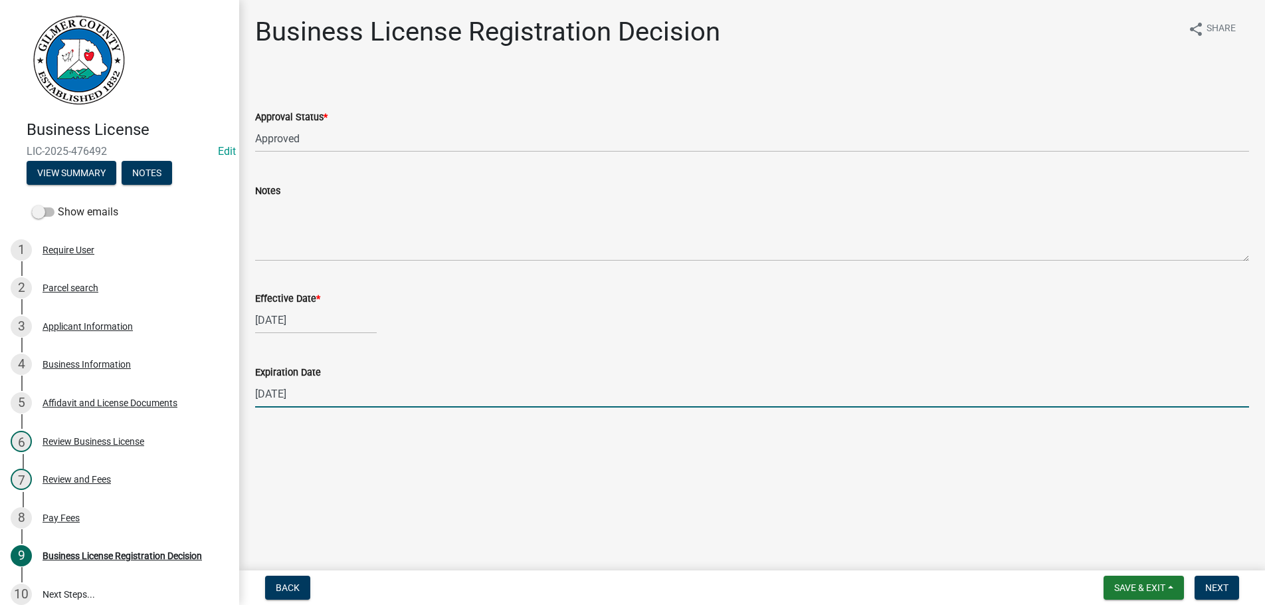
click at [359, 389] on input "[DATE]" at bounding box center [752, 393] width 994 height 27
type input "[DATE]"
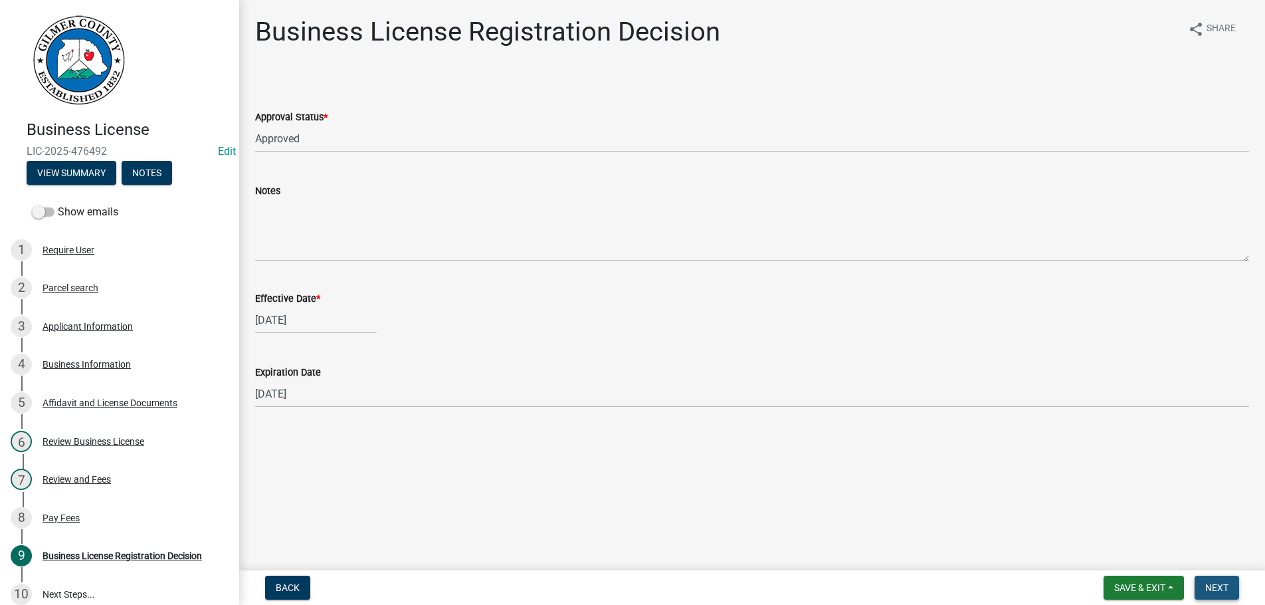
click at [1209, 577] on button "Next" at bounding box center [1217, 587] width 45 height 24
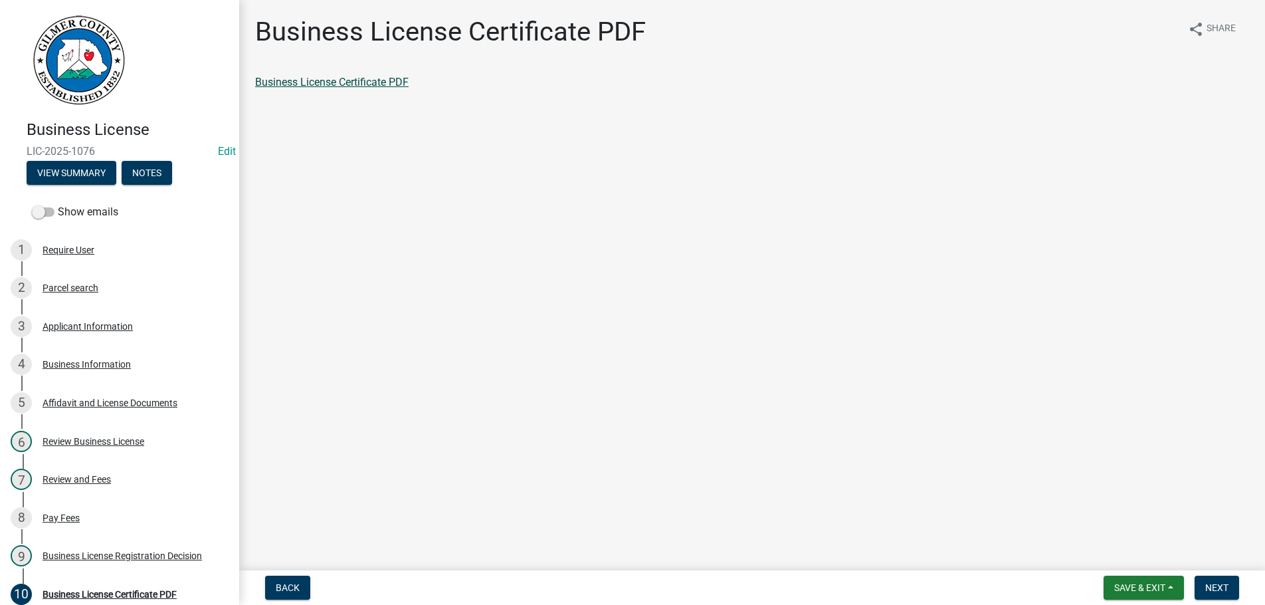
click at [319, 80] on link "Business License Certificate PDF" at bounding box center [332, 82] width 154 height 13
click at [1221, 584] on span "Next" at bounding box center [1216, 587] width 23 height 11
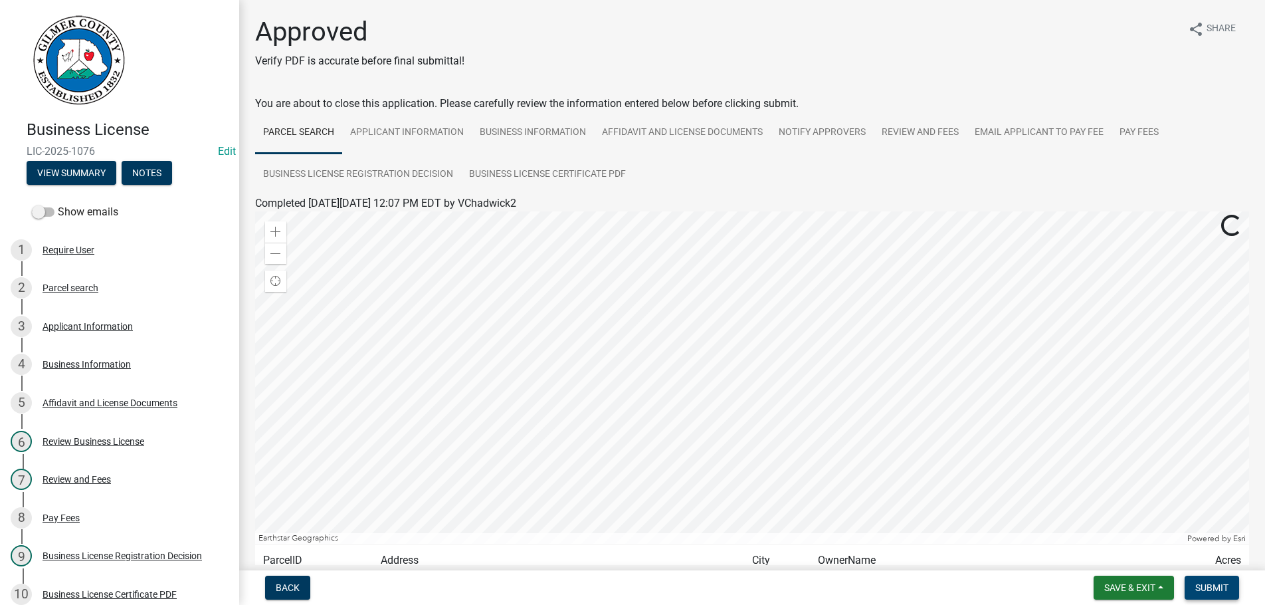
click at [1221, 584] on span "Submit" at bounding box center [1211, 587] width 33 height 11
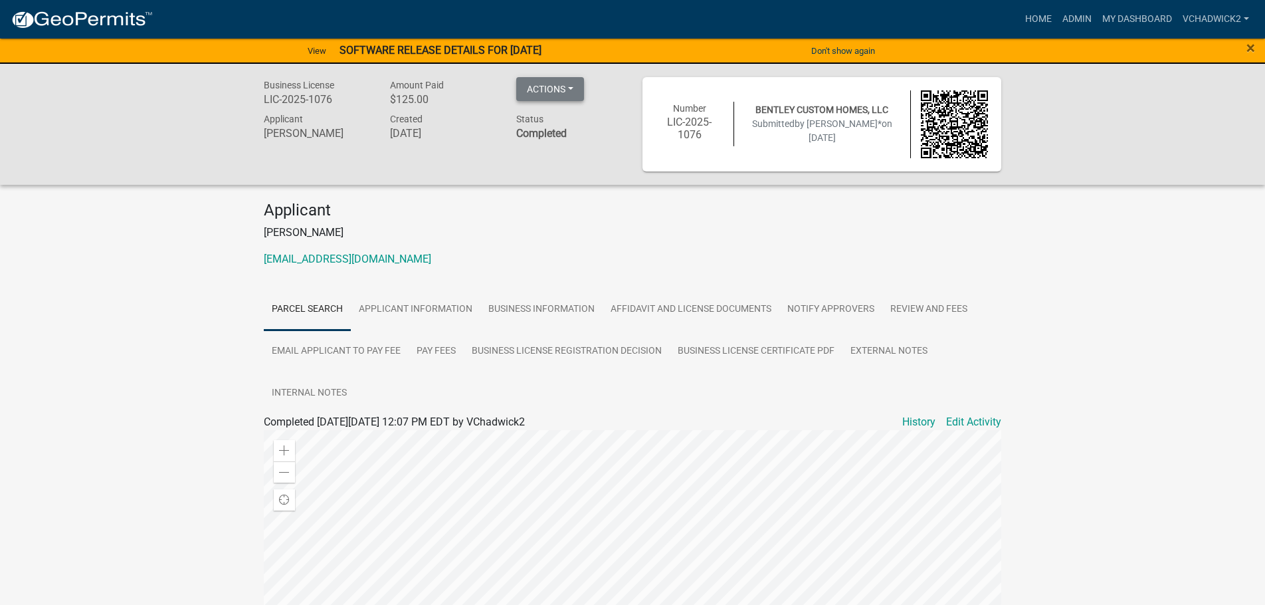
click at [578, 90] on button "Actions" at bounding box center [550, 89] width 68 height 24
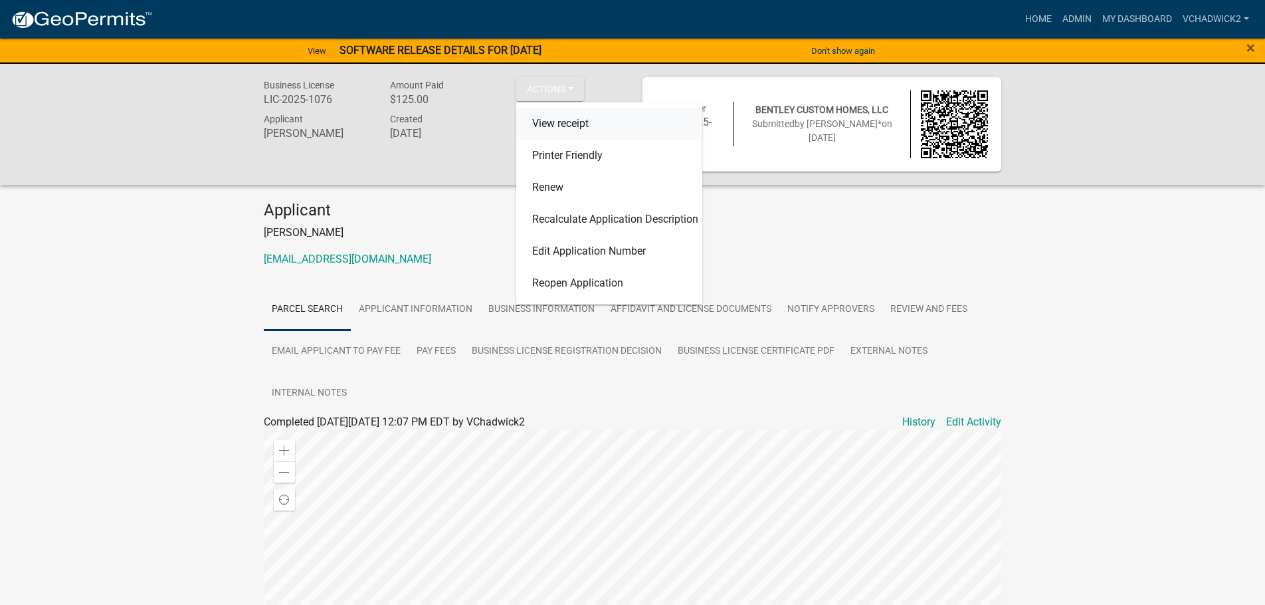
click at [573, 118] on link "View receipt" at bounding box center [609, 124] width 186 height 32
